Goal: Task Accomplishment & Management: Use online tool/utility

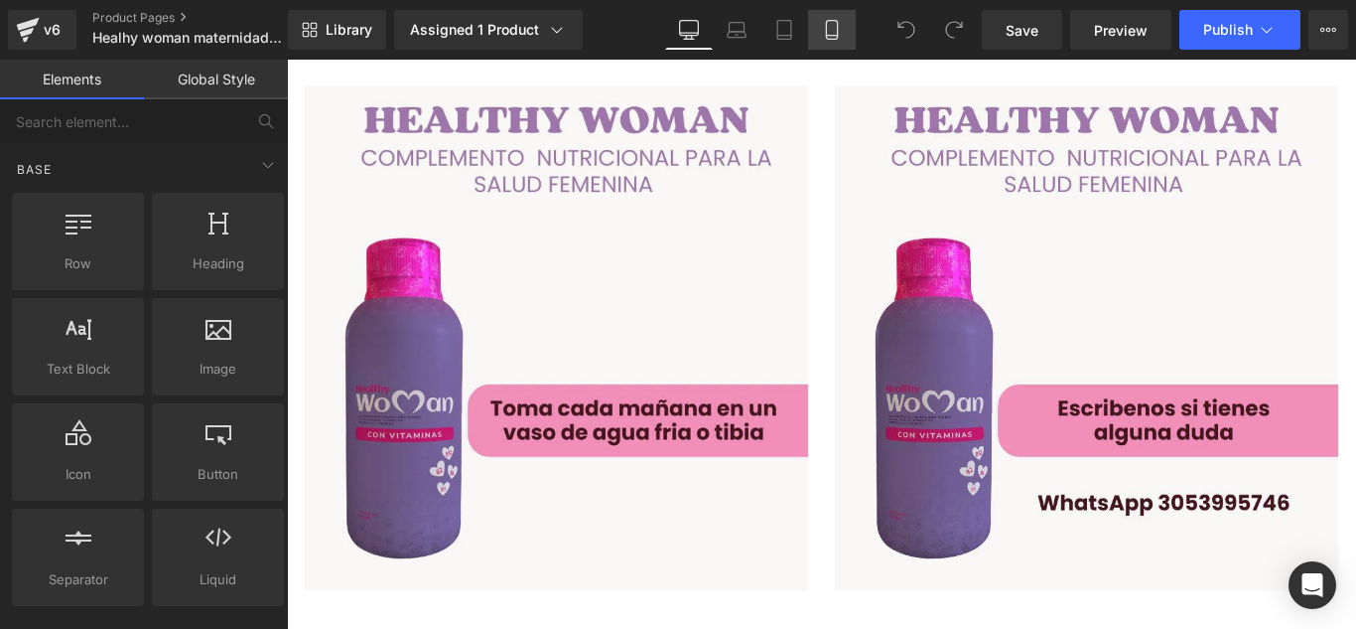
click at [821, 33] on link "Mobile" at bounding box center [832, 30] width 48 height 40
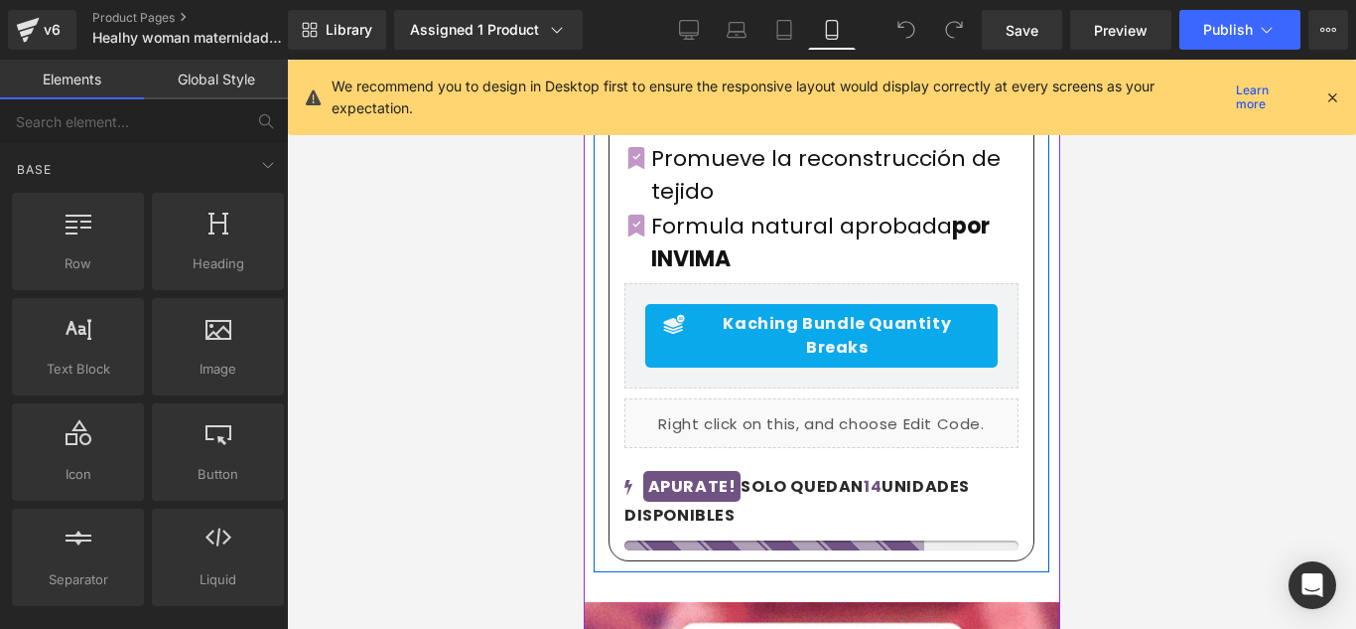
scroll to position [894, 0]
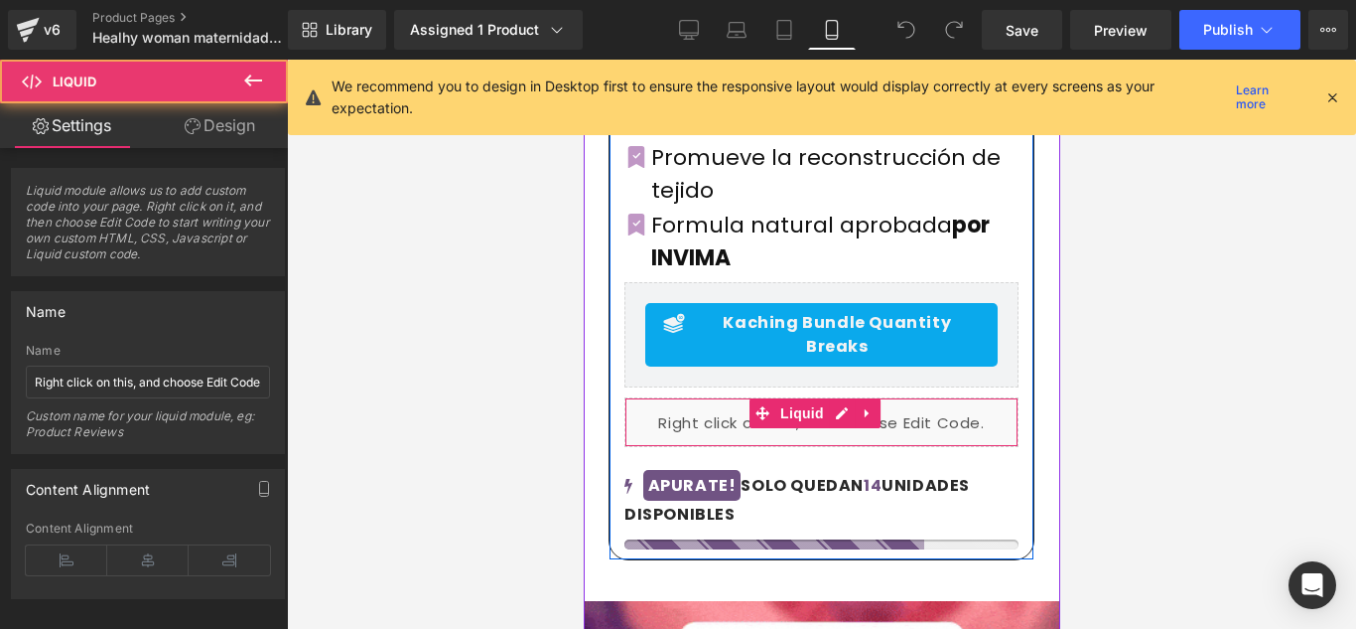
click at [774, 397] on div "Liquid" at bounding box center [821, 422] width 394 height 50
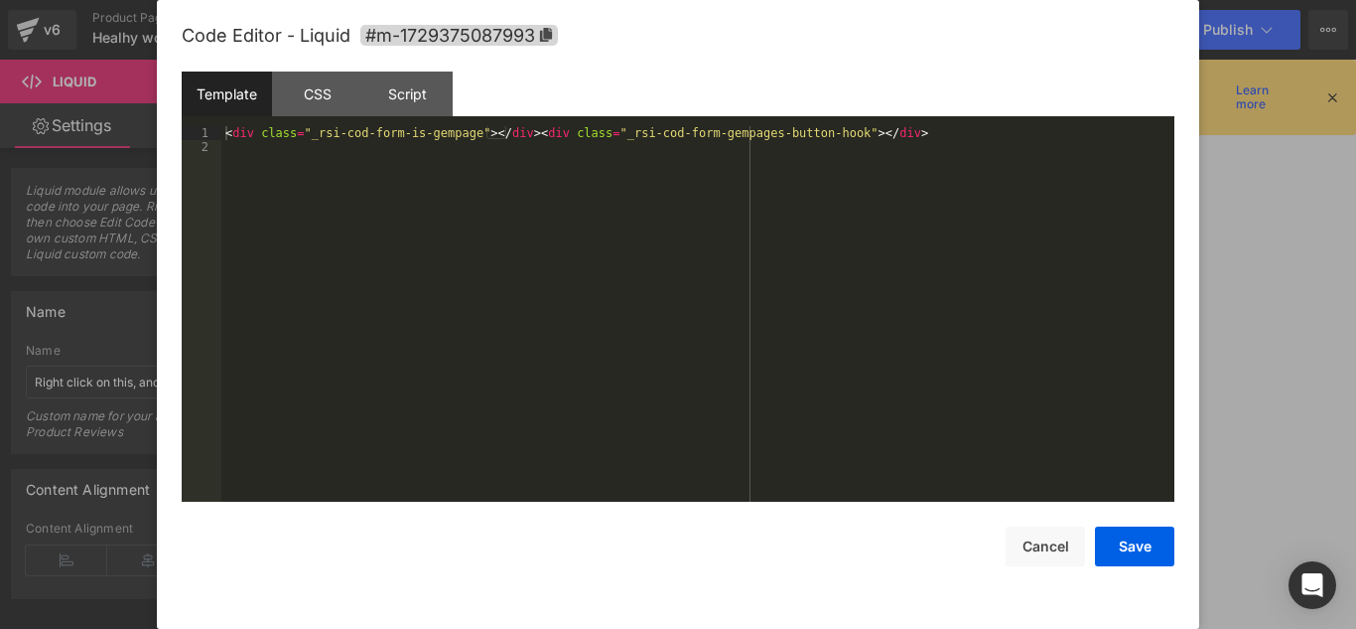
click at [840, 397] on div "Liquid" at bounding box center [821, 422] width 394 height 50
click at [1024, 545] on button "Cancel" at bounding box center [1045, 546] width 79 height 40
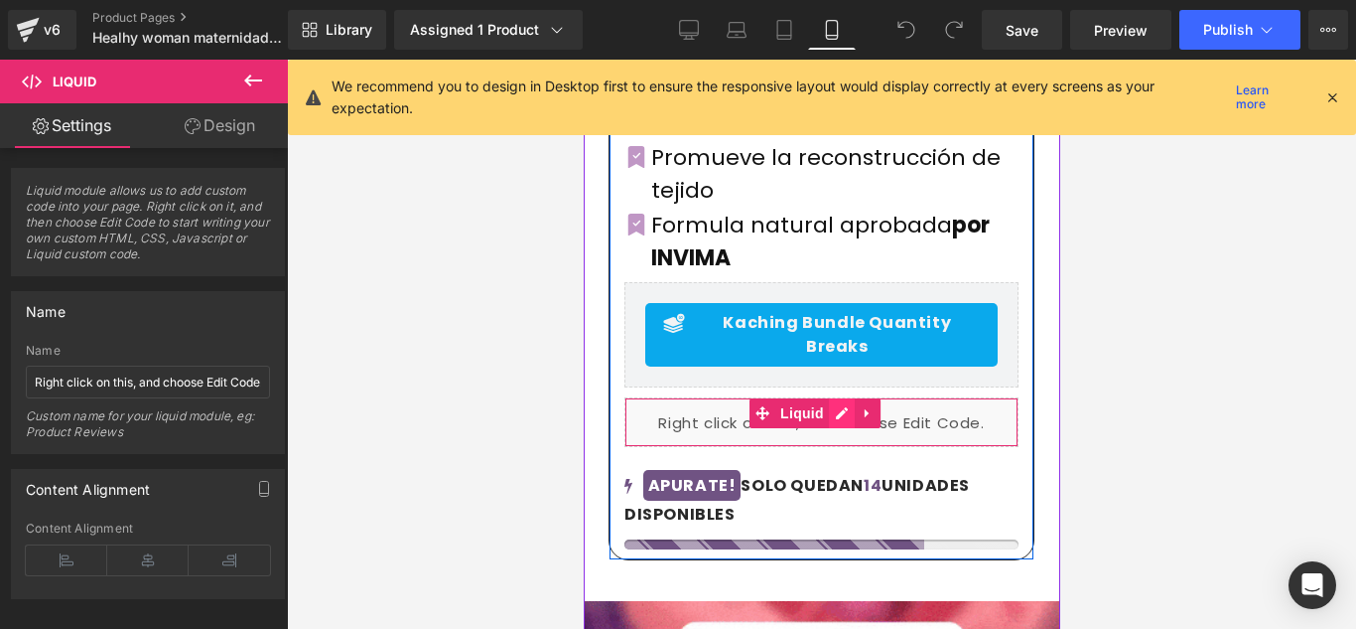
click at [833, 397] on div "Liquid" at bounding box center [821, 422] width 394 height 50
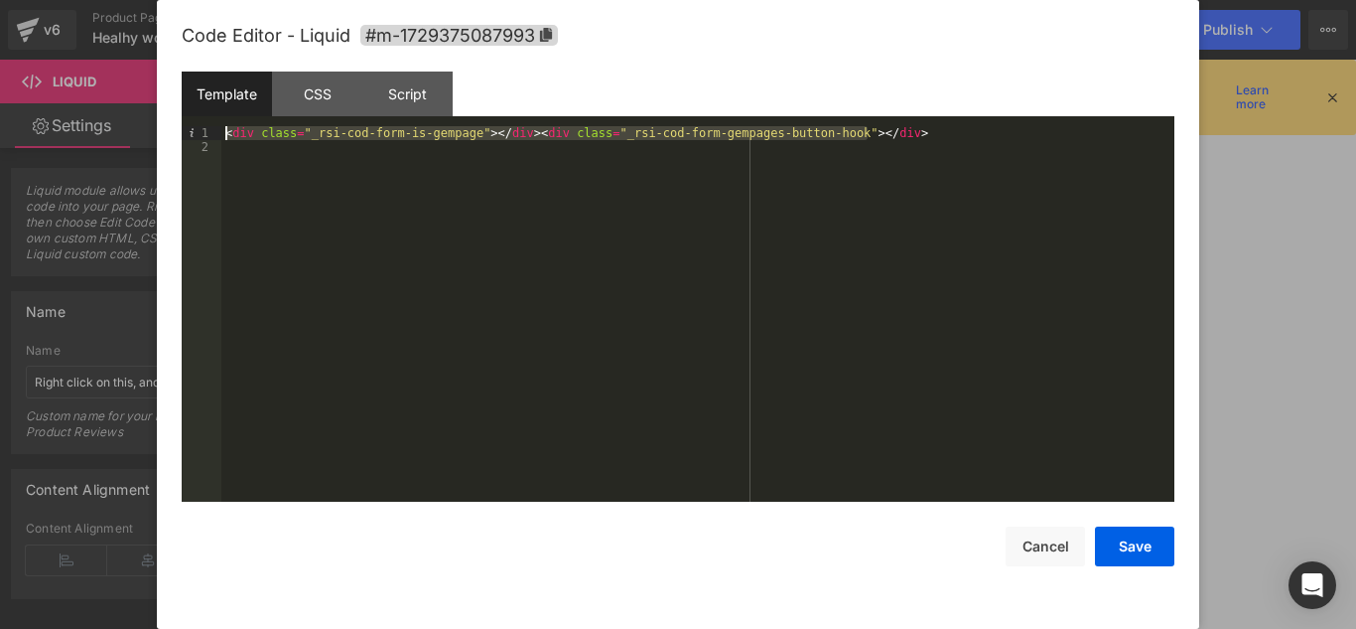
drag, startPoint x: 879, startPoint y: 137, endPoint x: 222, endPoint y: 129, distance: 656.4
click at [222, 129] on div "< div class = "_rsi-cod-form-is-gempage" > </ div > < div class = "_rsi-cod-for…" at bounding box center [697, 327] width 953 height 403
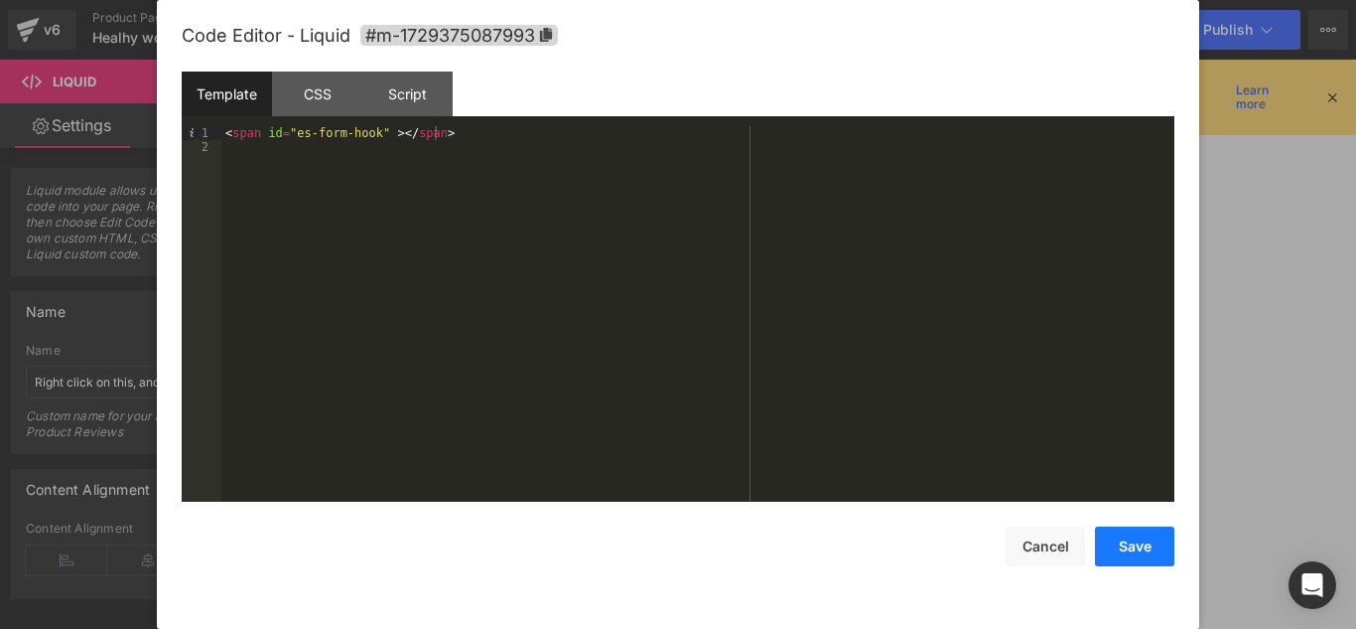
click at [1119, 543] on button "Save" at bounding box center [1134, 546] width 79 height 40
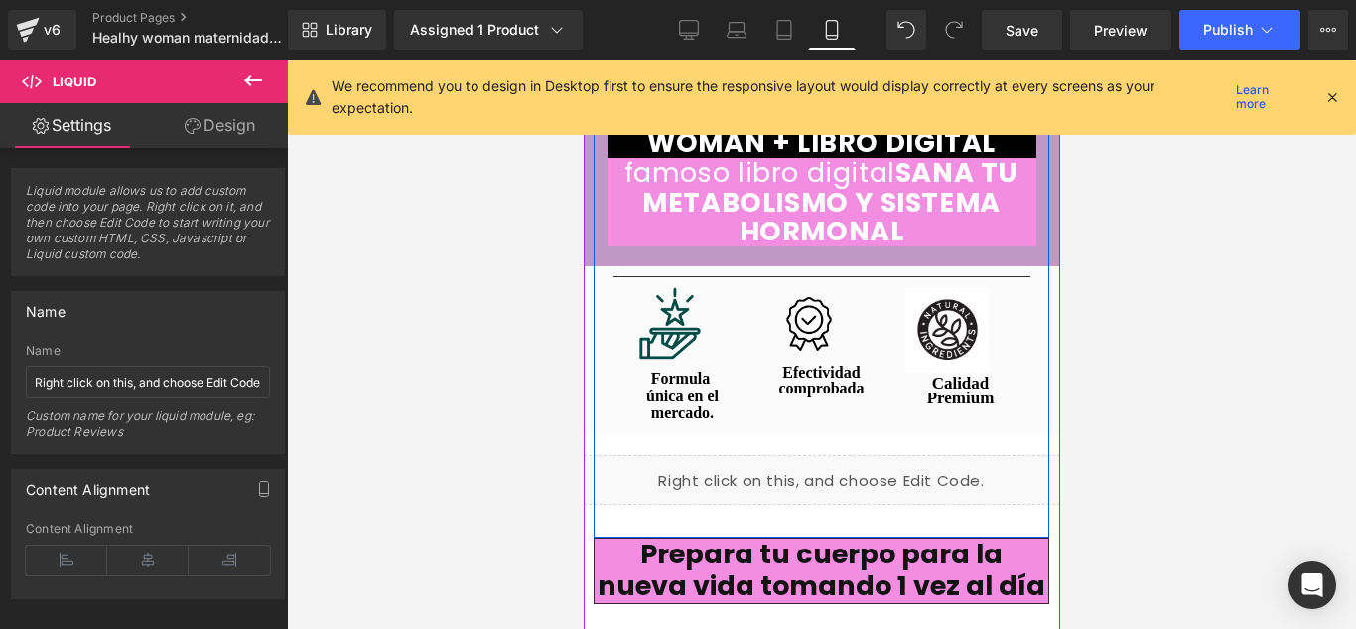
scroll to position [4369, 0]
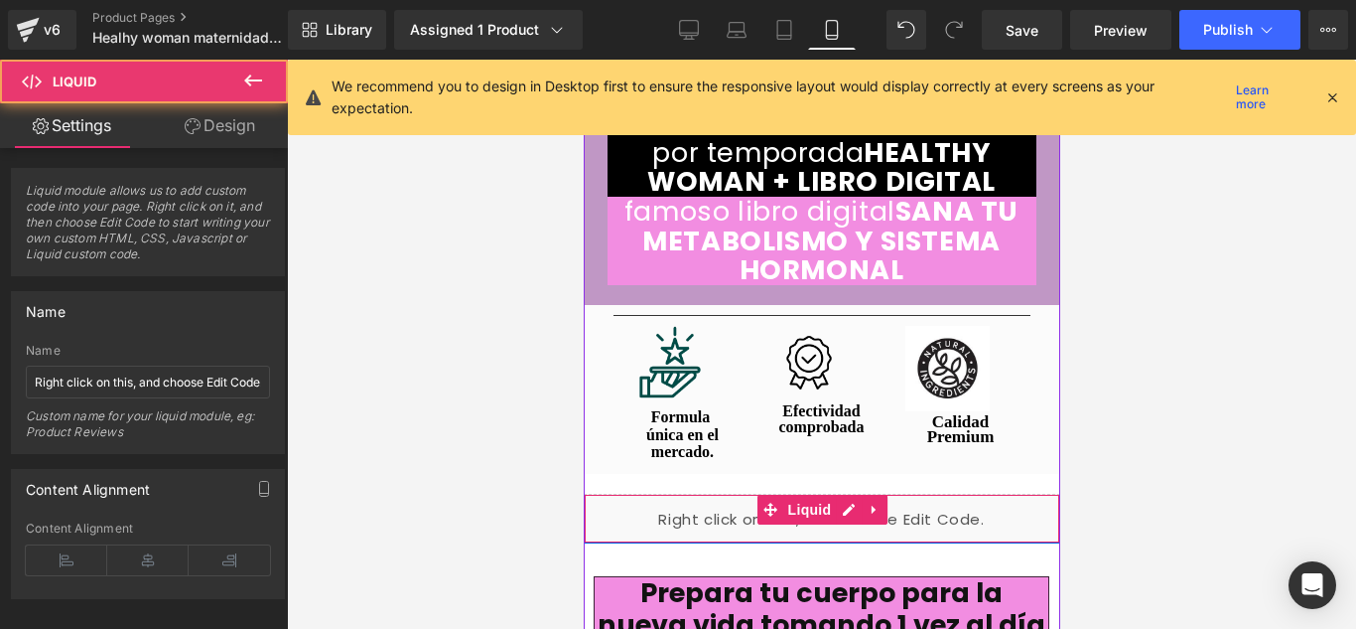
click at [870, 494] on div "Liquid" at bounding box center [821, 519] width 477 height 50
click at [837, 494] on div "Liquid" at bounding box center [821, 519] width 477 height 50
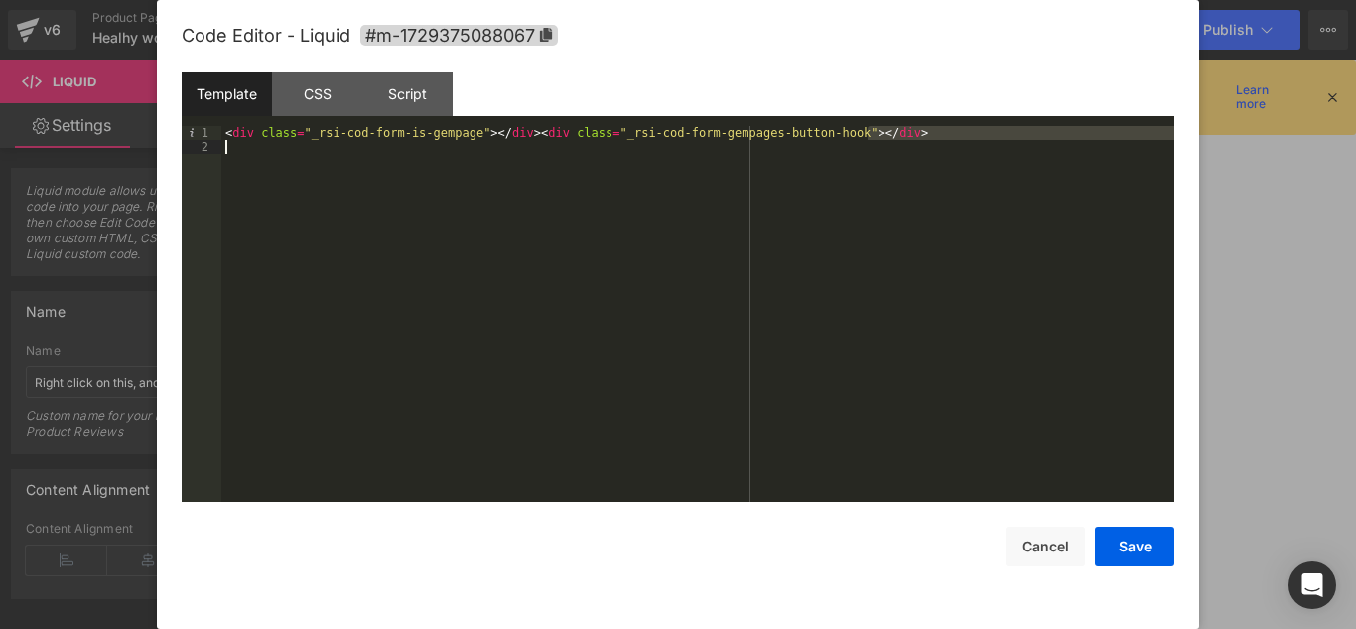
drag, startPoint x: 879, startPoint y: 139, endPoint x: 504, endPoint y: 157, distance: 374.8
click at [504, 157] on div "< div class = "_rsi-cod-form-is-gempage" > </ div > < div class = "_rsi-cod-for…" at bounding box center [697, 327] width 953 height 403
click at [859, 130] on div "< div class = "_rsi-cod-form-is-gempage" > </ div > < div class = "_rsi-cod-for…" at bounding box center [697, 327] width 953 height 403
drag, startPoint x: 868, startPoint y: 134, endPoint x: 734, endPoint y: 141, distance: 134.2
click at [697, 148] on div "< div class = "_rsi-cod-form-is-gempage" > </ div > < div class = "_rsi-cod-for…" at bounding box center [697, 327] width 953 height 403
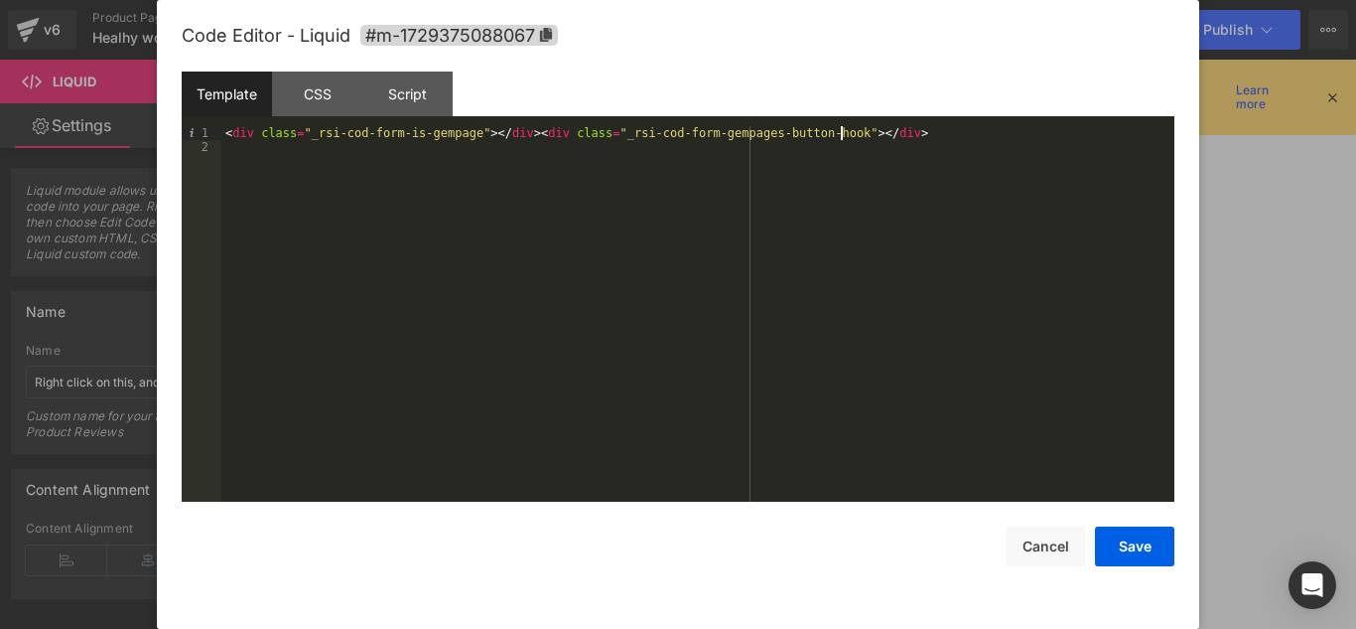
drag, startPoint x: 841, startPoint y: 134, endPoint x: 859, endPoint y: 137, distance: 18.1
click at [841, 135] on div "< div class = "_rsi-cod-form-is-gempage" > </ div > < div class = "_rsi-cod-for…" at bounding box center [697, 327] width 953 height 403
click at [862, 137] on div "< div class = "_rsi-cod-form-is-gempage" > </ div > < div class = "_rsi-cod-for…" at bounding box center [697, 327] width 953 height 403
click at [866, 135] on div "< div class = "_rsi-cod-form-is-gempage" > </ div > < div class = "_rsi-cod-for…" at bounding box center [697, 327] width 953 height 403
click at [1128, 550] on button "Save" at bounding box center [1134, 546] width 79 height 40
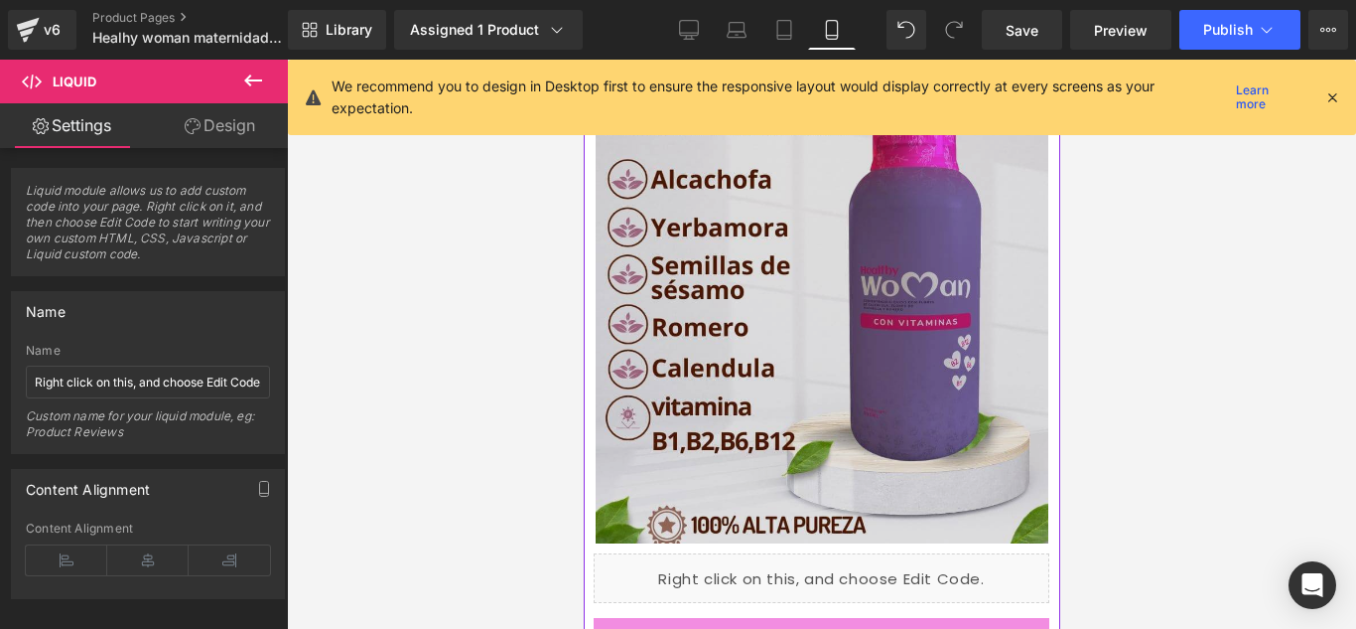
scroll to position [5958, 0]
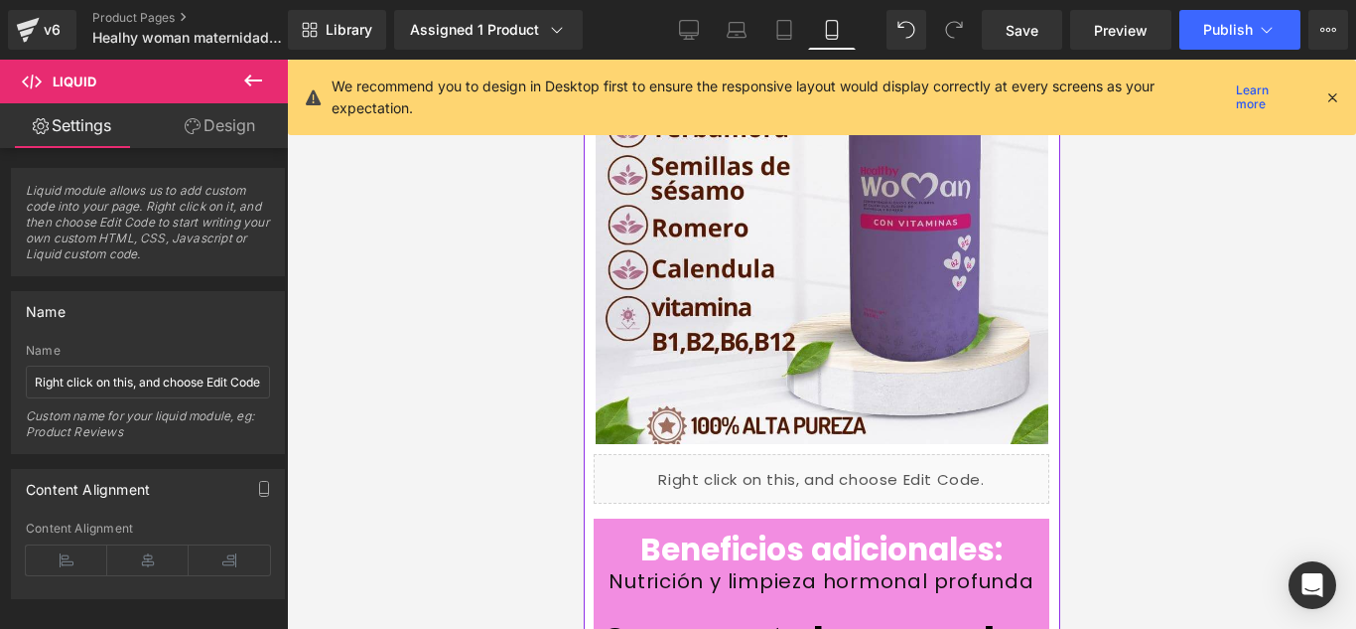
click at [834, 454] on div "Liquid" at bounding box center [821, 479] width 456 height 50
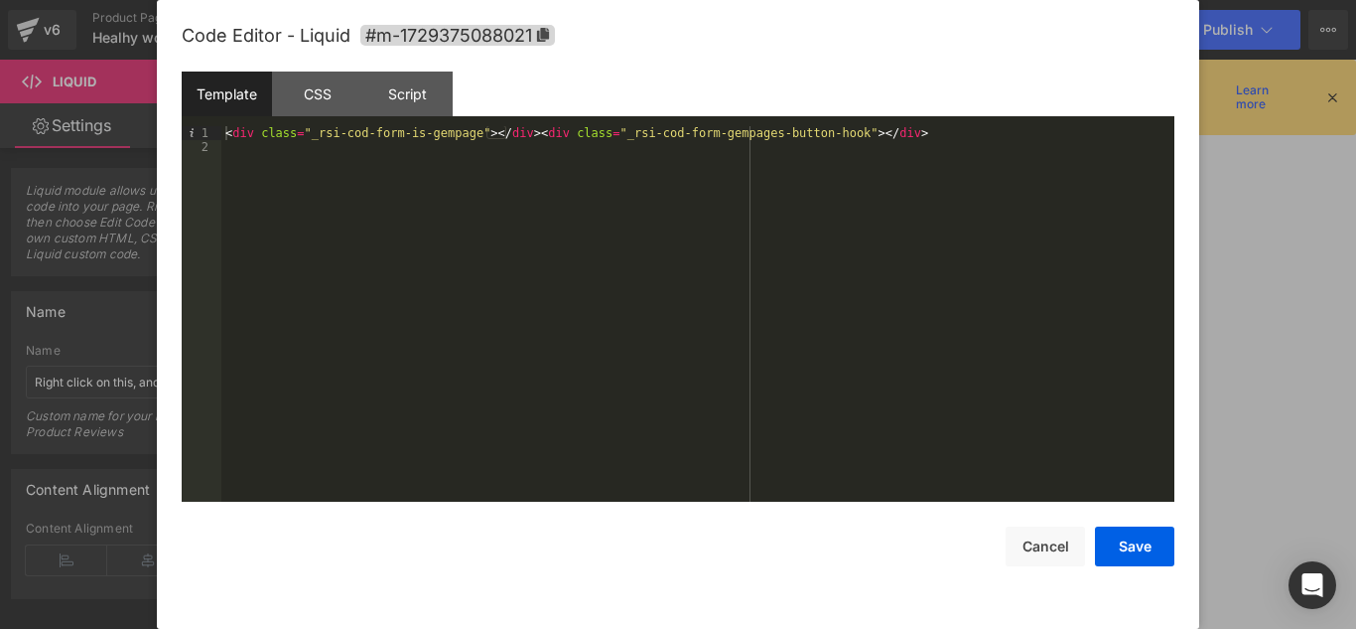
click at [865, 133] on div "< div class = "_rsi-cod-form-is-gempage" > </ div > < div class = "_rsi-cod-for…" at bounding box center [697, 327] width 953 height 403
click at [1163, 535] on button "Save" at bounding box center [1134, 546] width 79 height 40
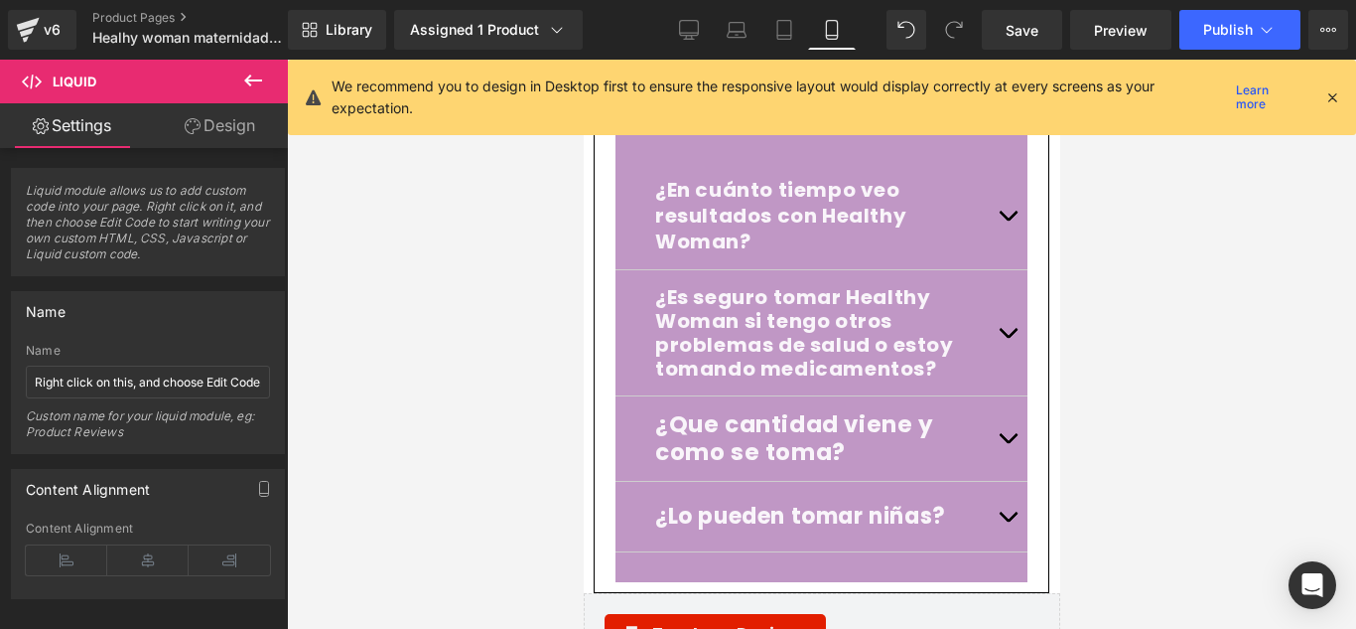
scroll to position [8540, 0]
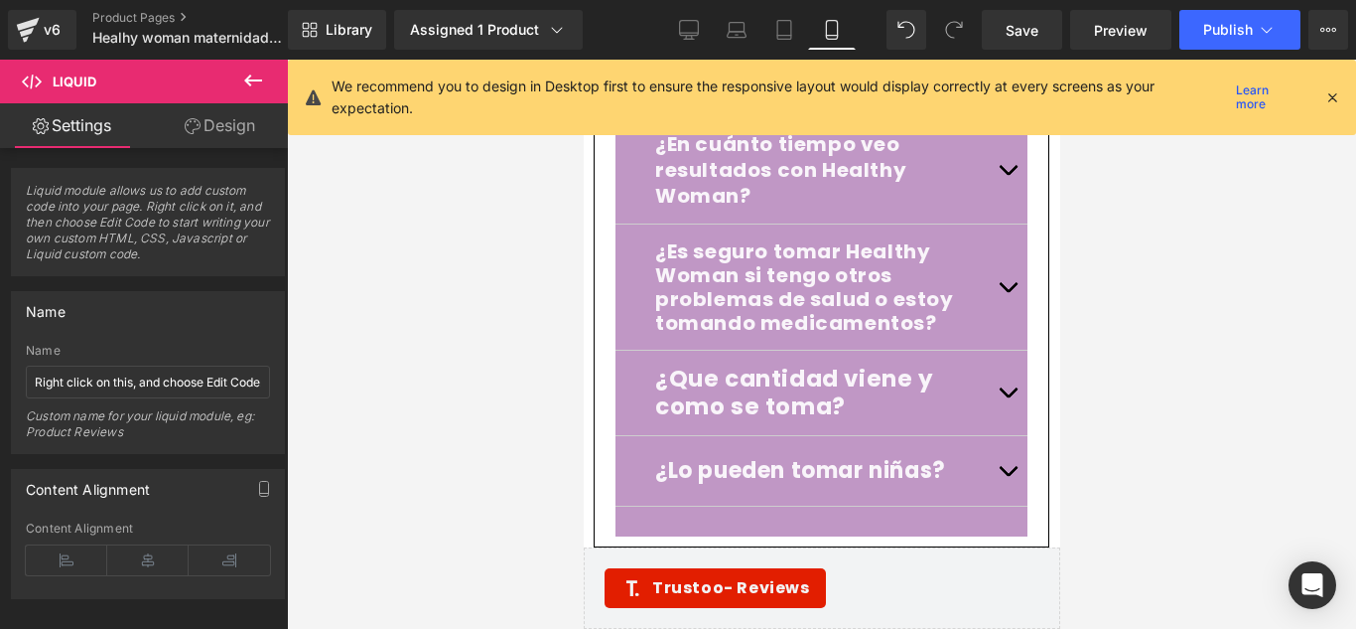
click at [258, 75] on icon at bounding box center [253, 81] width 24 height 24
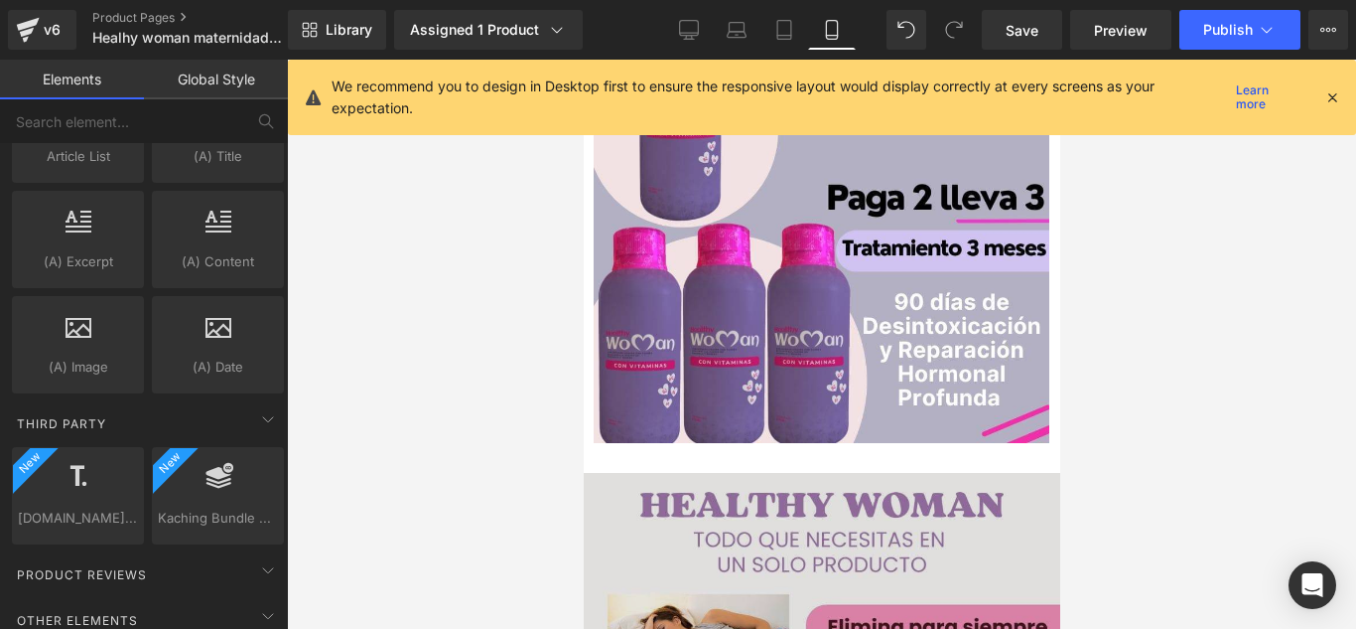
scroll to position [7528, 0]
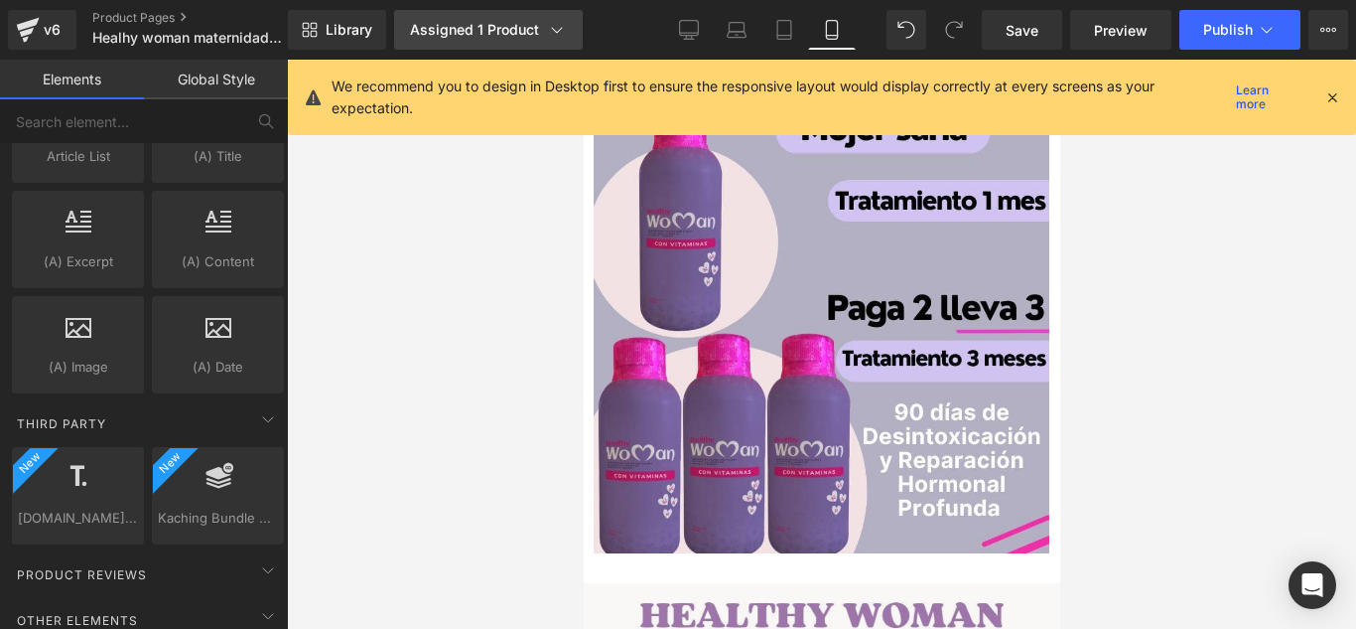
click at [459, 33] on div "Assigned 1 Product" at bounding box center [488, 30] width 157 height 20
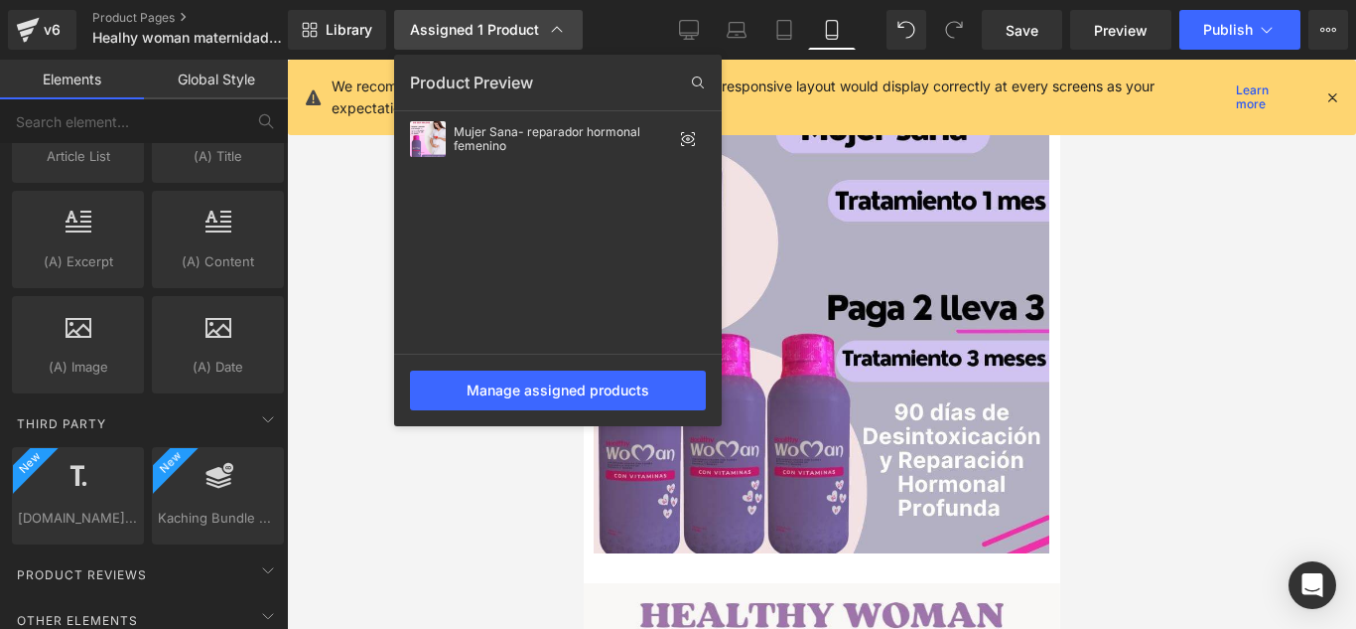
click at [459, 33] on div "Assigned 1 Product" at bounding box center [488, 30] width 157 height 20
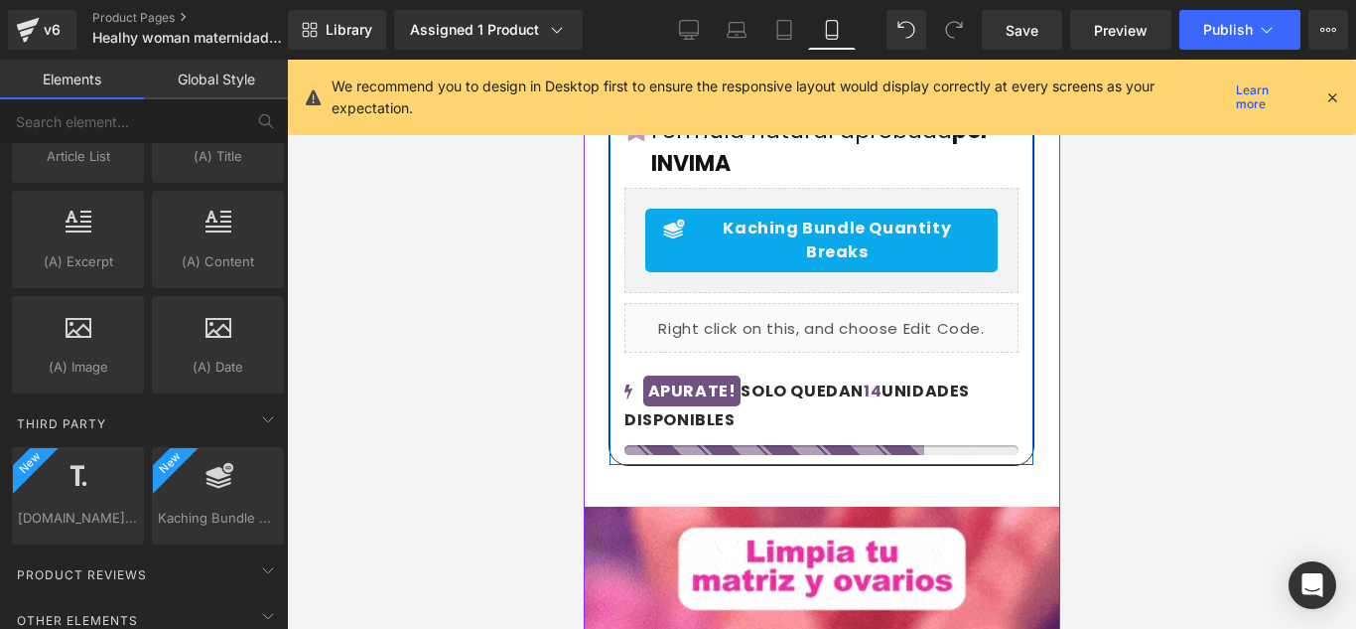
scroll to position [993, 0]
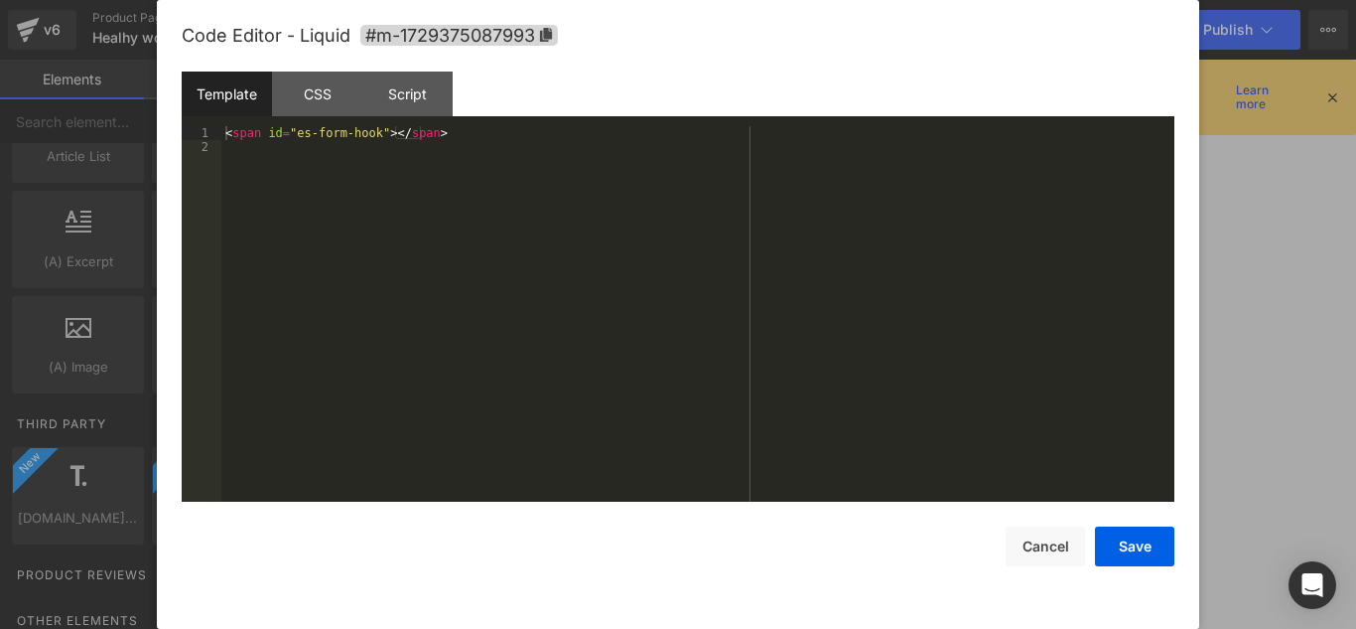
click at [840, 298] on div "Liquid" at bounding box center [821, 323] width 394 height 50
click at [1108, 538] on button "Save" at bounding box center [1134, 546] width 79 height 40
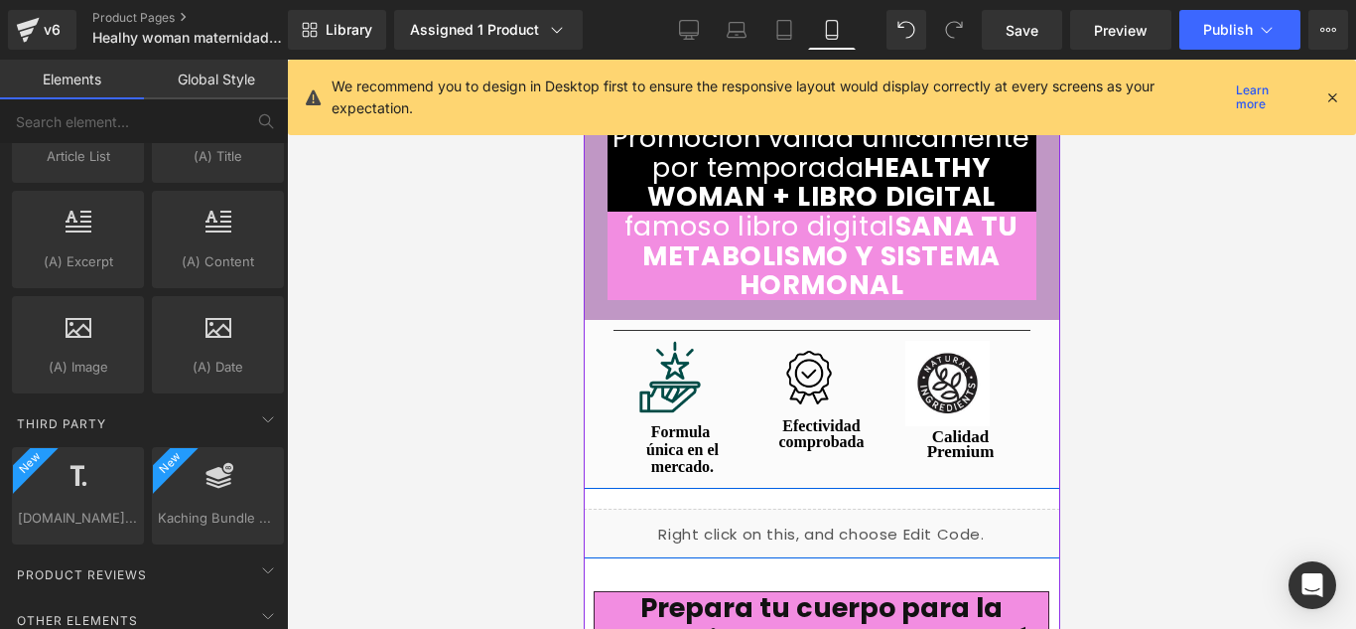
scroll to position [4469, 0]
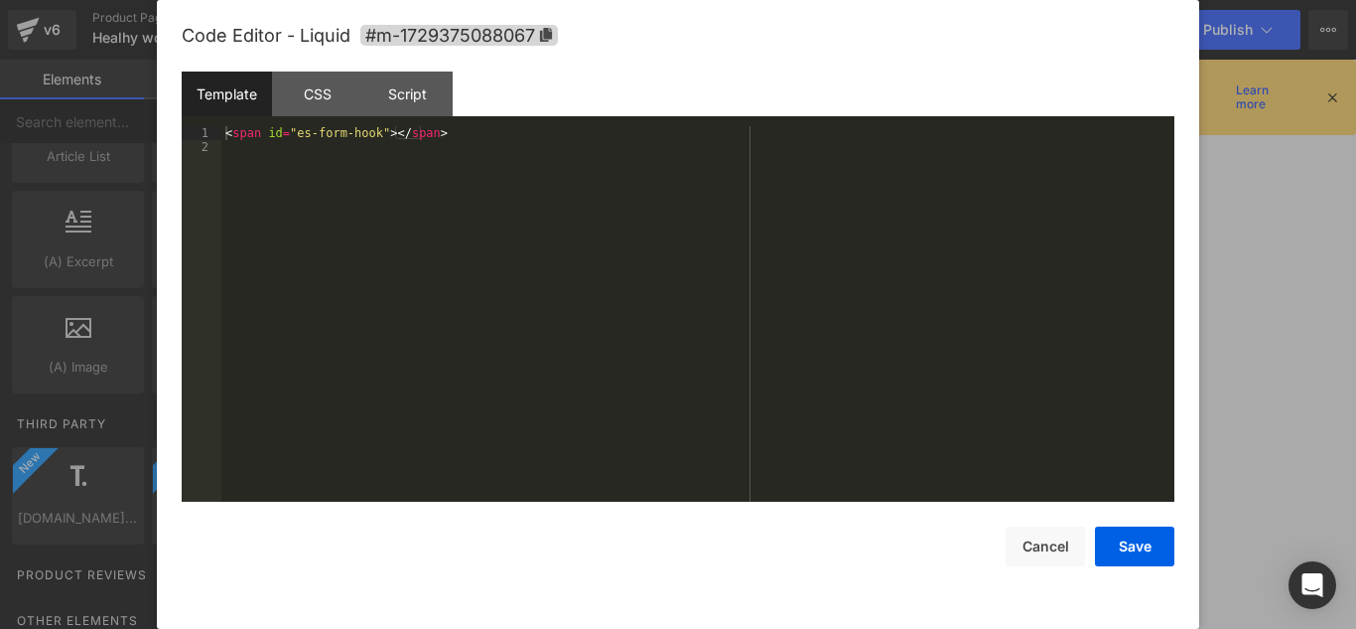
click at [838, 394] on div "Liquid" at bounding box center [821, 419] width 477 height 50
click at [1033, 541] on button "Cancel" at bounding box center [1045, 546] width 79 height 40
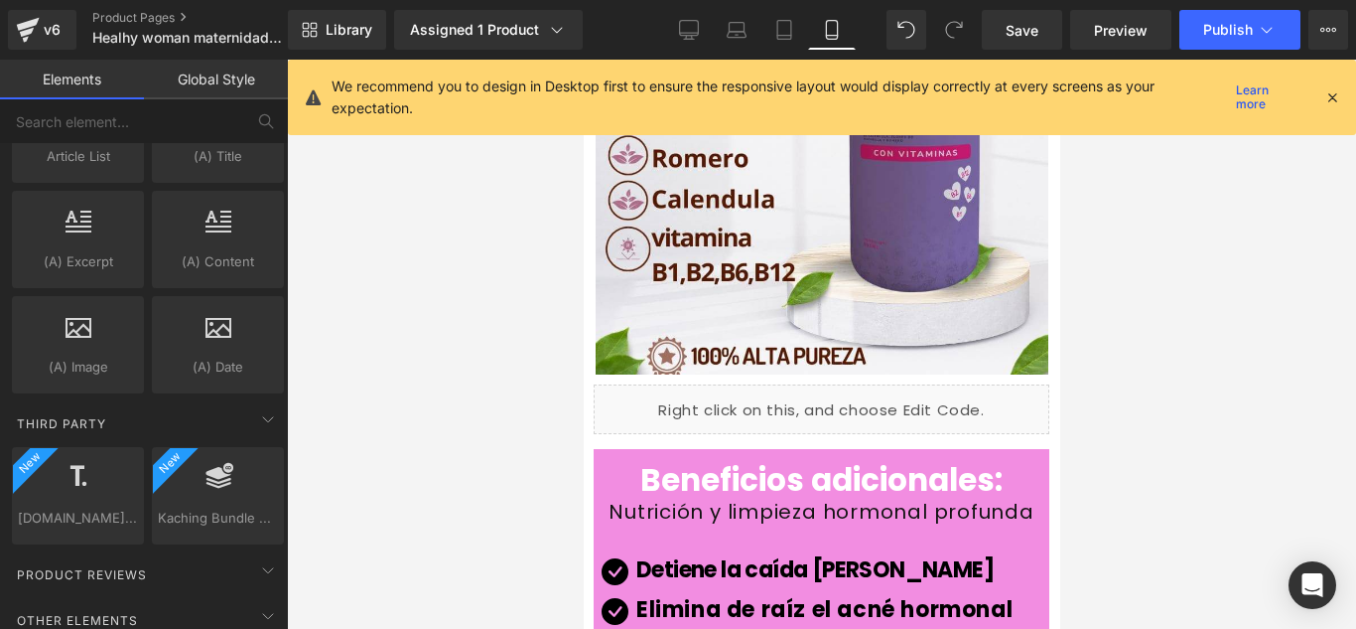
scroll to position [5859, 0]
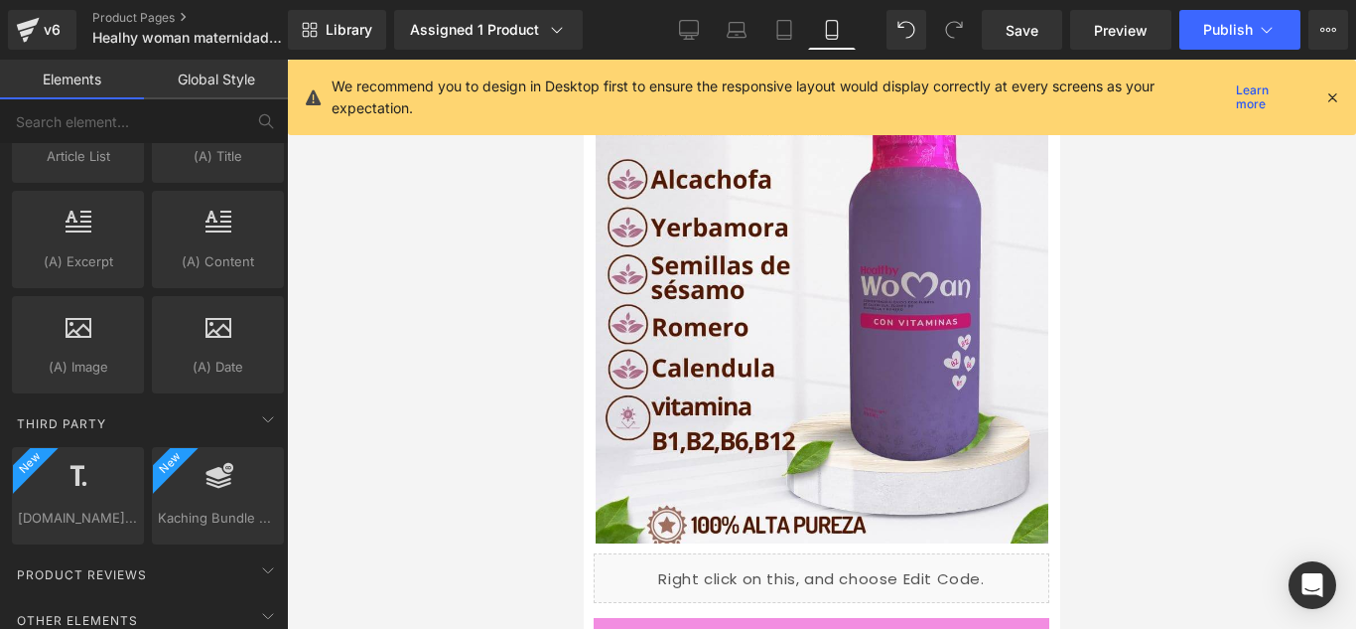
click at [785, 553] on div "Liquid" at bounding box center [821, 578] width 456 height 50
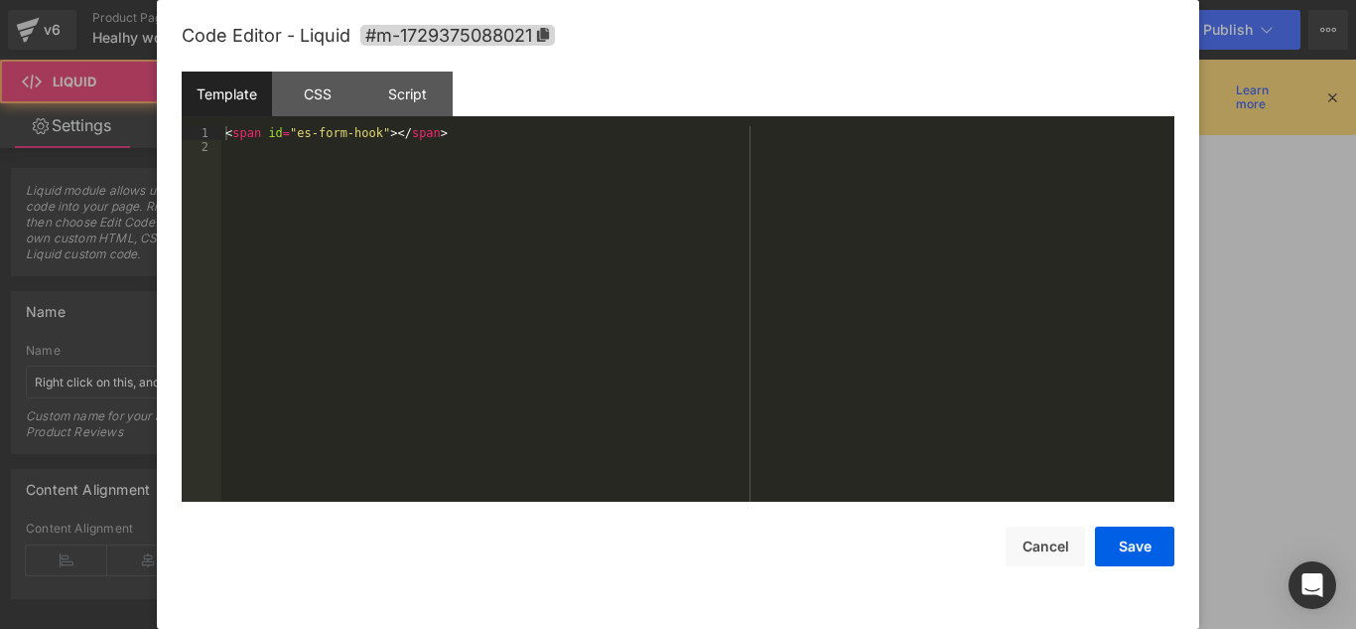
click at [840, 553] on div "Liquid" at bounding box center [821, 578] width 456 height 50
click at [1100, 549] on button "Save" at bounding box center [1134, 546] width 79 height 40
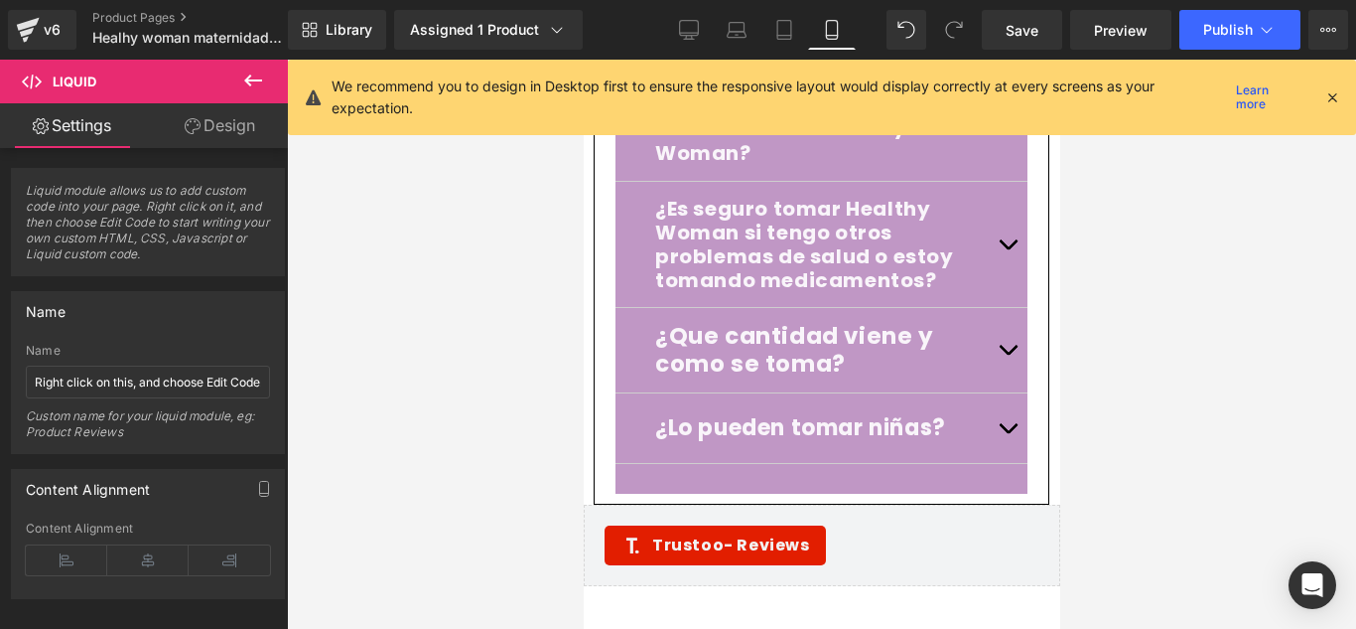
scroll to position [8620, 0]
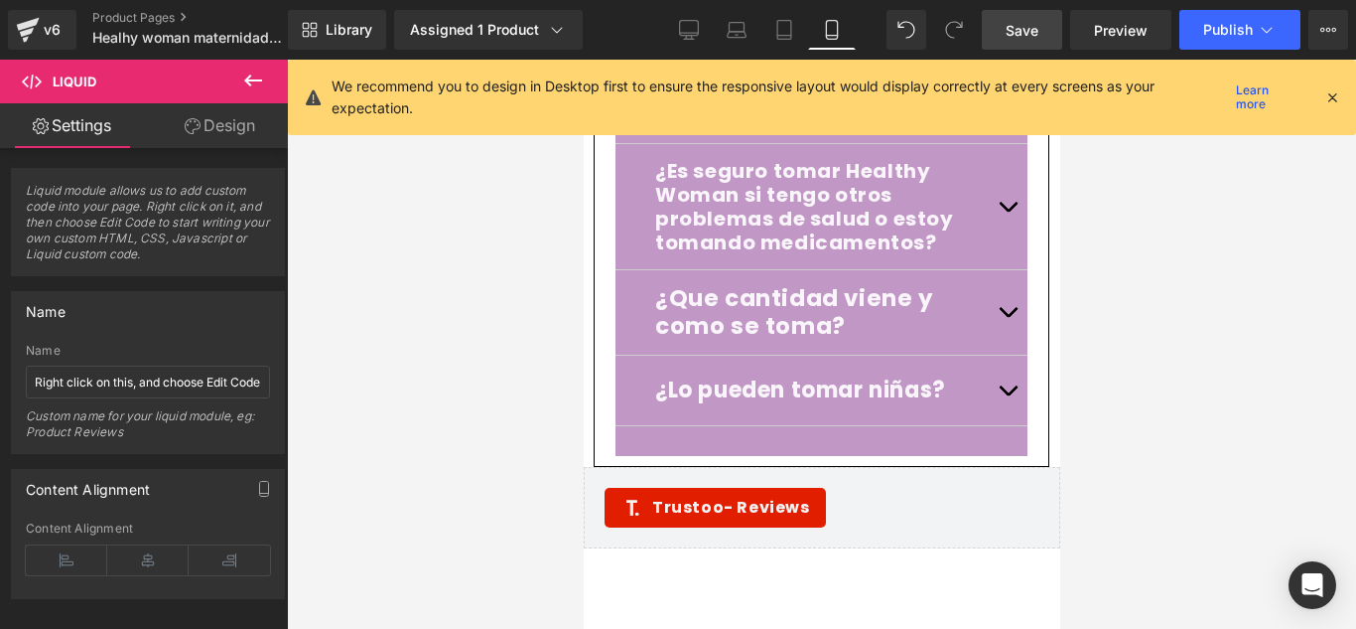
click at [1019, 42] on link "Save" at bounding box center [1022, 30] width 80 height 40
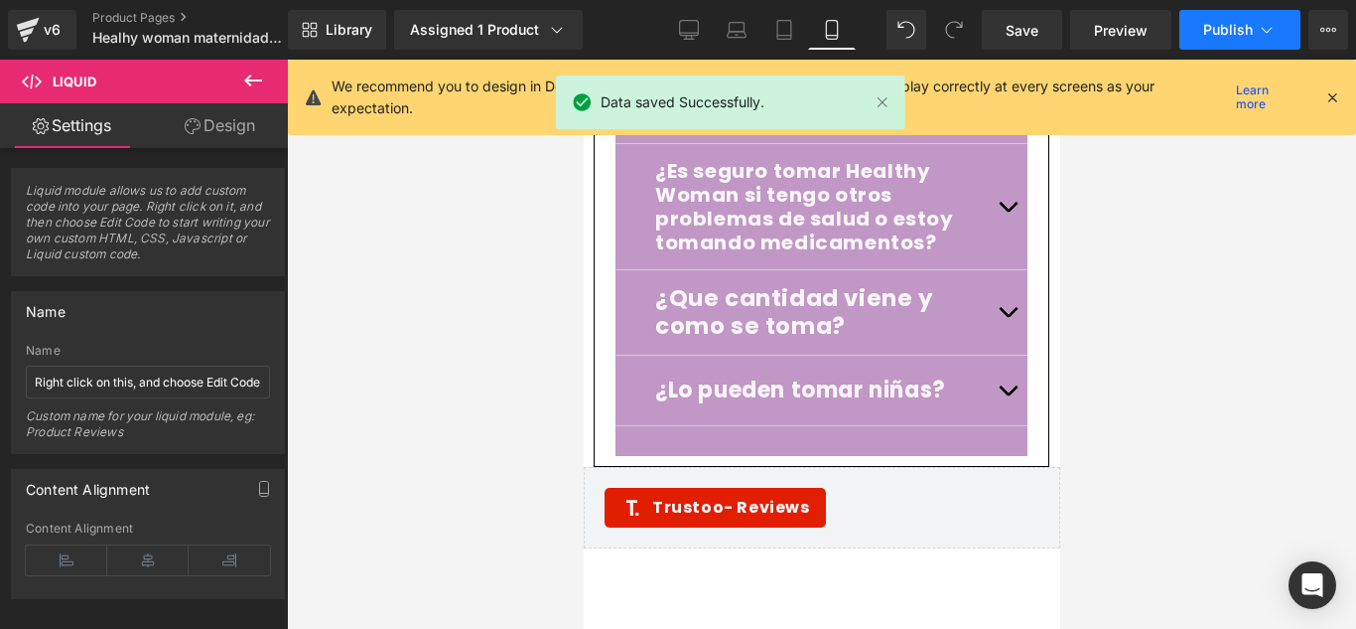
click at [1224, 25] on span "Publish" at bounding box center [1229, 30] width 50 height 16
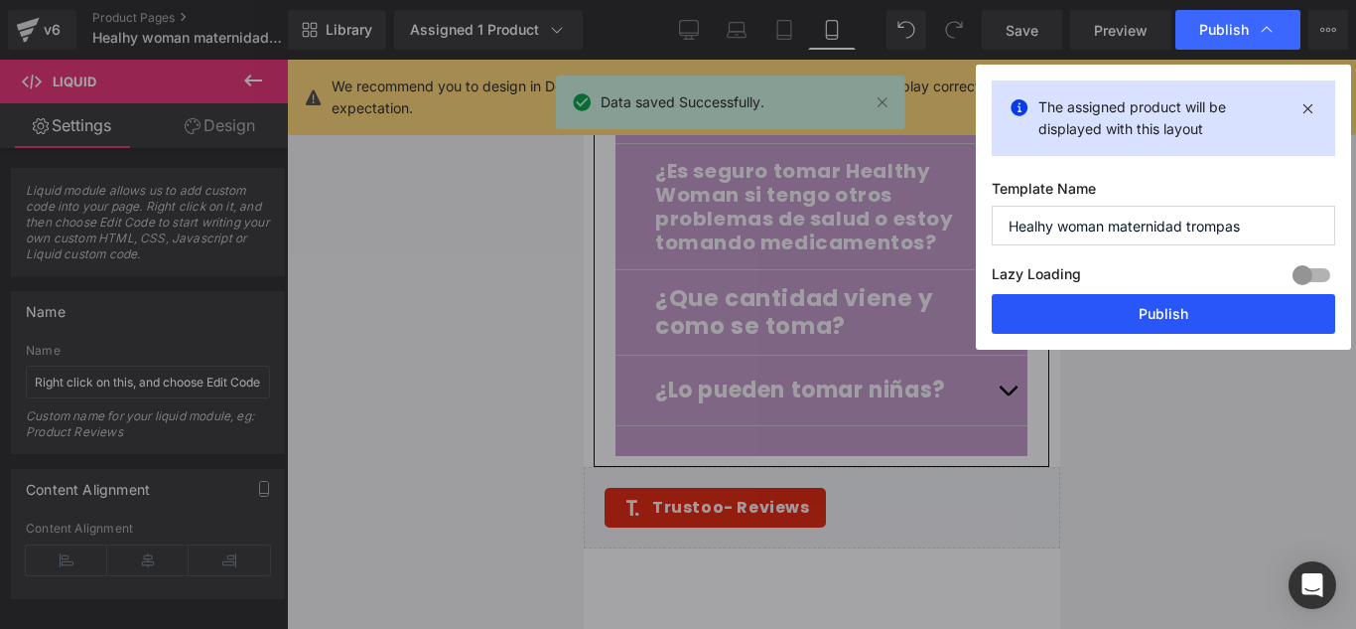
click at [1165, 318] on button "Publish" at bounding box center [1164, 314] width 344 height 40
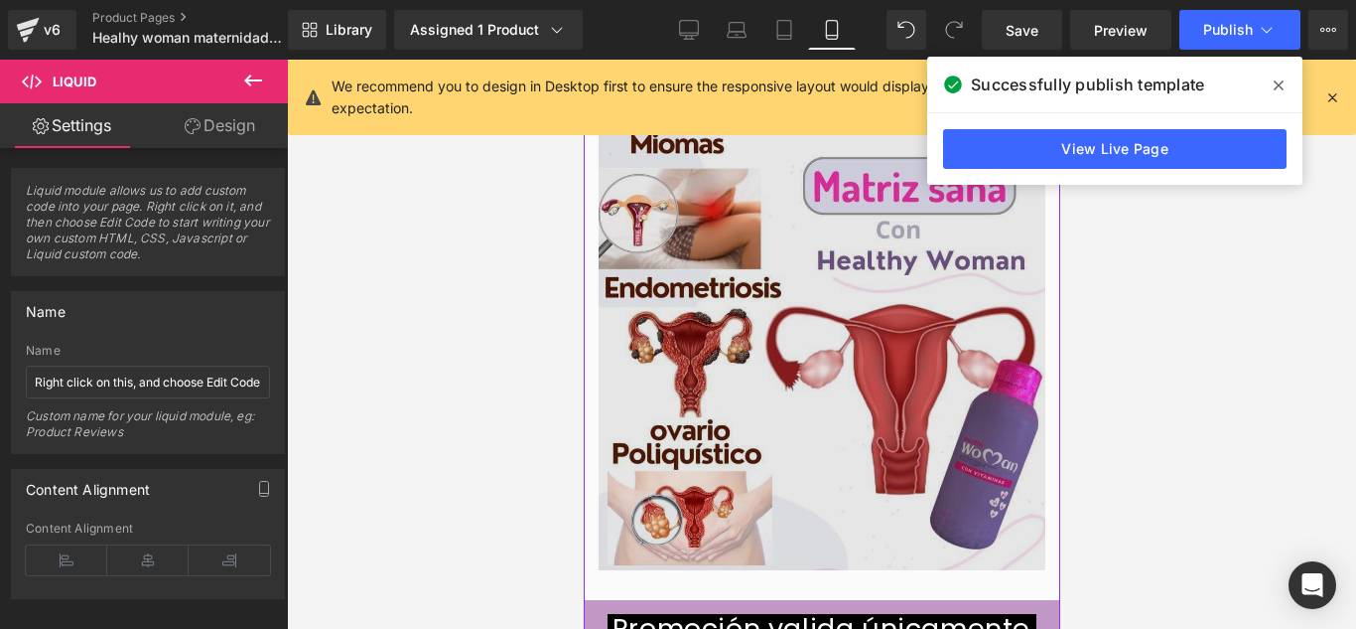
scroll to position [3854, 0]
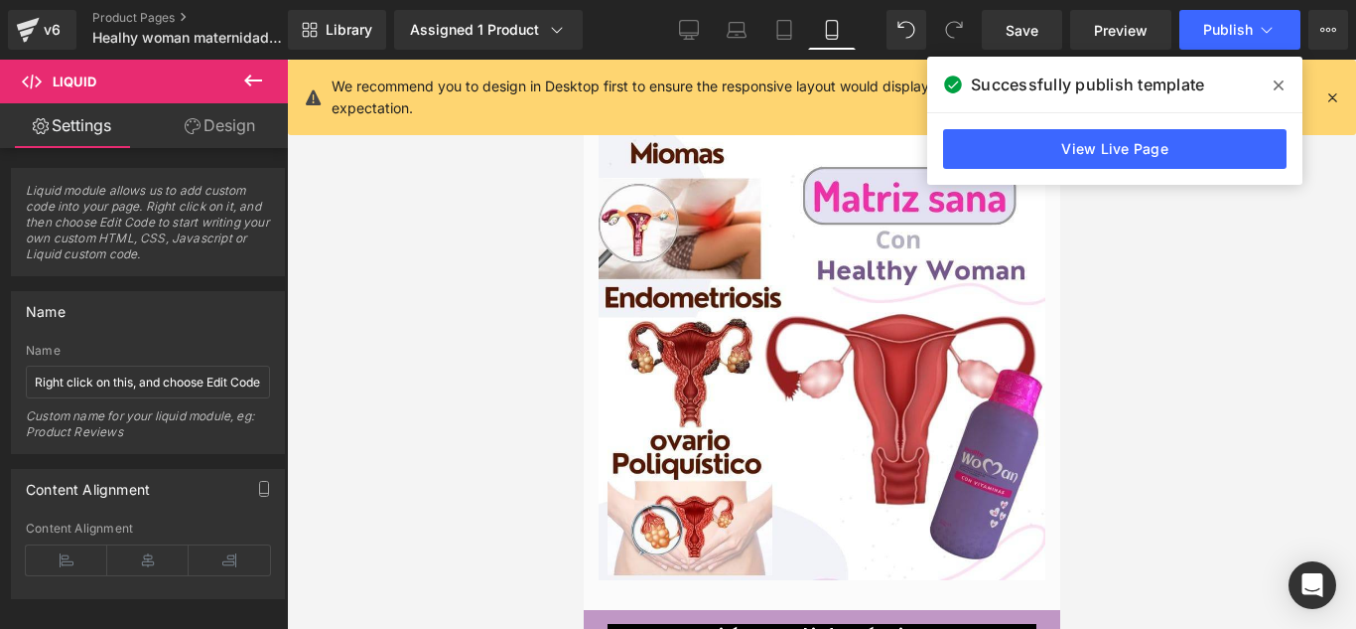
click at [1278, 285] on div at bounding box center [821, 344] width 1069 height 569
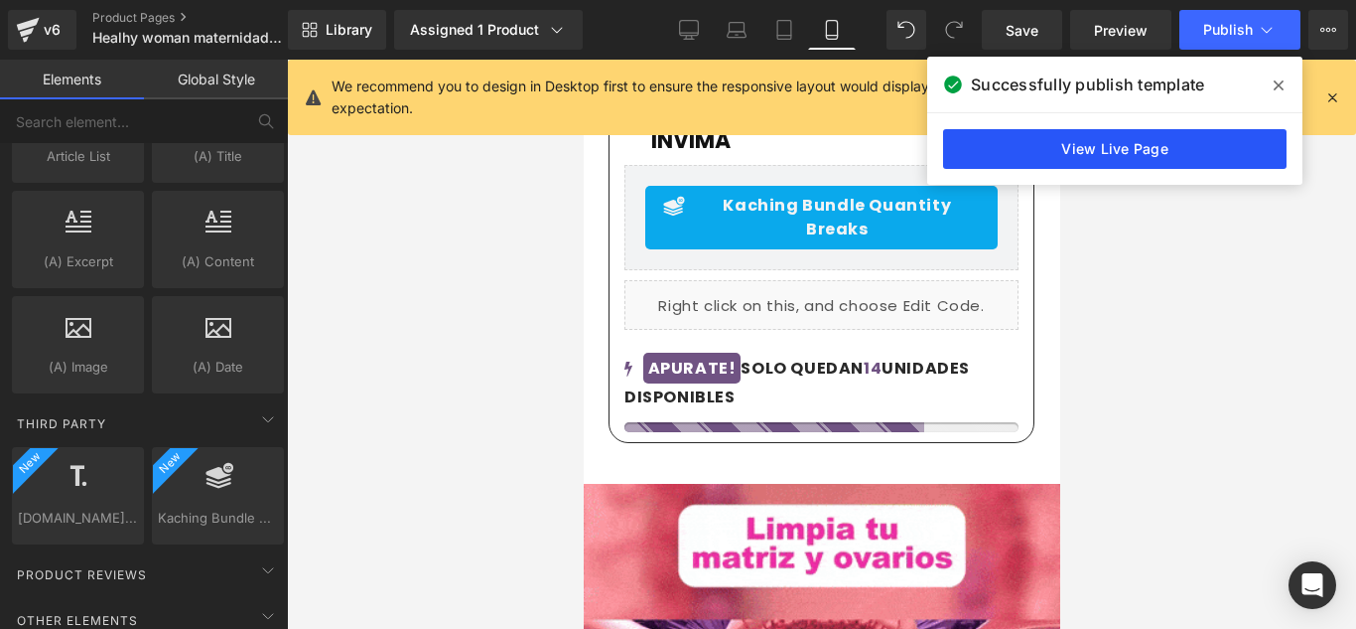
scroll to position [974, 0]
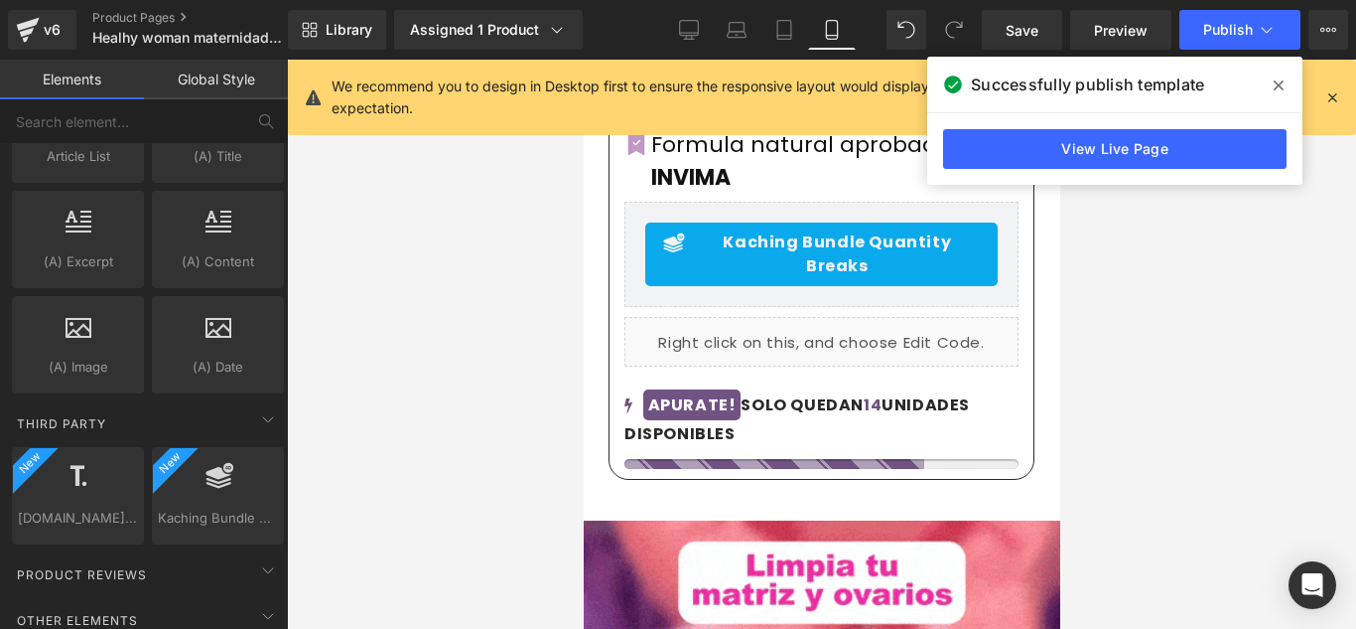
click at [1279, 87] on icon at bounding box center [1279, 85] width 10 height 16
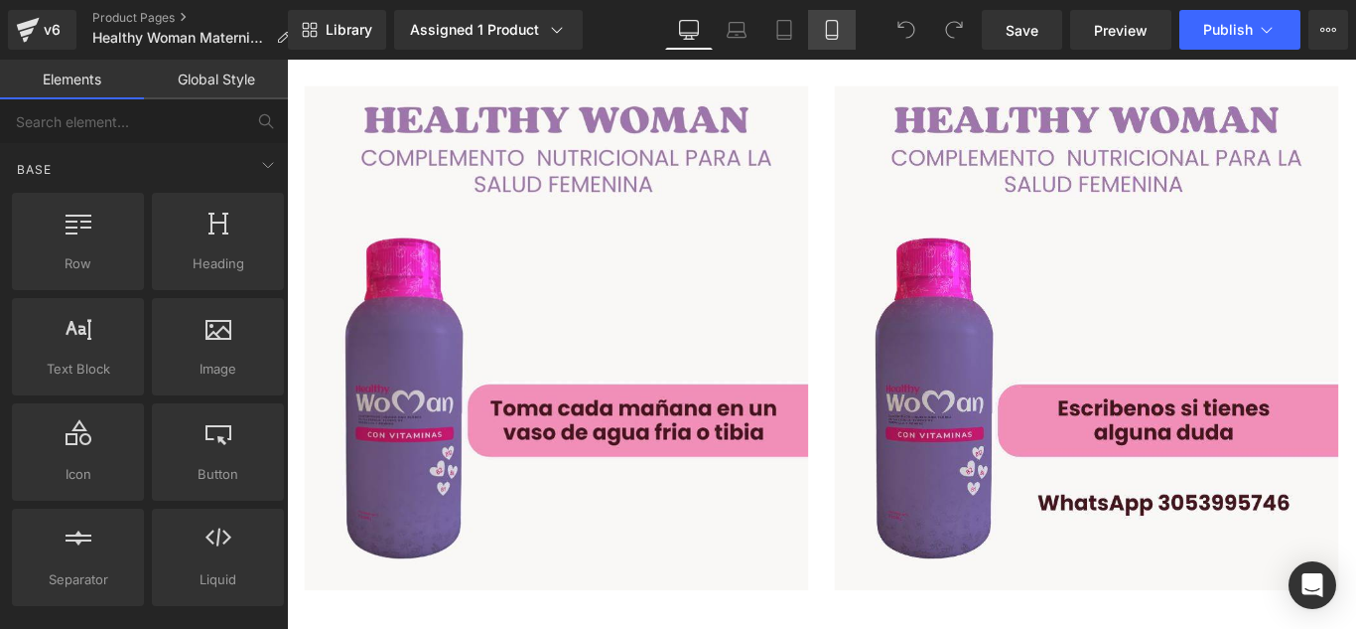
click at [833, 22] on icon at bounding box center [832, 30] width 20 height 20
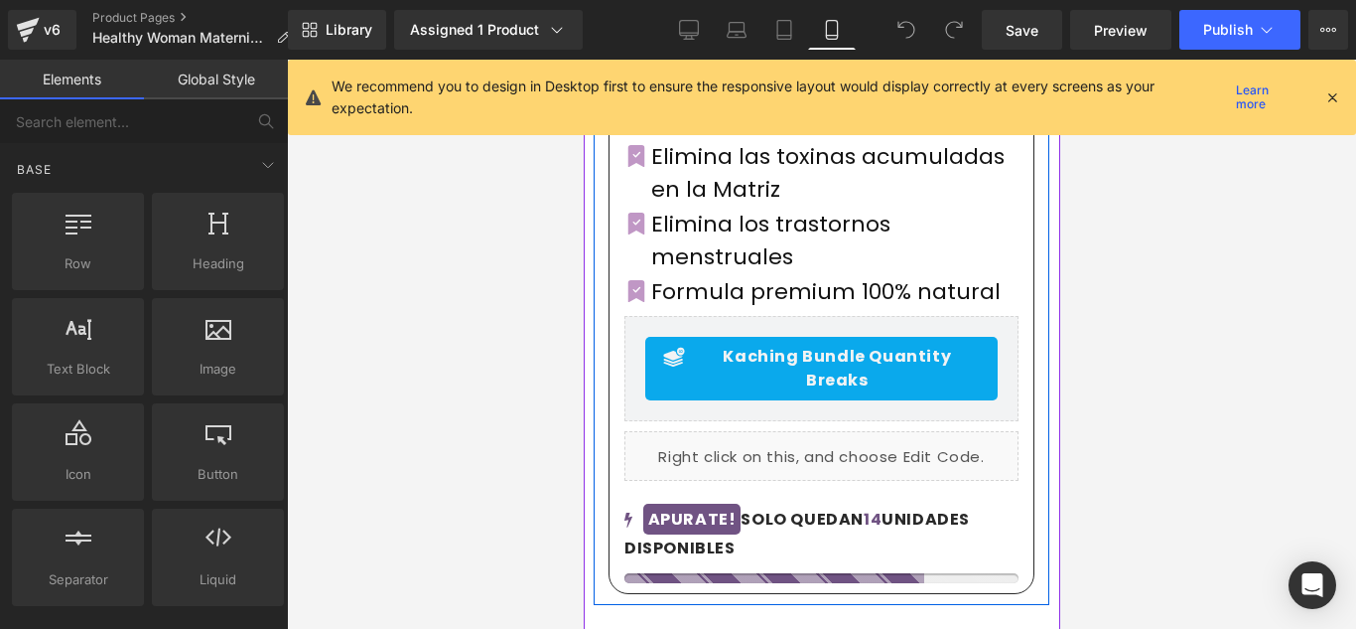
scroll to position [794, 0]
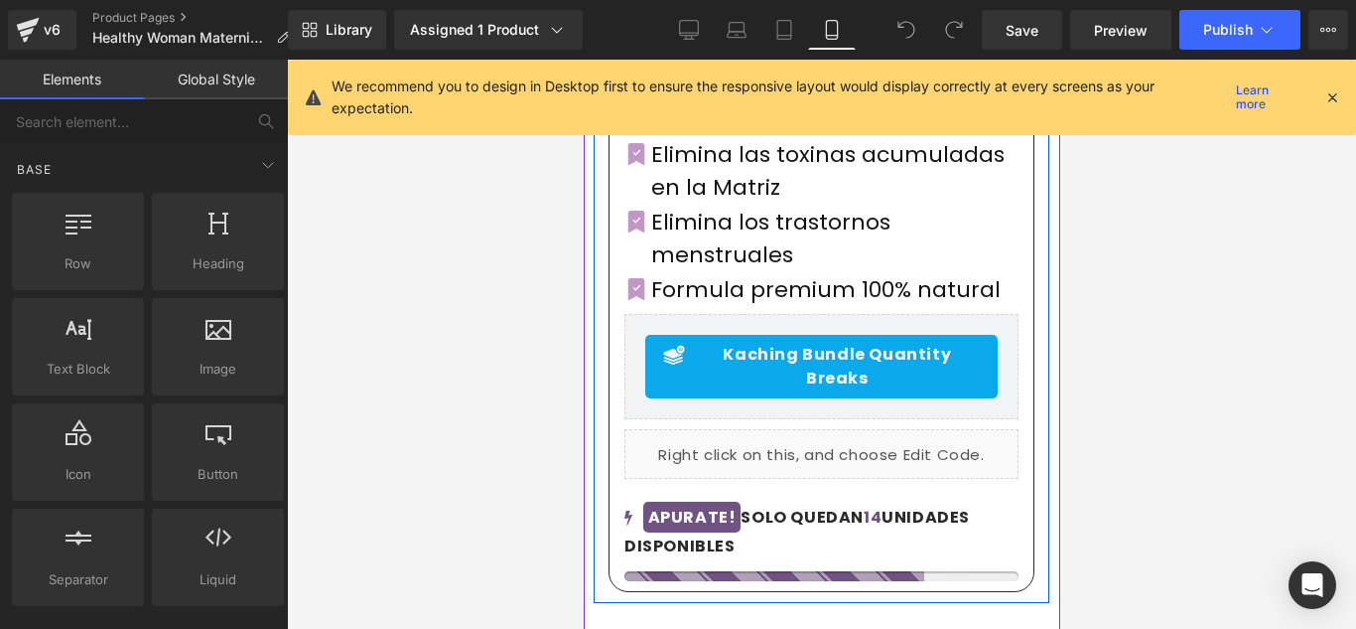
click at [776, 429] on div "Liquid" at bounding box center [821, 454] width 394 height 50
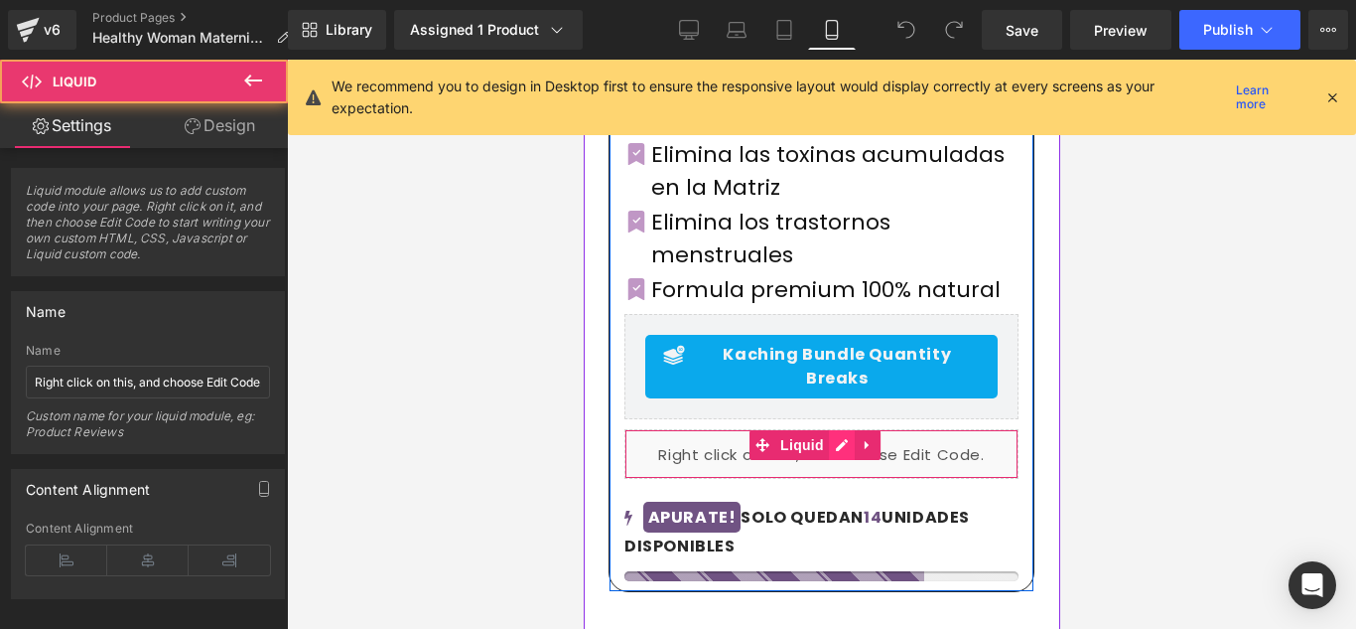
click at [835, 429] on div "Liquid" at bounding box center [821, 454] width 394 height 50
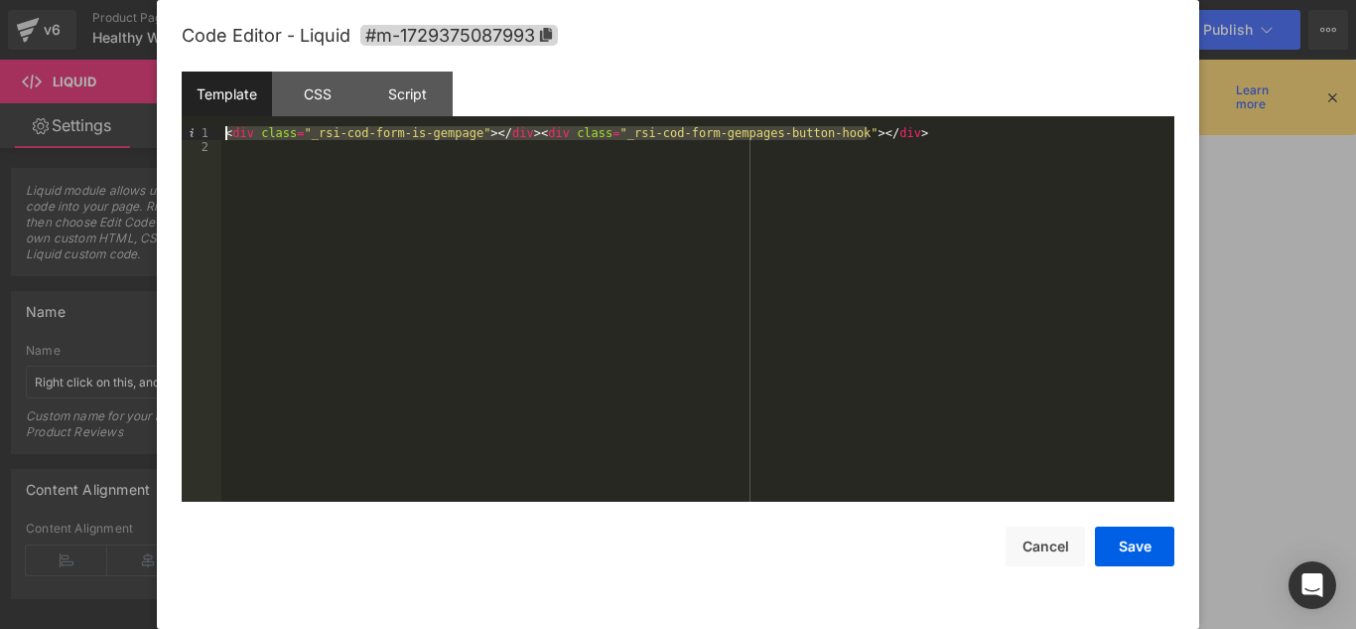
drag, startPoint x: 870, startPoint y: 129, endPoint x: 664, endPoint y: 114, distance: 206.1
click at [664, 114] on div "Template CSS Script Data 1 2 < div class = "_rsi-cod-form-is-gempage" > </ div …" at bounding box center [678, 286] width 993 height 430
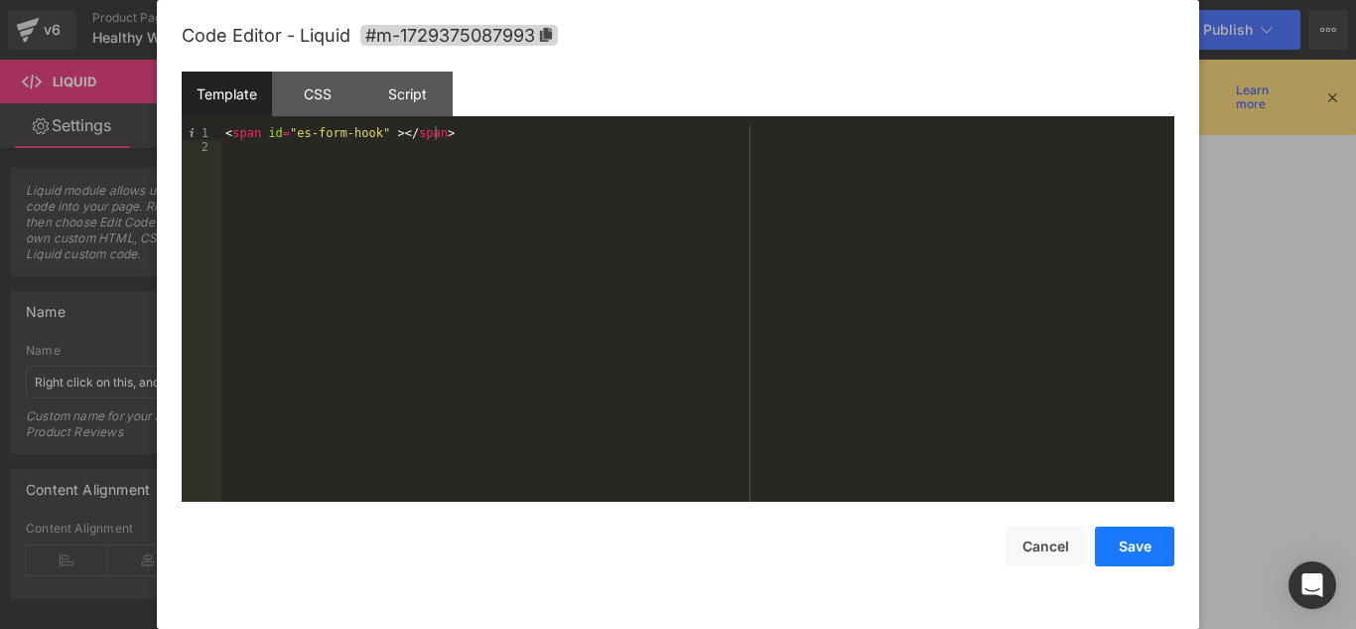
click at [1108, 550] on button "Save" at bounding box center [1134, 546] width 79 height 40
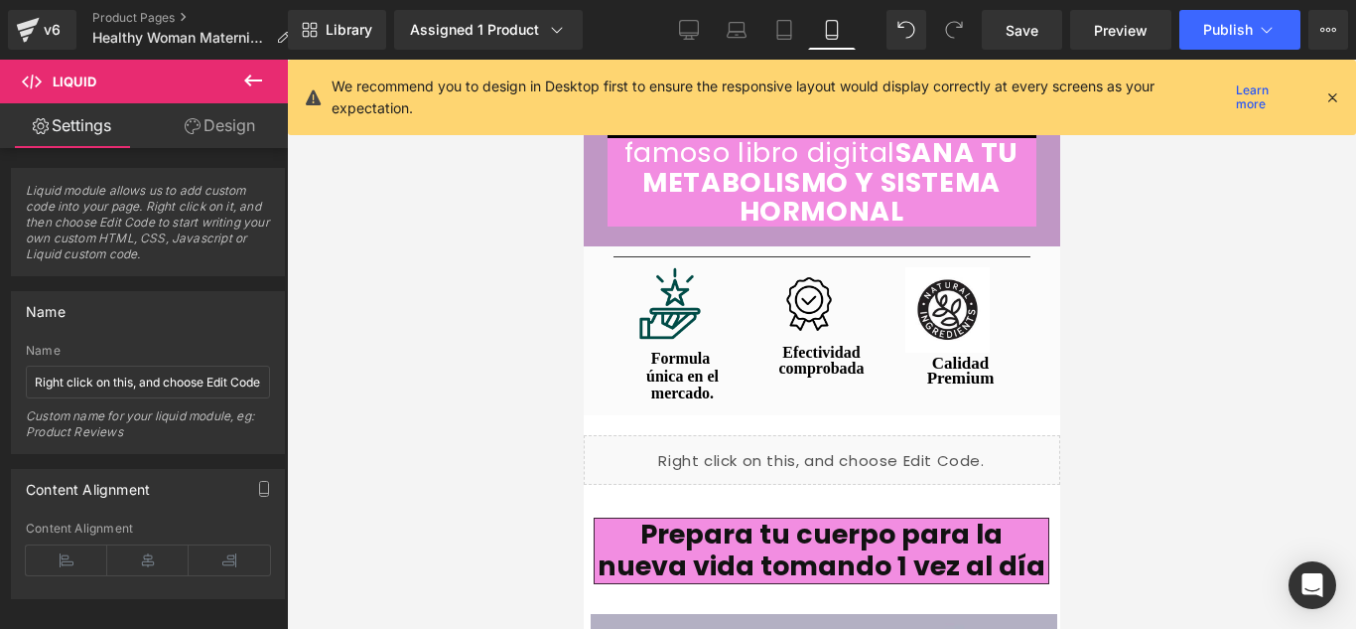
scroll to position [4369, 0]
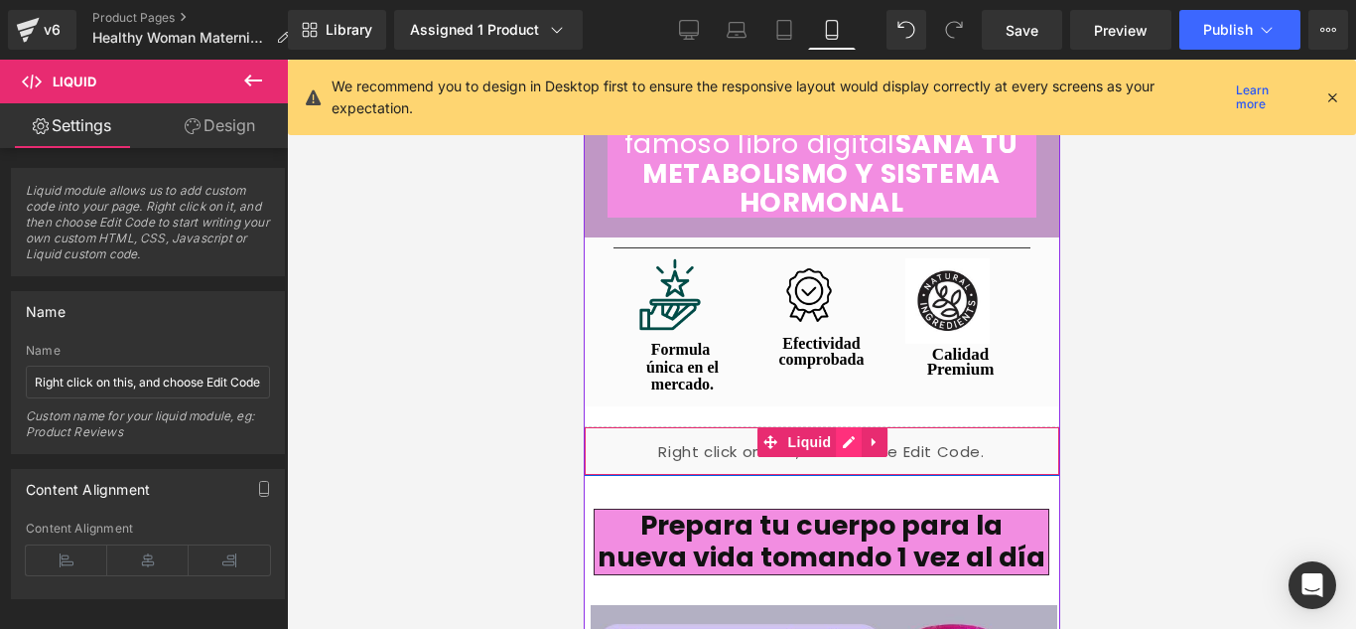
click at [837, 426] on div "Liquid" at bounding box center [821, 451] width 477 height 50
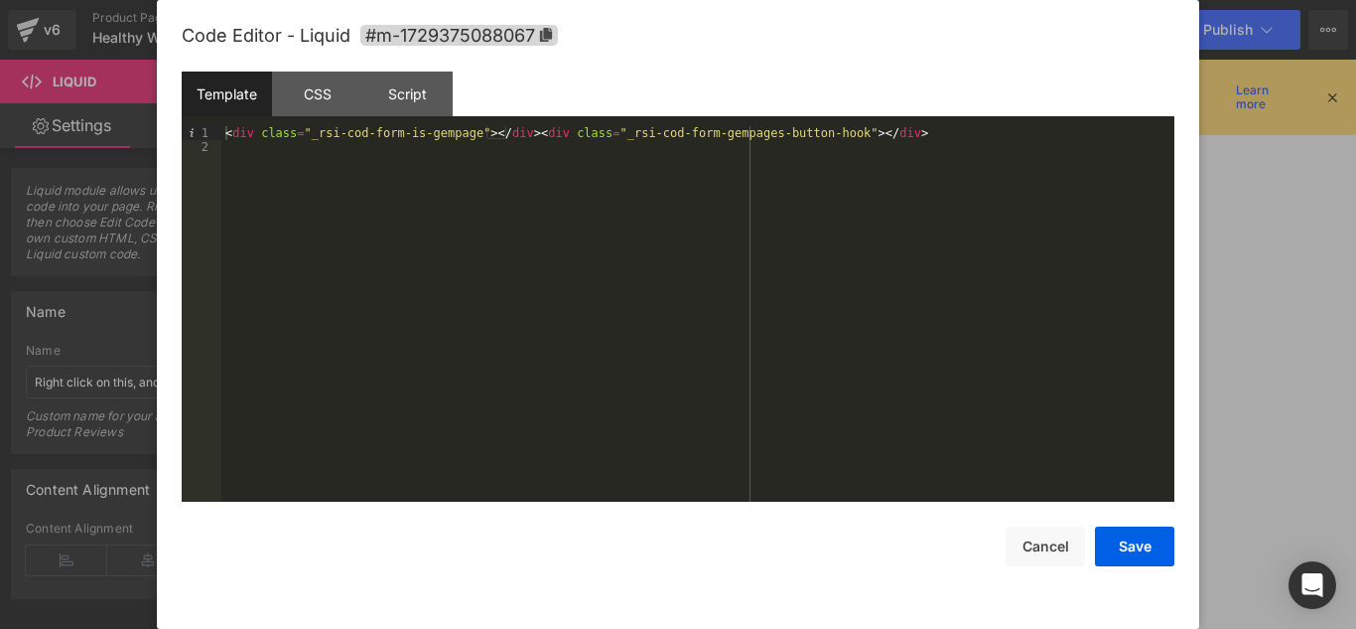
click at [872, 134] on div "< div class = "_rsi-cod-form-is-gempage" > </ div > < div class = "_rsi-cod-for…" at bounding box center [697, 327] width 953 height 403
click at [1126, 543] on button "Save" at bounding box center [1134, 546] width 79 height 40
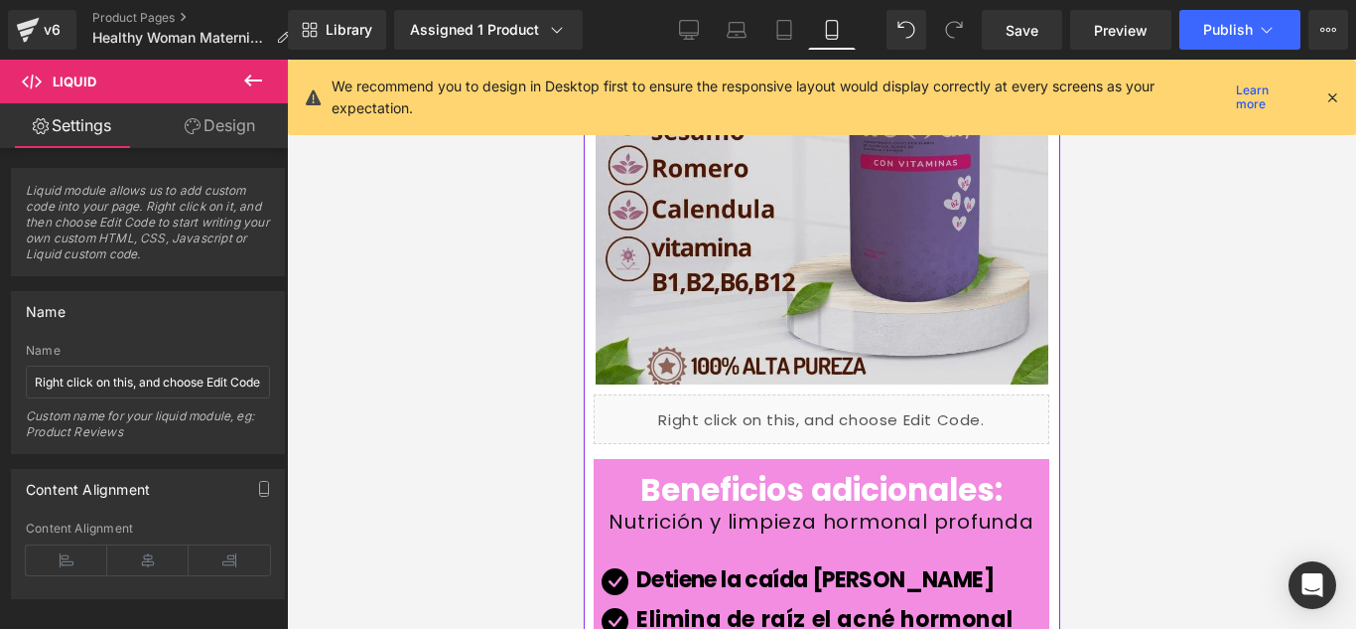
scroll to position [5958, 0]
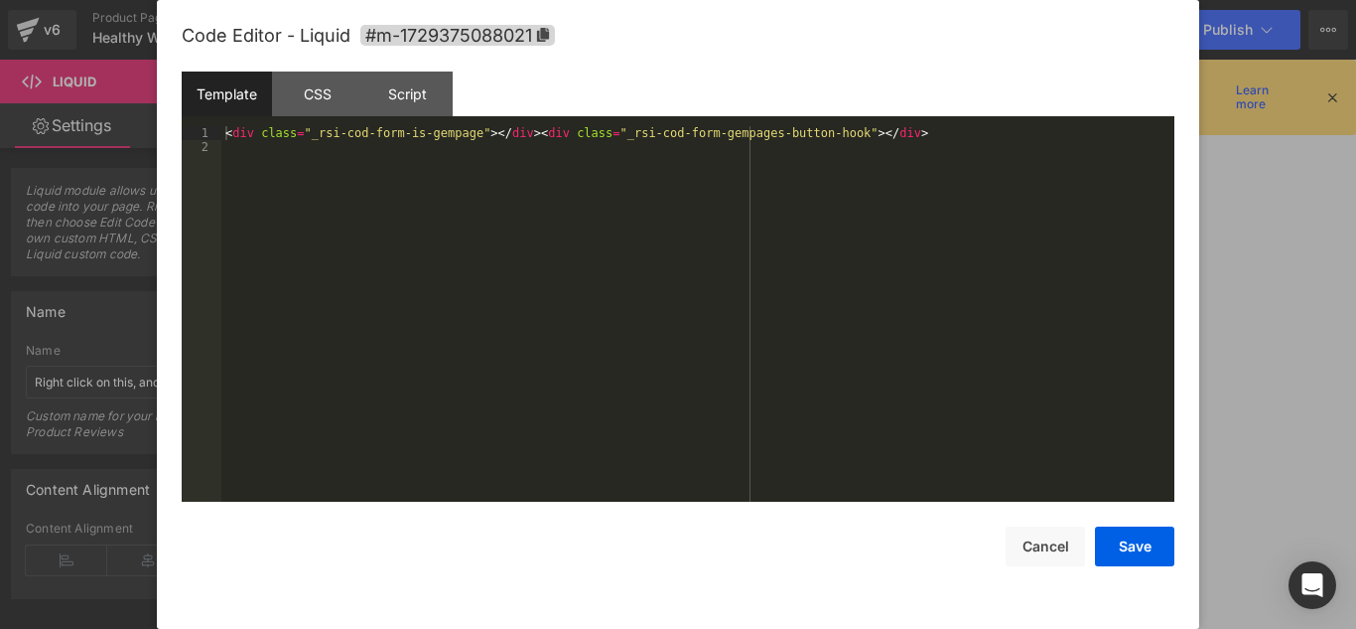
click at [840, 386] on div "Liquid" at bounding box center [821, 411] width 456 height 50
drag, startPoint x: 871, startPoint y: 131, endPoint x: 223, endPoint y: 133, distance: 647.5
click at [223, 133] on div "< div class = "_rsi-cod-form-is-gempage" > </ div > < div class = "_rsi-cod-for…" at bounding box center [697, 327] width 953 height 403
click at [1124, 543] on button "Save" at bounding box center [1134, 546] width 79 height 40
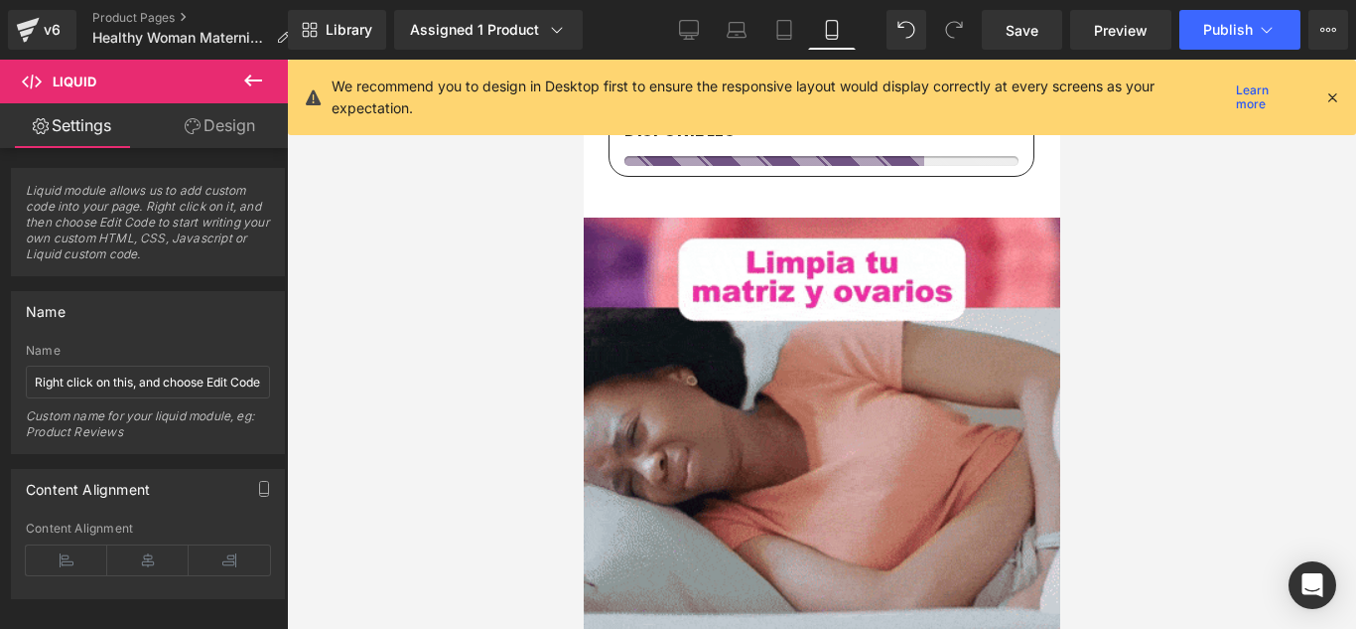
scroll to position [854, 0]
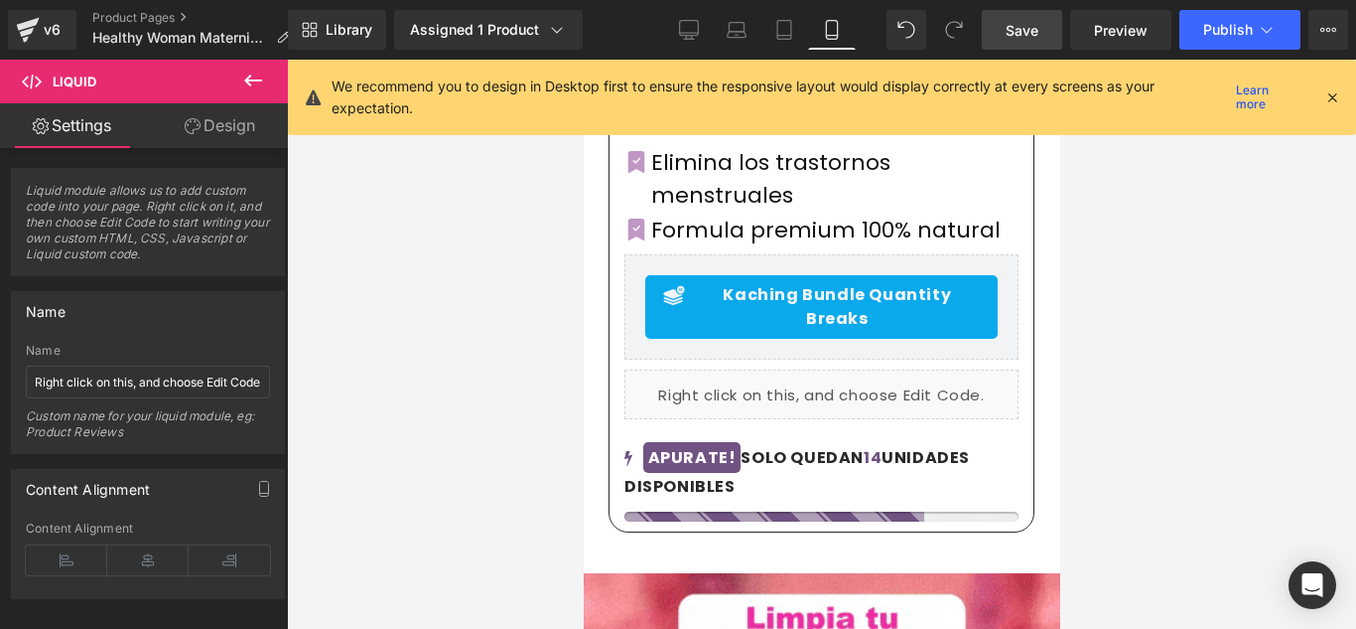
click at [1015, 36] on span "Save" at bounding box center [1022, 30] width 33 height 21
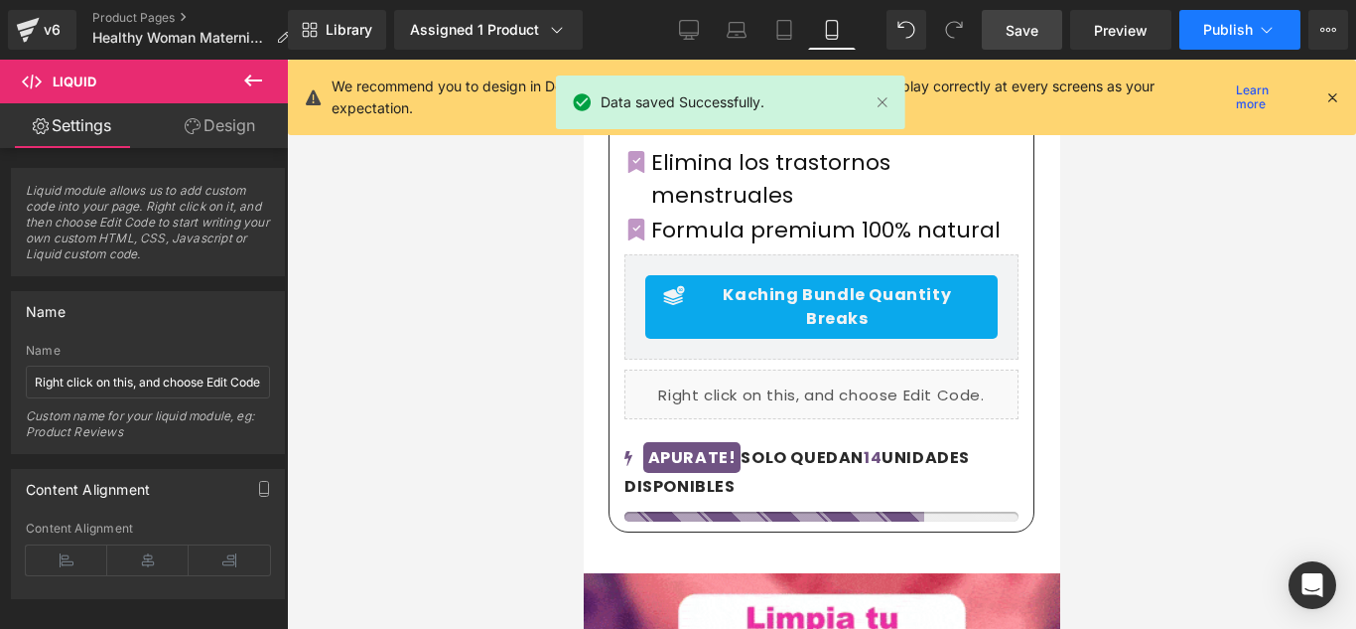
click at [1267, 16] on button "Publish" at bounding box center [1240, 30] width 121 height 40
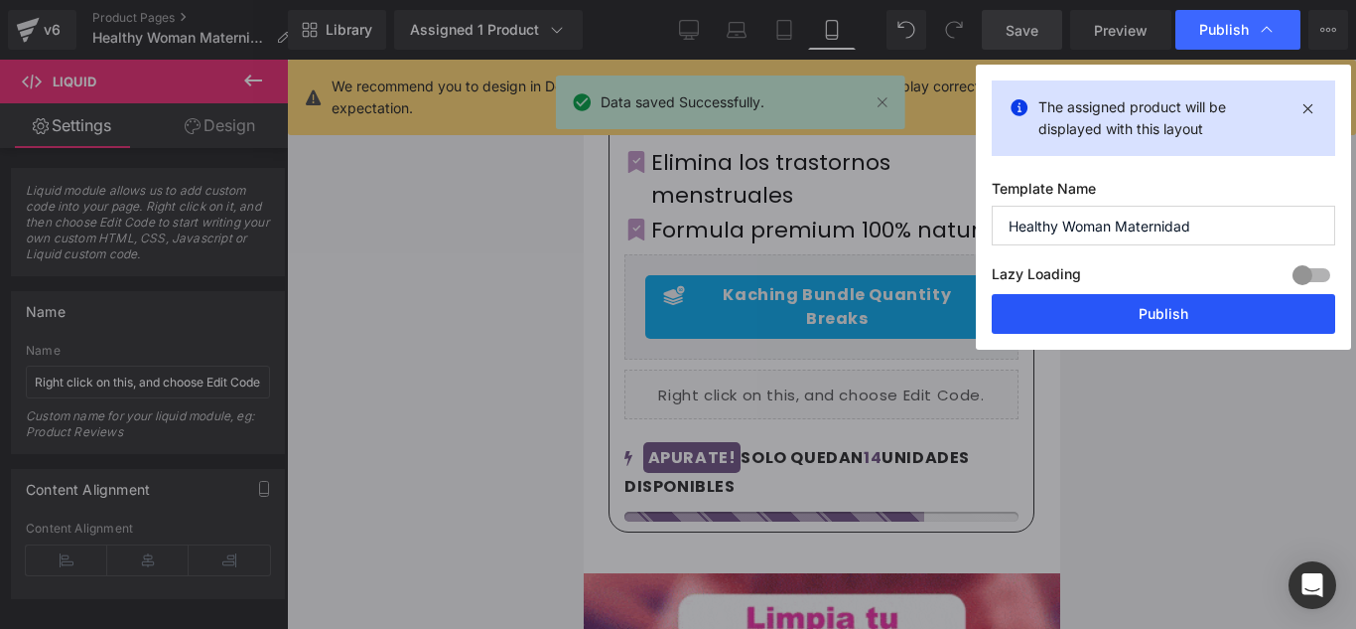
click at [1163, 310] on button "Publish" at bounding box center [1164, 314] width 344 height 40
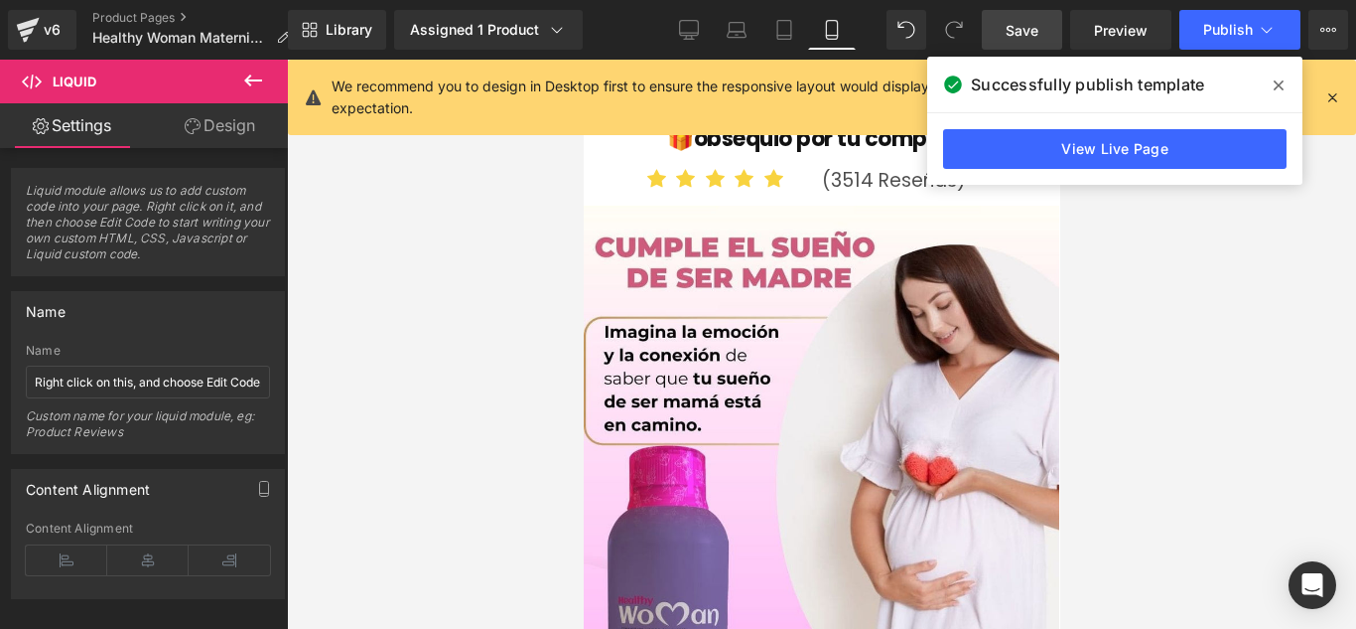
scroll to position [0, 0]
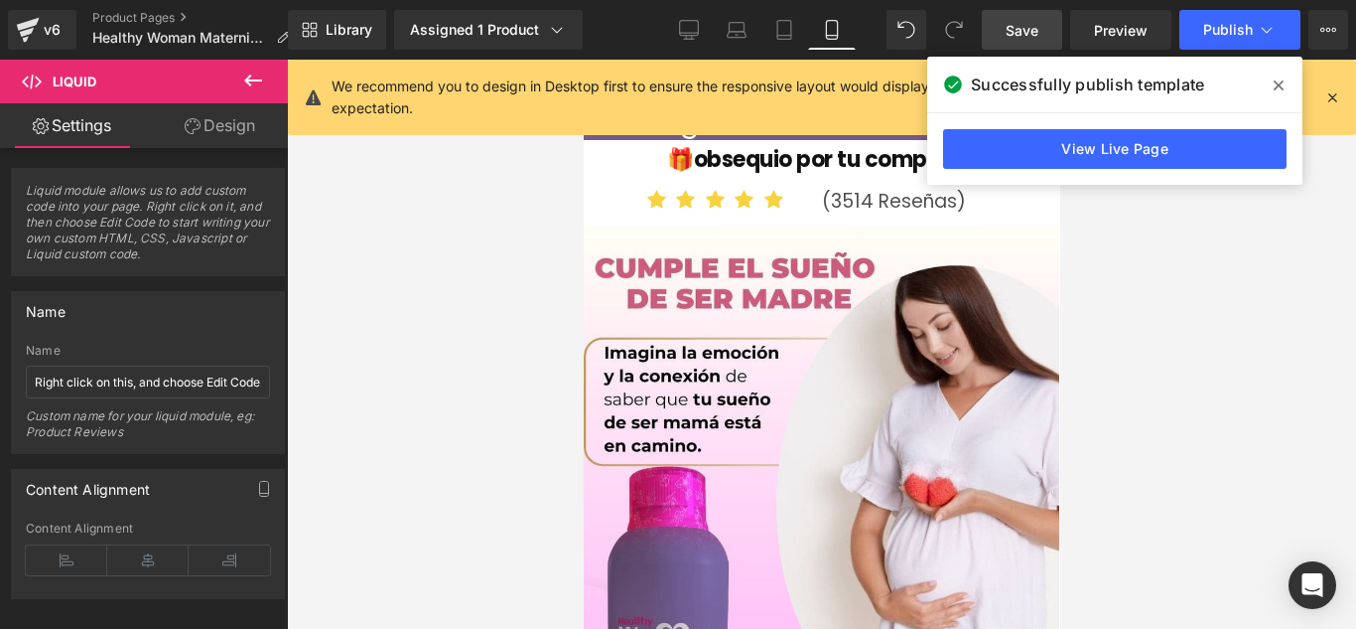
click at [1271, 86] on span at bounding box center [1279, 86] width 32 height 32
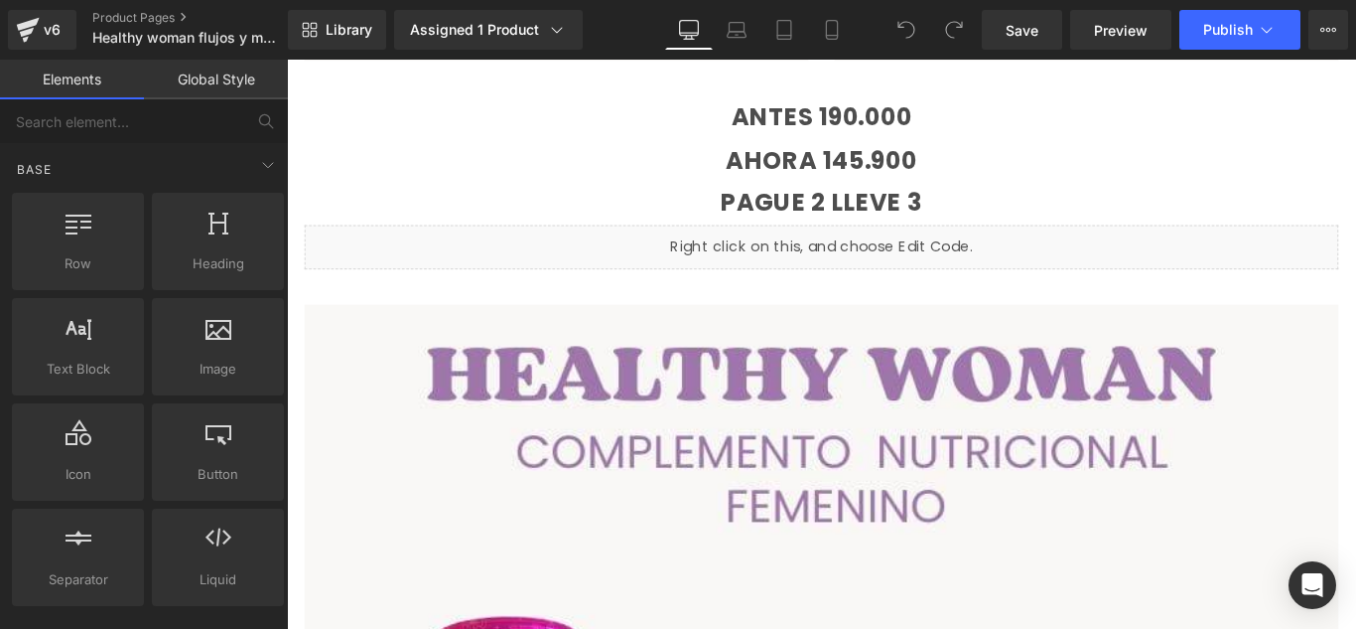
scroll to position [596, 0]
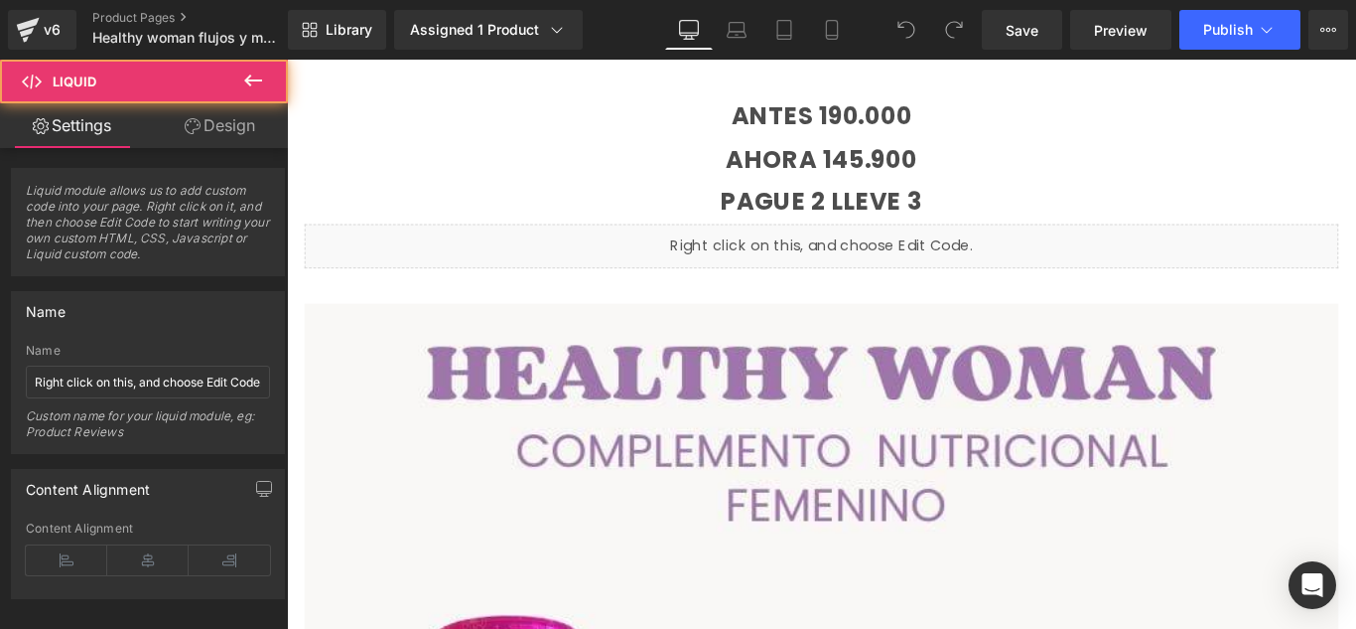
click at [798, 263] on div "Liquid" at bounding box center [888, 269] width 1162 height 50
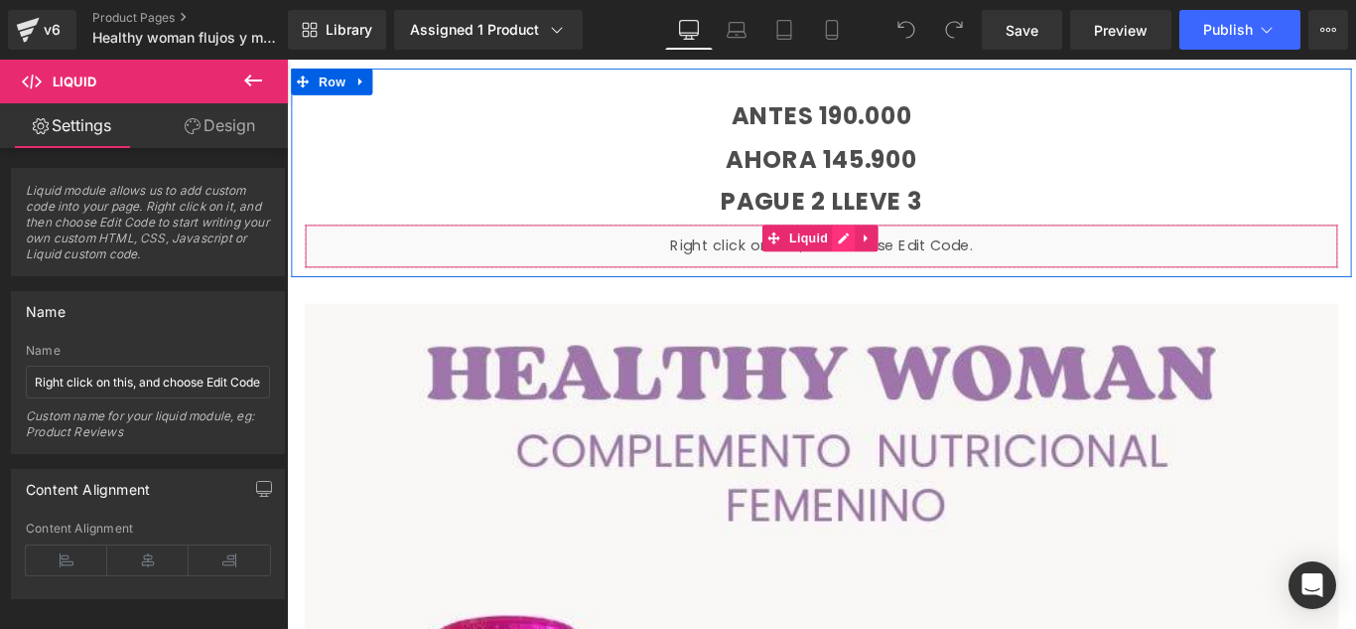
click at [899, 250] on div "Liquid" at bounding box center [888, 269] width 1162 height 50
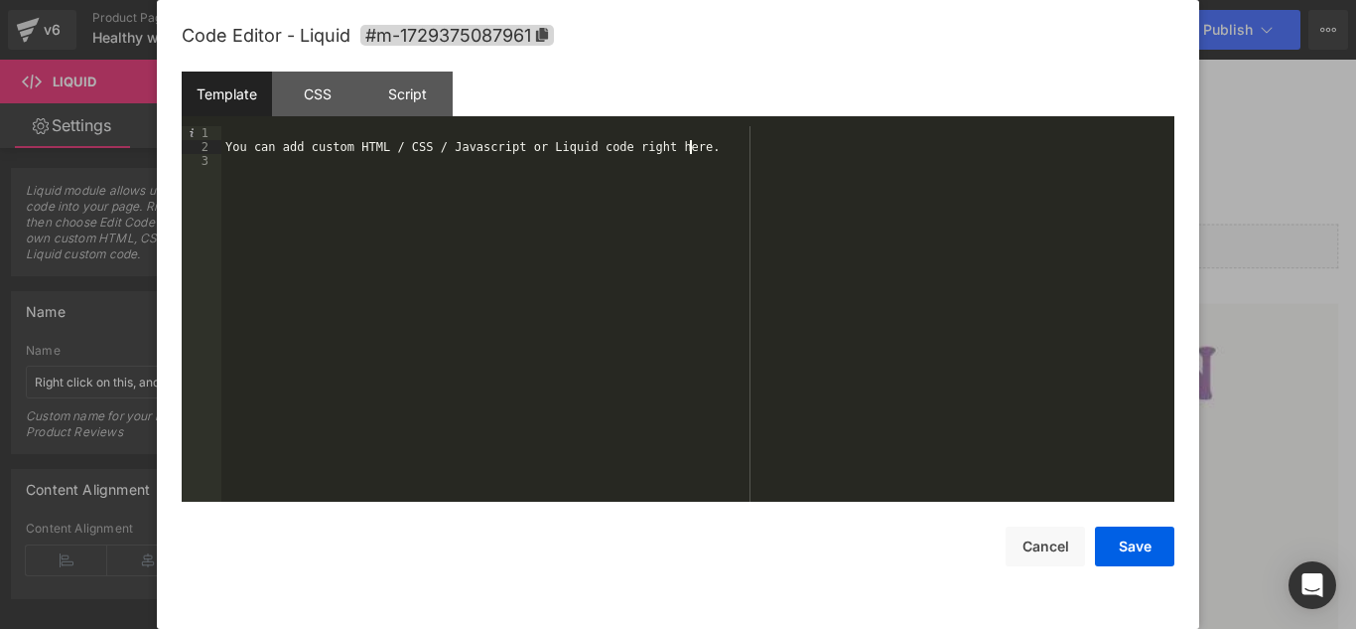
click at [695, 147] on div "You can add custom HTML / CSS / Javascript or Liquid code right here." at bounding box center [697, 327] width 953 height 403
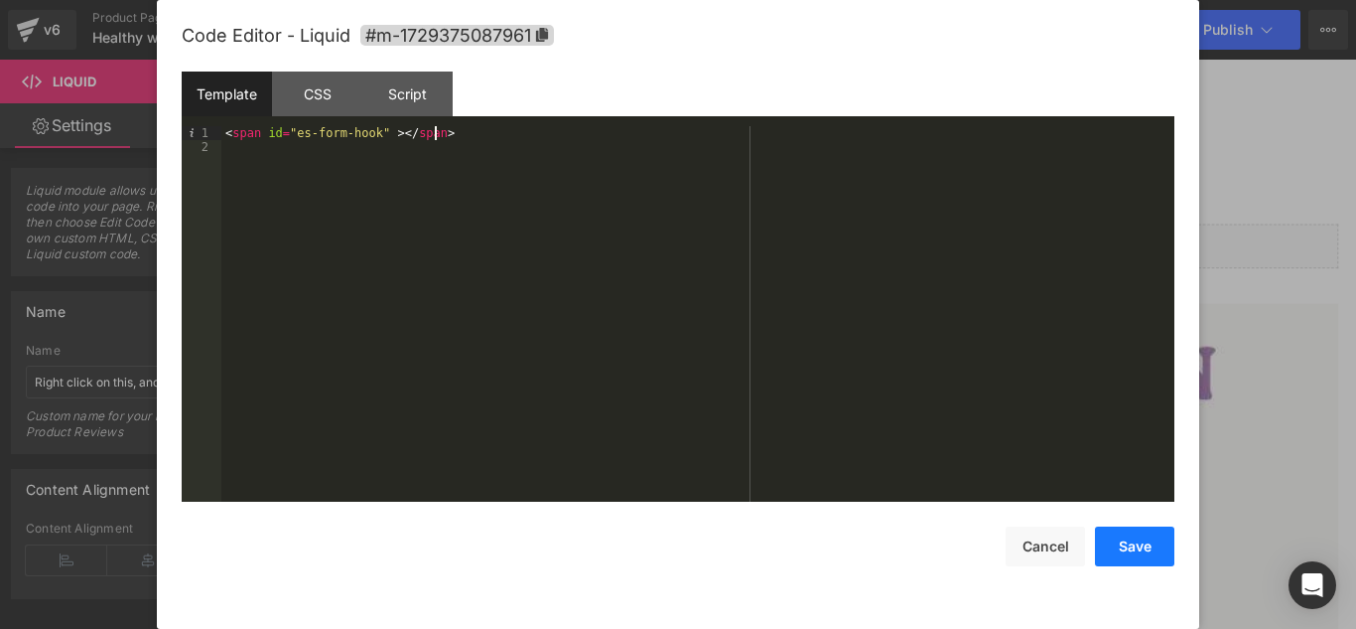
click at [1109, 545] on button "Save" at bounding box center [1134, 546] width 79 height 40
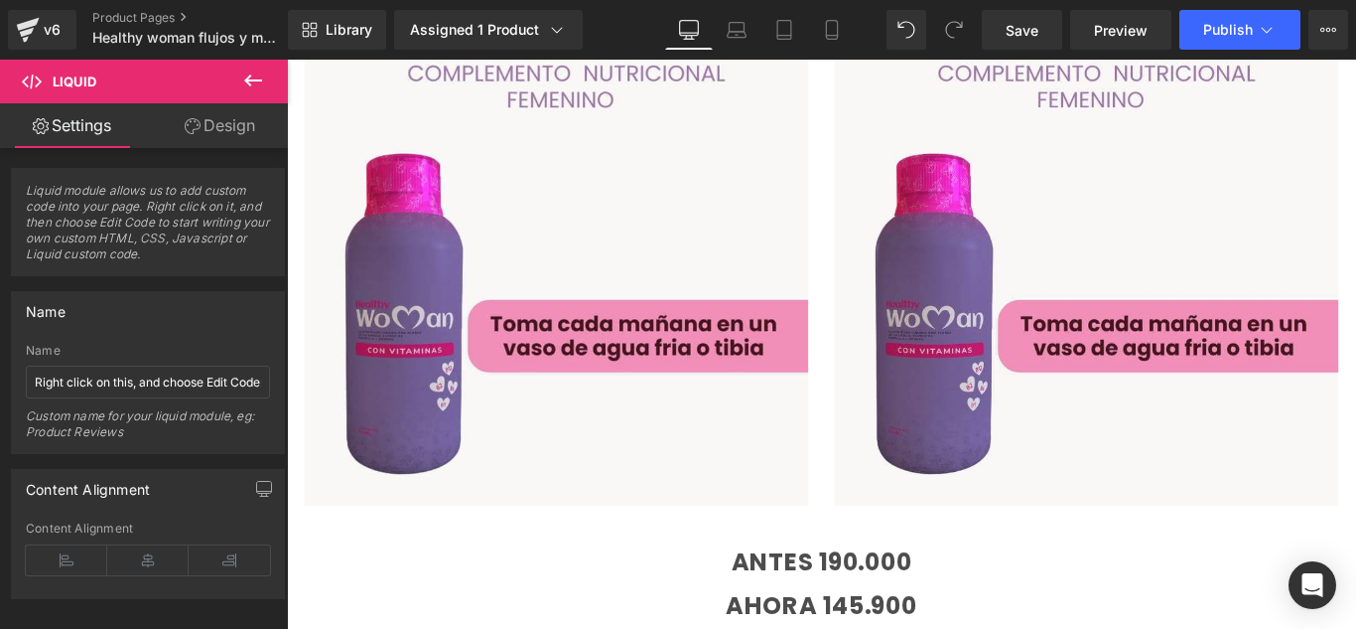
scroll to position [0, 0]
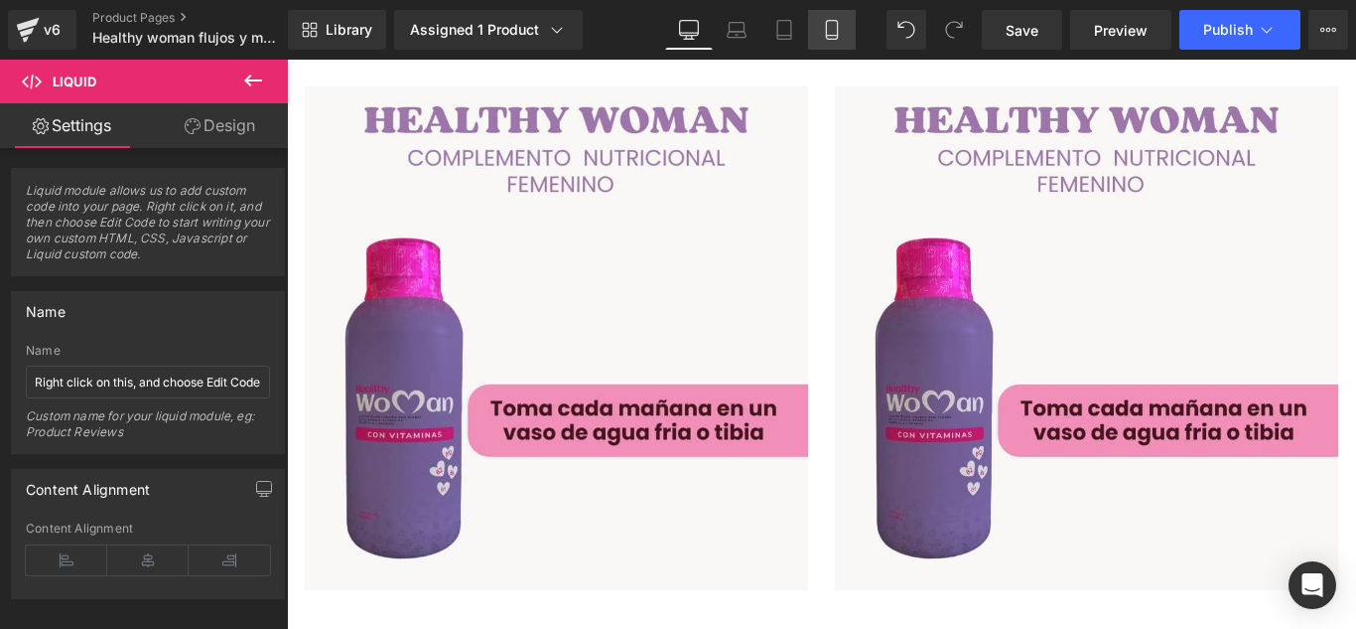
click at [837, 33] on icon at bounding box center [831, 30] width 11 height 19
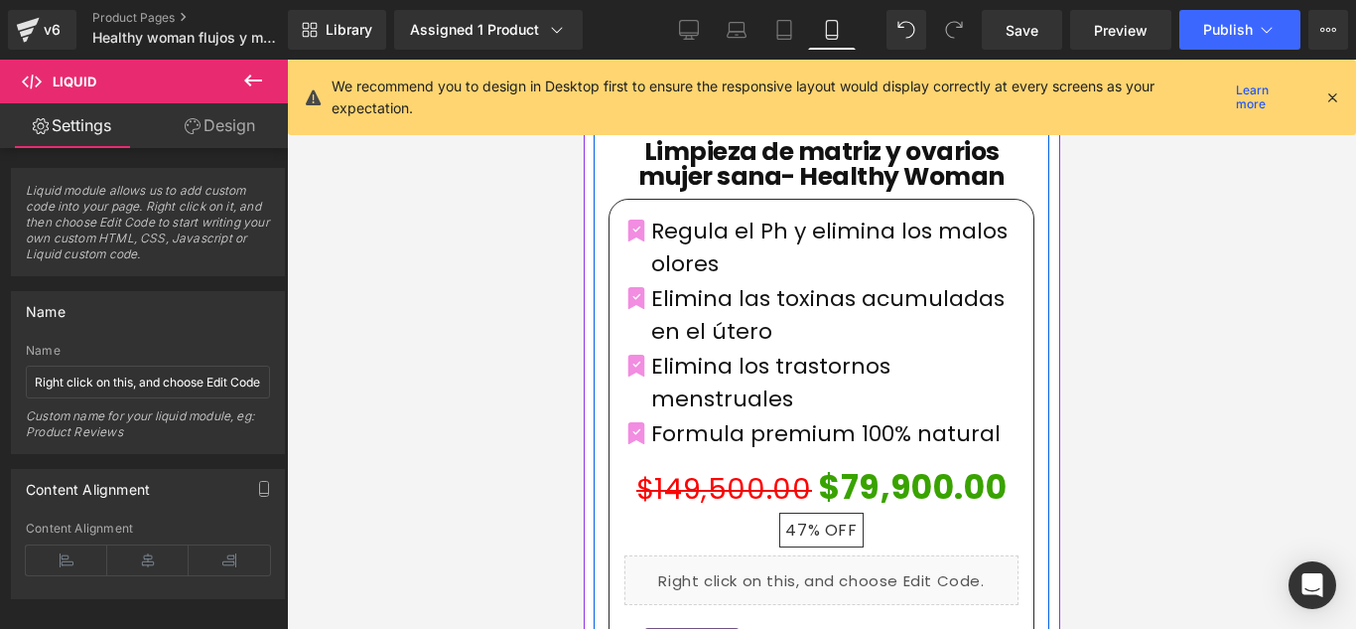
scroll to position [894, 0]
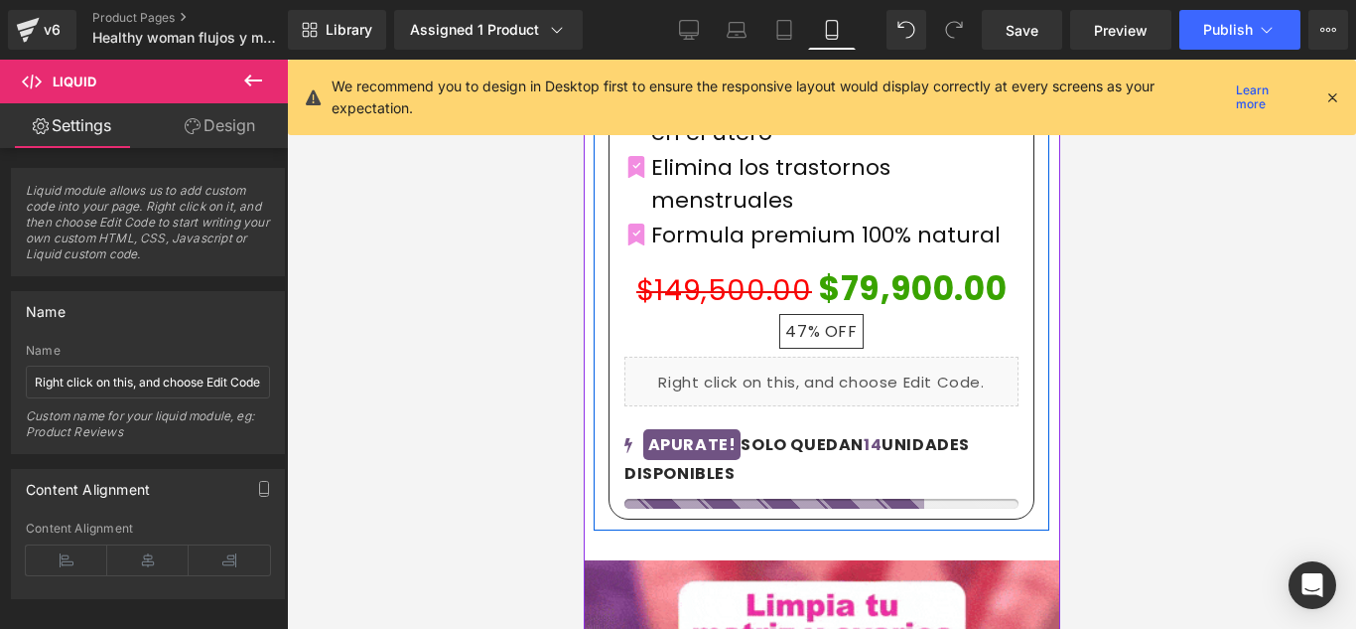
click at [918, 356] on div "Liquid" at bounding box center [821, 381] width 394 height 50
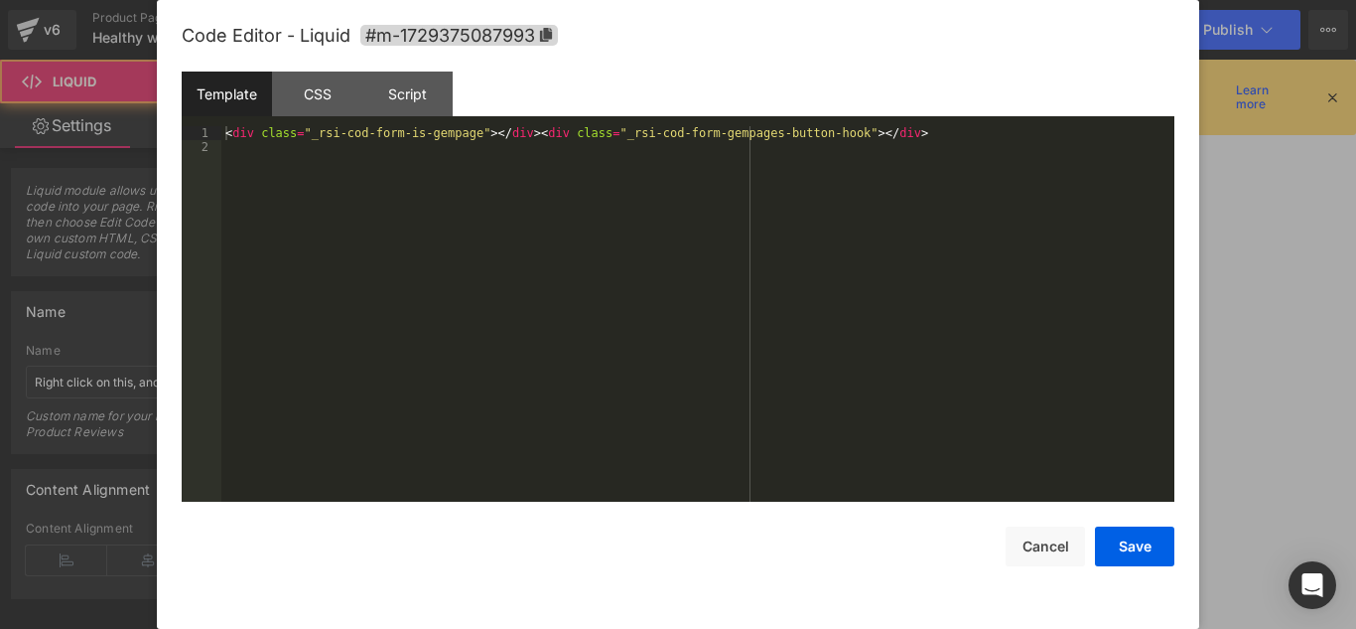
click at [842, 356] on div "Liquid" at bounding box center [821, 381] width 394 height 50
click at [867, 134] on div "< div class = "_rsi-cod-form-is-gempage" > </ div > < div class = "_rsi-cod-for…" at bounding box center [697, 327] width 953 height 403
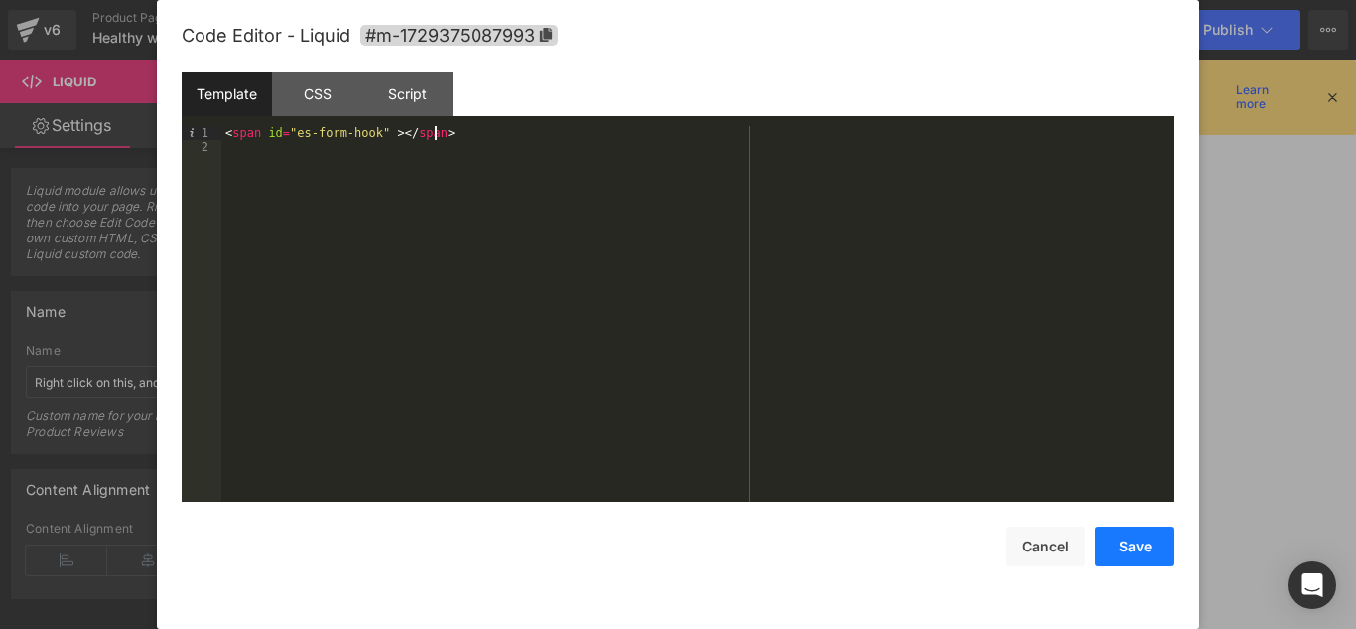
click at [1125, 549] on button "Save" at bounding box center [1134, 546] width 79 height 40
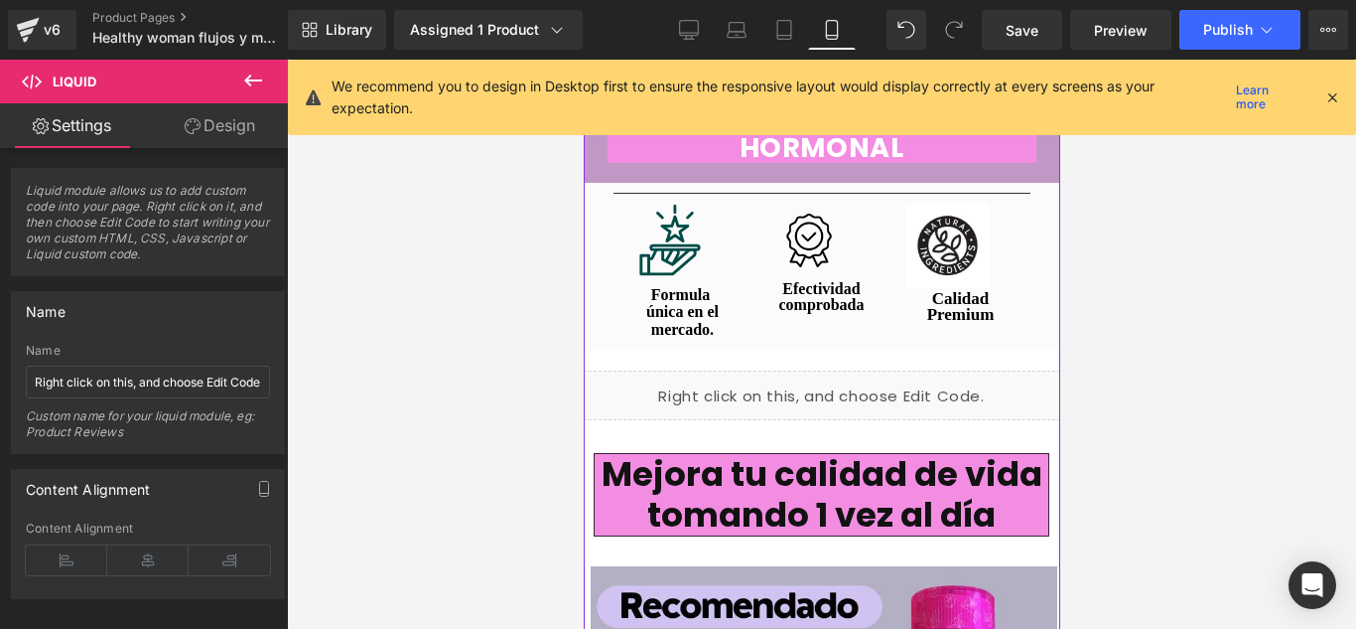
scroll to position [4071, 0]
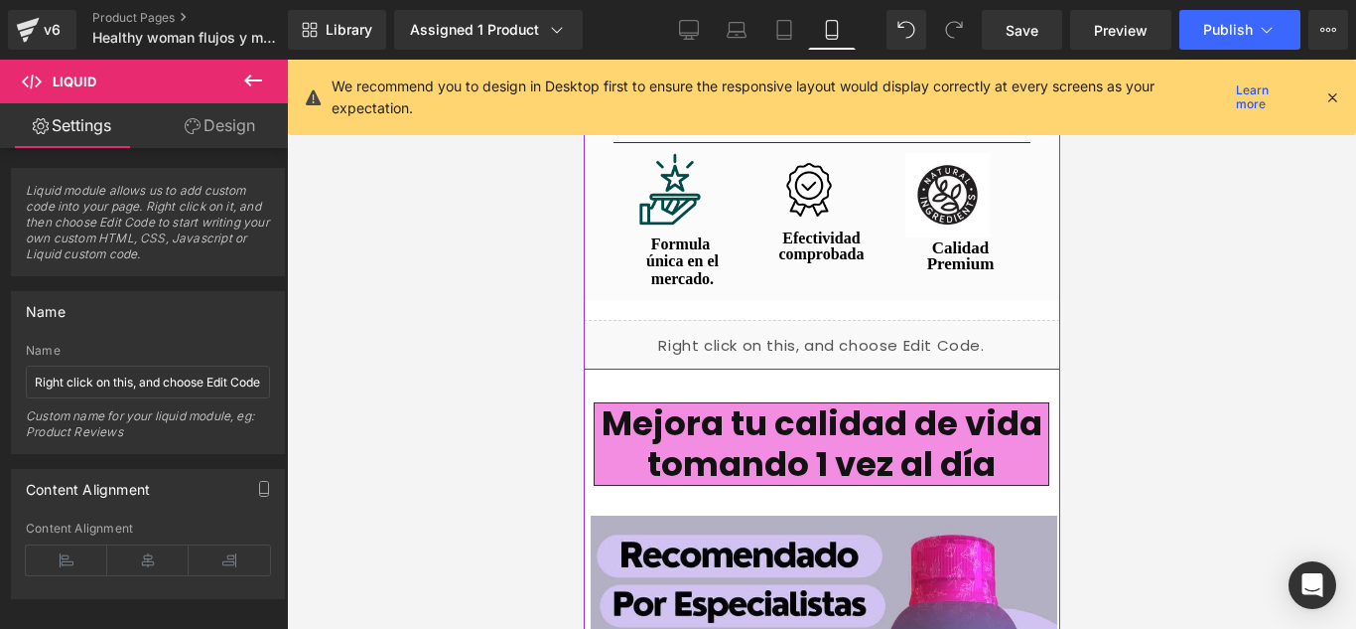
click at [837, 330] on icon at bounding box center [842, 336] width 11 height 12
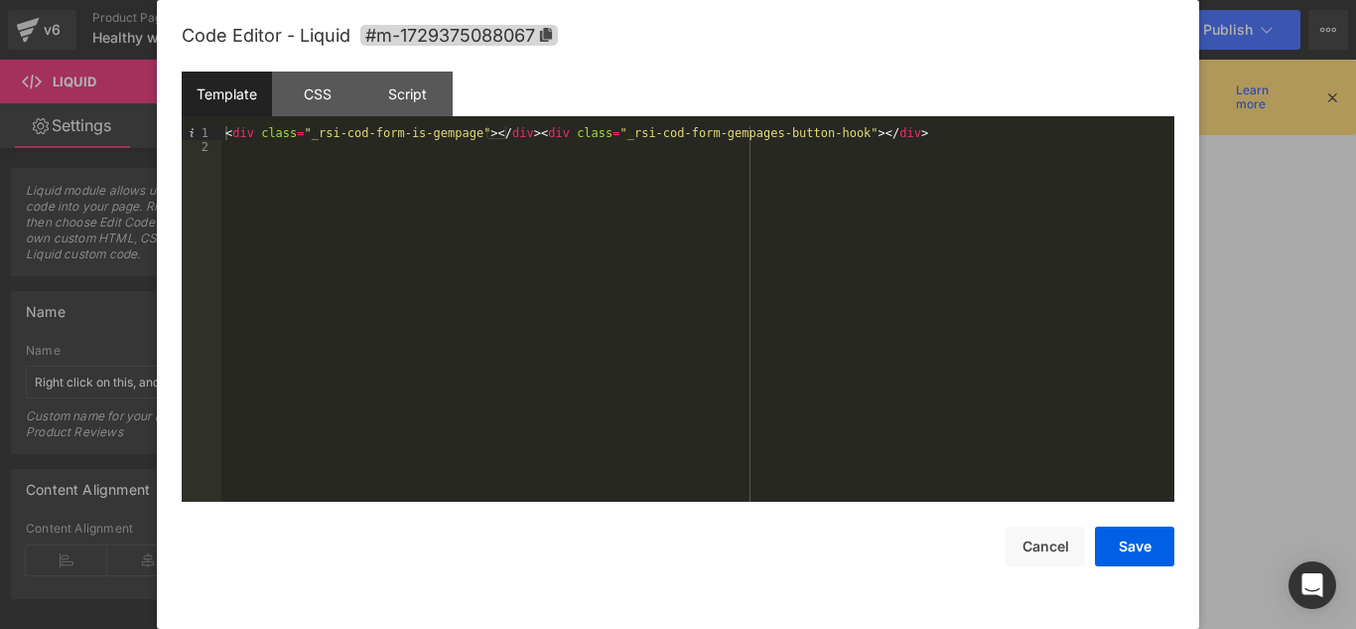
click at [866, 135] on div "< div class = "_rsi-cod-form-is-gempage" > </ div > < div class = "_rsi-cod-for…" at bounding box center [697, 327] width 953 height 403
drag, startPoint x: 439, startPoint y: 134, endPoint x: 225, endPoint y: 127, distance: 213.6
click at [225, 127] on div "< span id = "es-form-hook" > </ span >" at bounding box center [697, 327] width 953 height 403
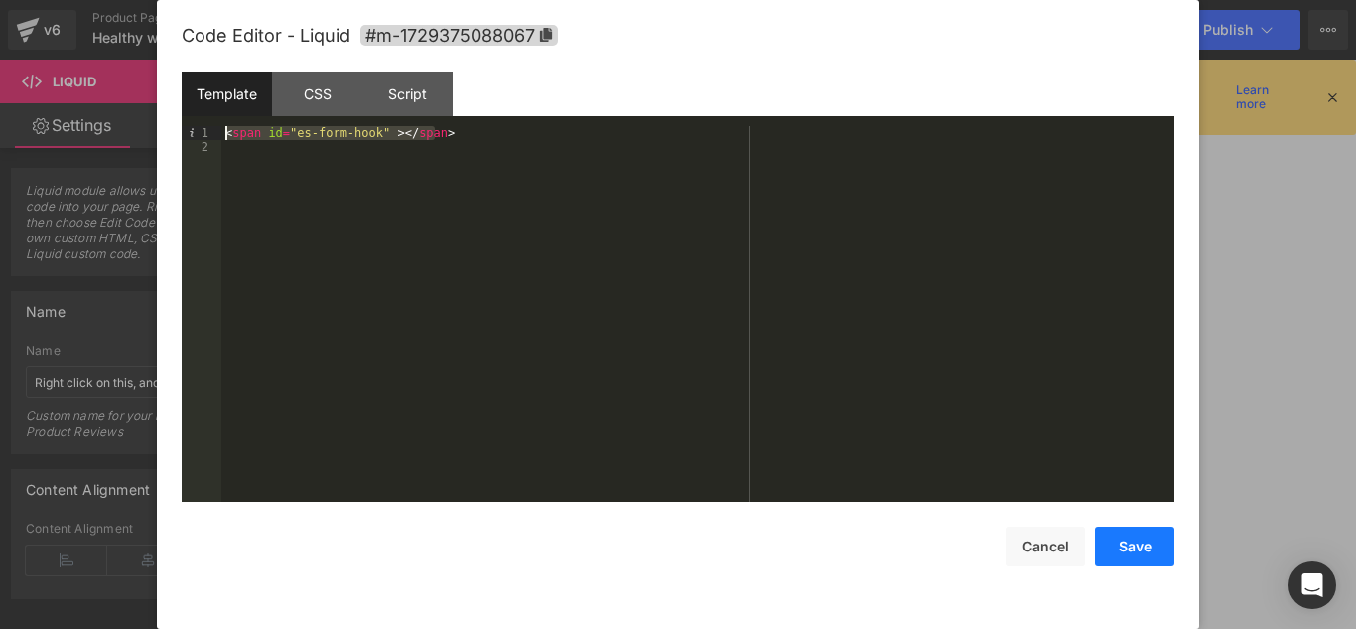
click at [1120, 550] on button "Save" at bounding box center [1134, 546] width 79 height 40
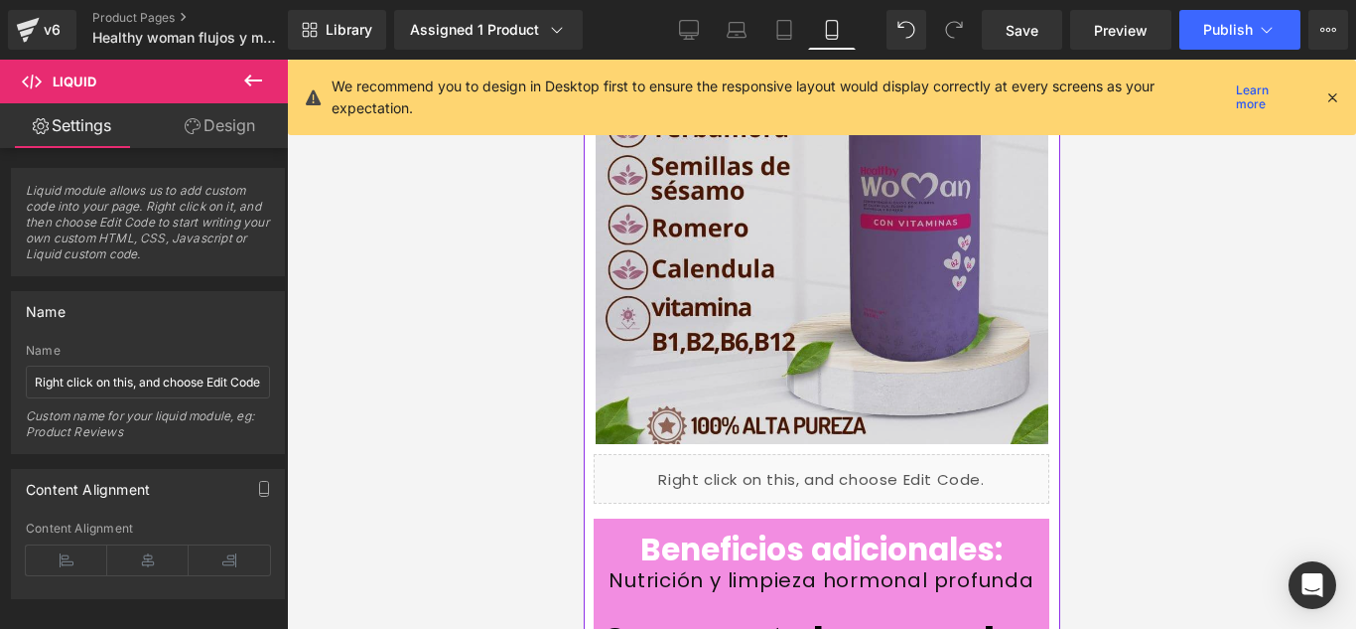
scroll to position [5462, 0]
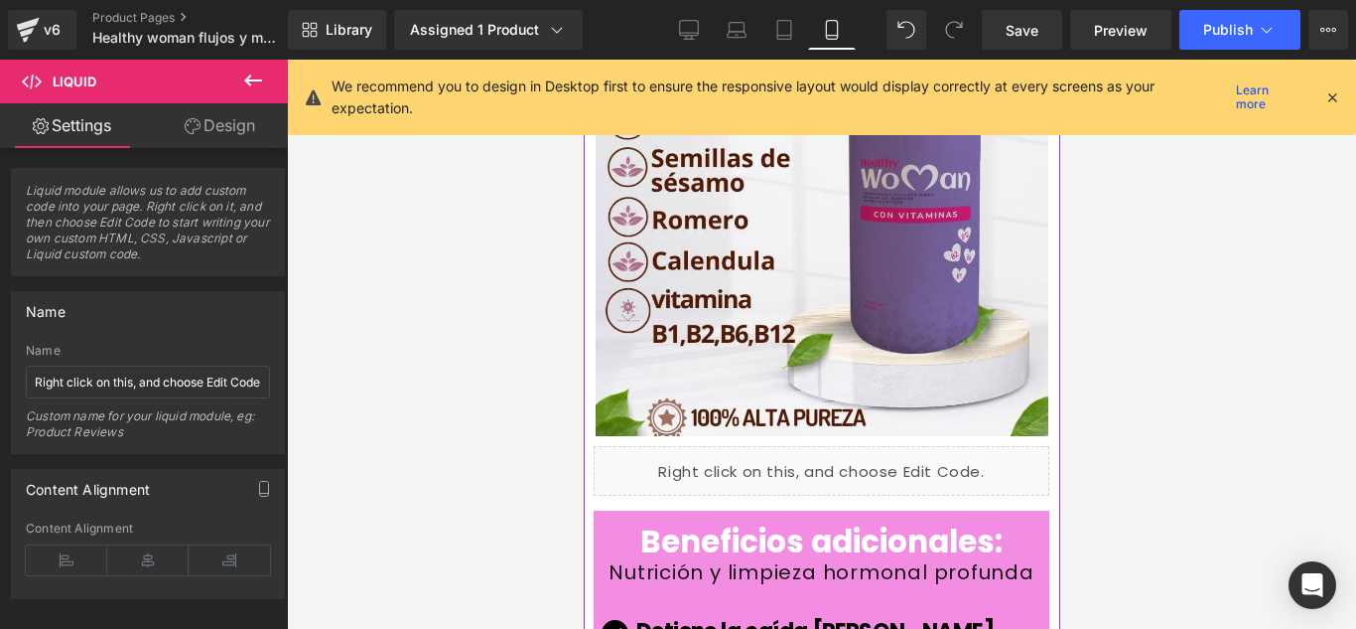
click at [838, 446] on div "Liquid" at bounding box center [821, 471] width 456 height 50
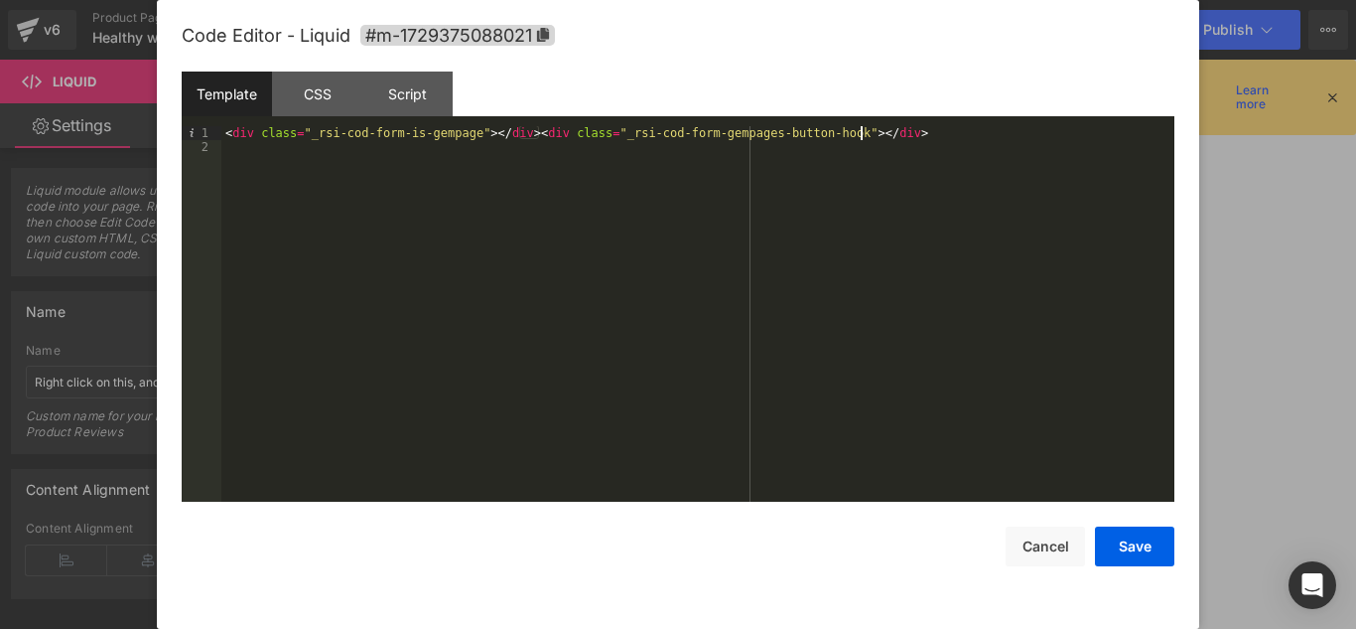
click at [864, 132] on div "< div class = "_rsi-cod-form-is-gempage" > </ div > < div class = "_rsi-cod-for…" at bounding box center [697, 327] width 953 height 403
click at [1134, 543] on button "Save" at bounding box center [1134, 546] width 79 height 40
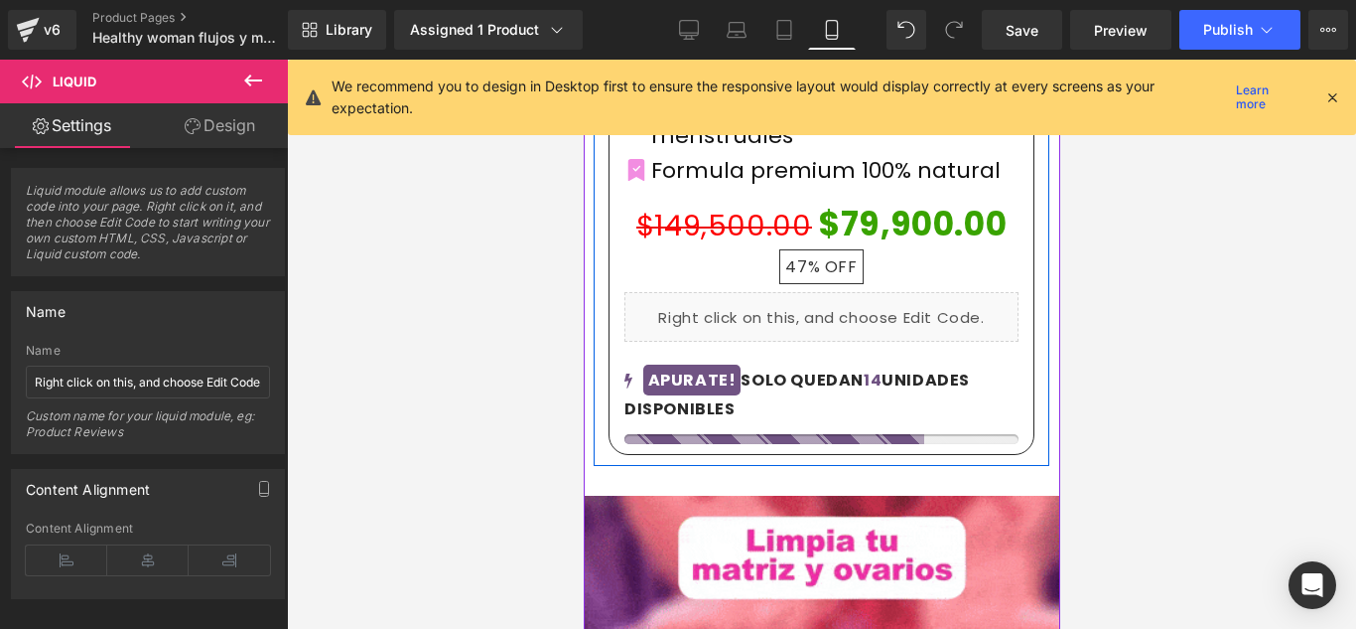
scroll to position [993, 0]
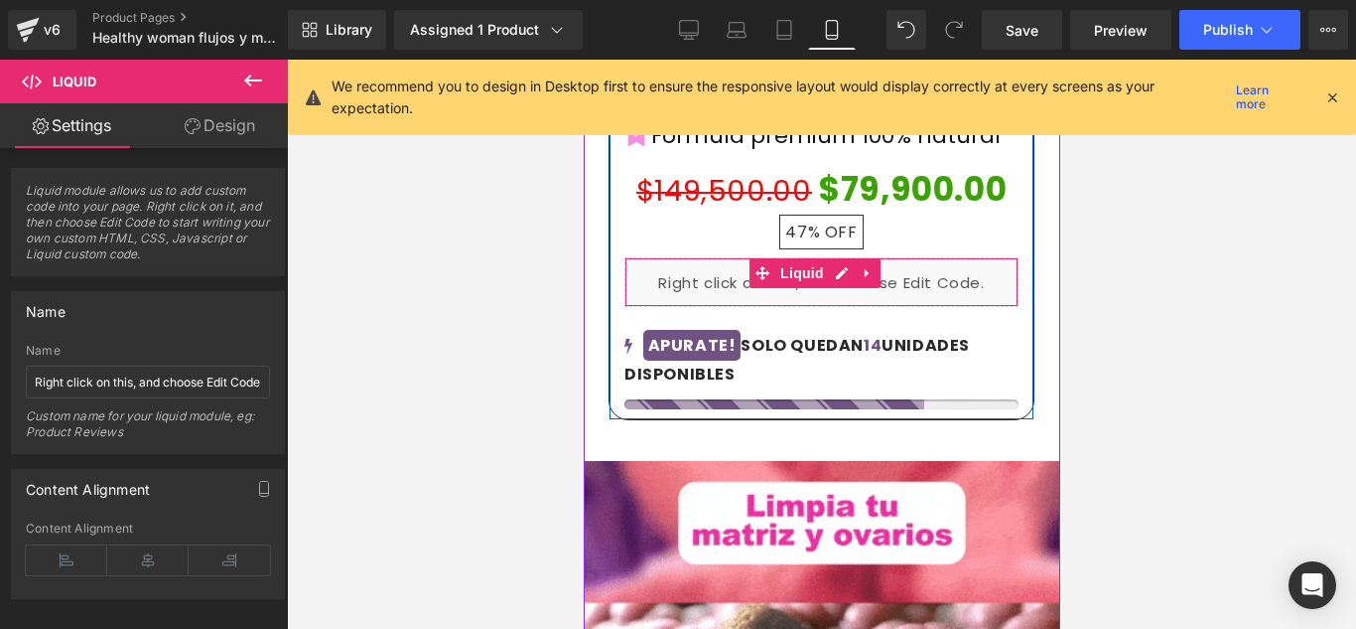
click at [872, 257] on div "Liquid" at bounding box center [821, 282] width 394 height 50
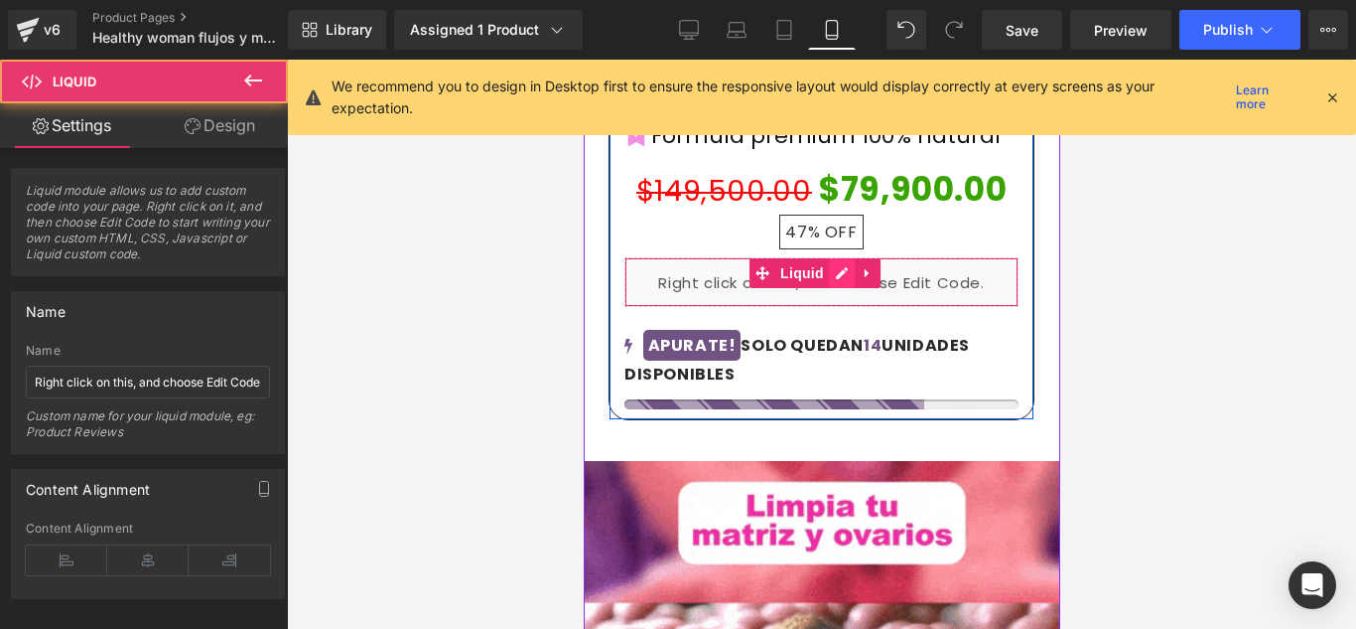
click at [843, 257] on div "Liquid" at bounding box center [821, 282] width 394 height 50
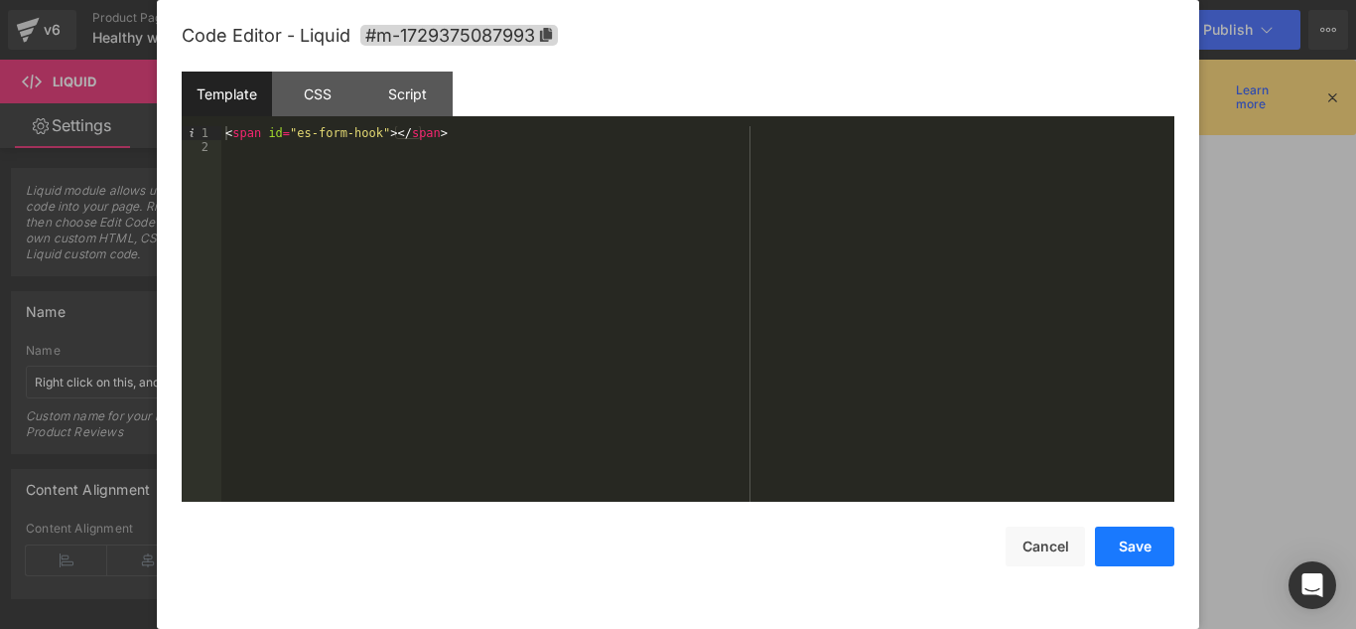
click at [1115, 545] on button "Save" at bounding box center [1134, 546] width 79 height 40
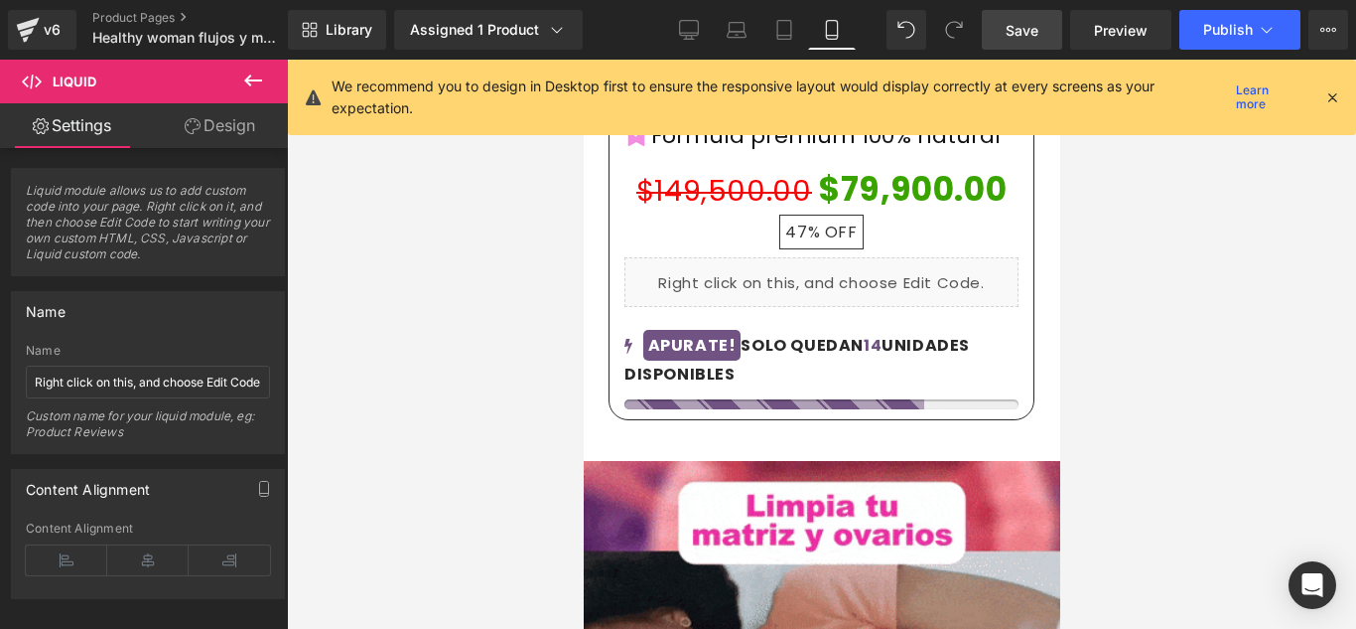
click at [1041, 33] on link "Save" at bounding box center [1022, 30] width 80 height 40
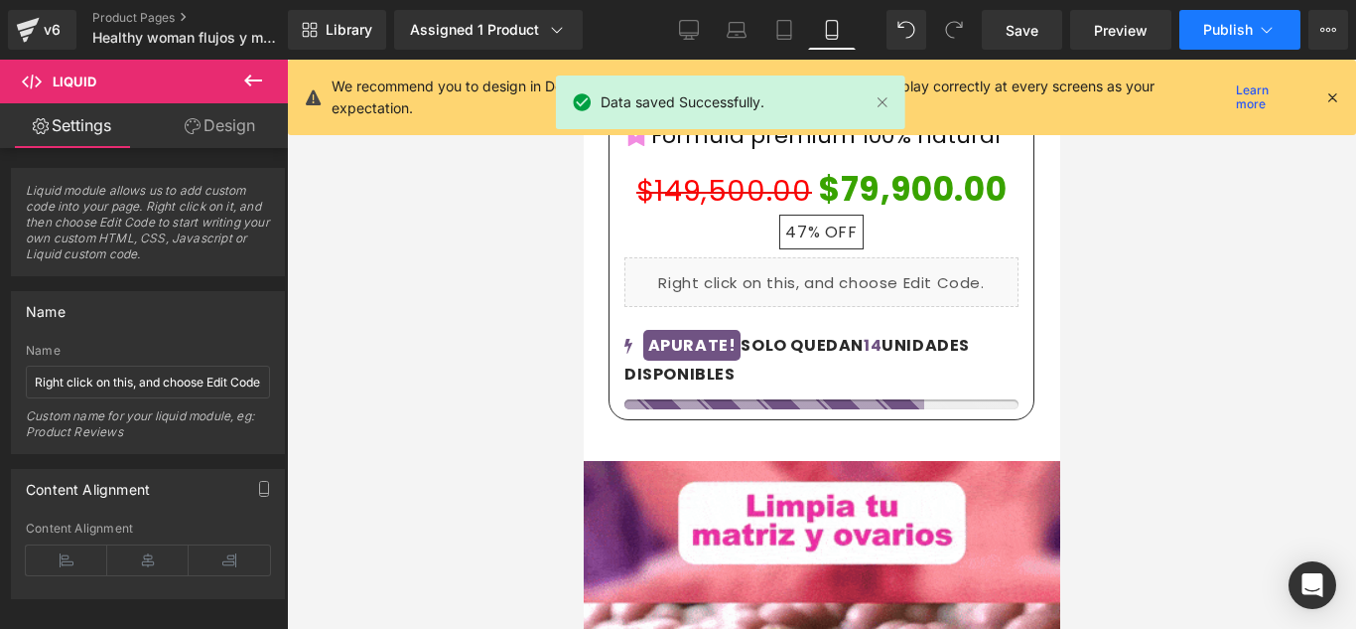
click at [1224, 22] on span "Publish" at bounding box center [1229, 30] width 50 height 16
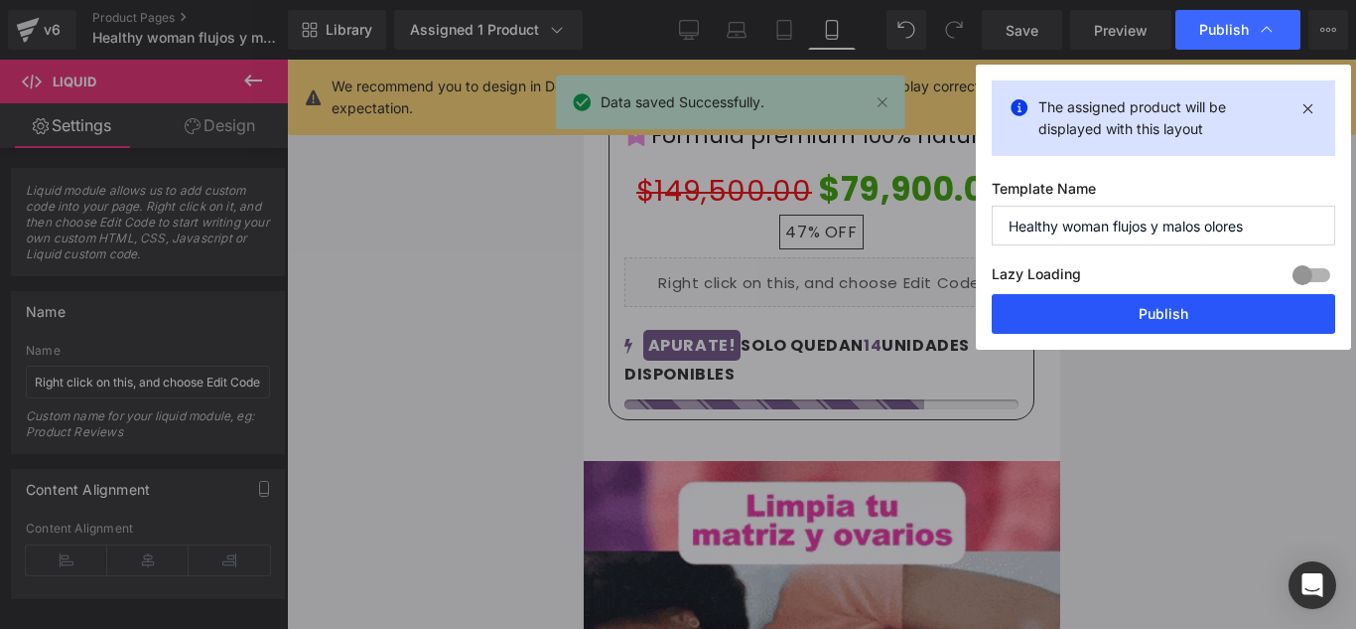
click at [1183, 315] on button "Publish" at bounding box center [1164, 314] width 344 height 40
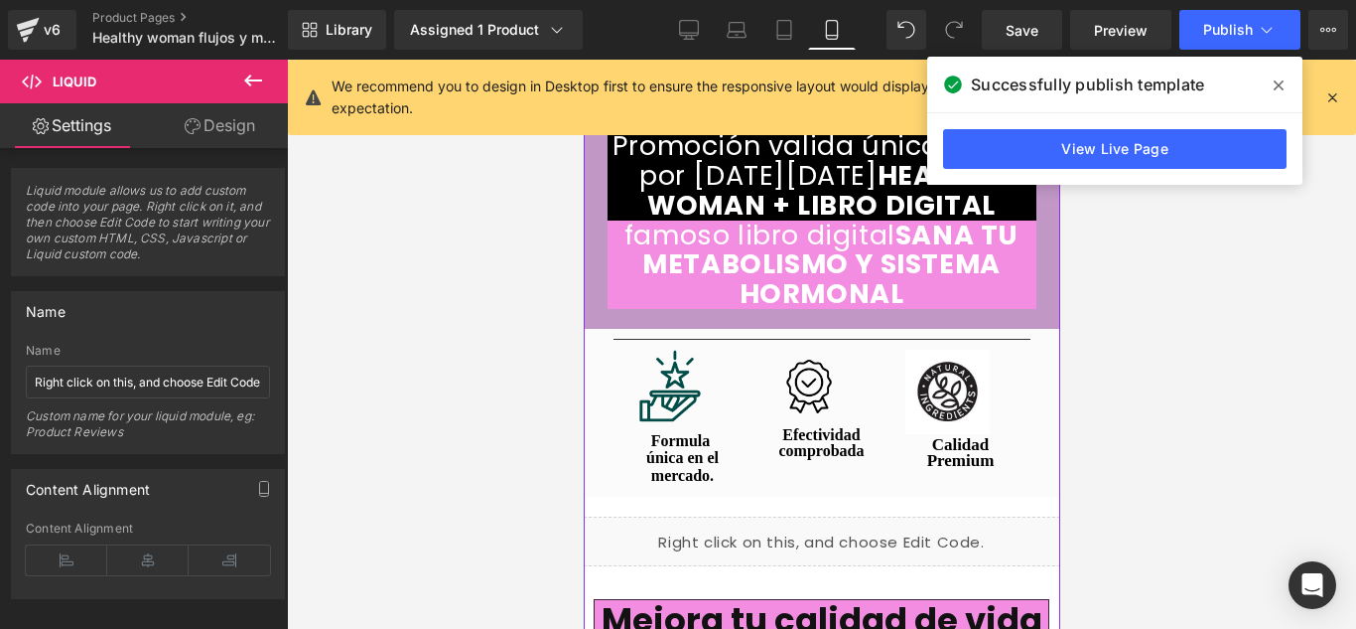
scroll to position [3873, 0]
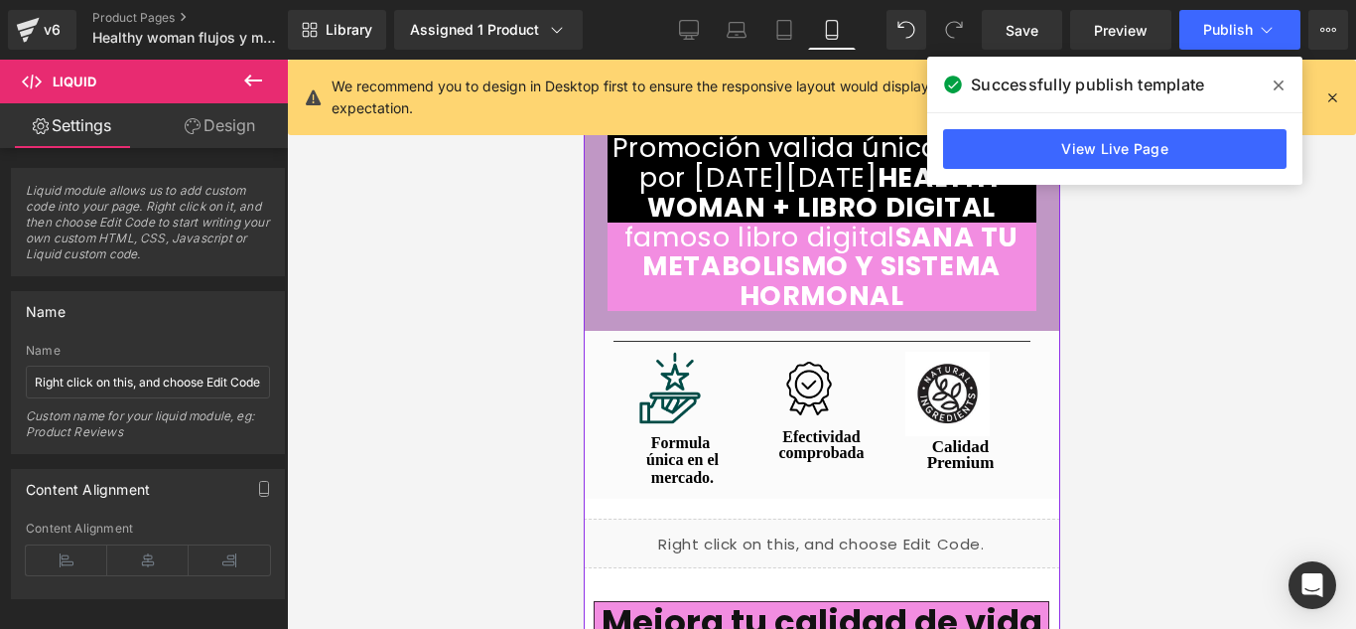
click at [805, 518] on div "Liquid" at bounding box center [821, 543] width 477 height 50
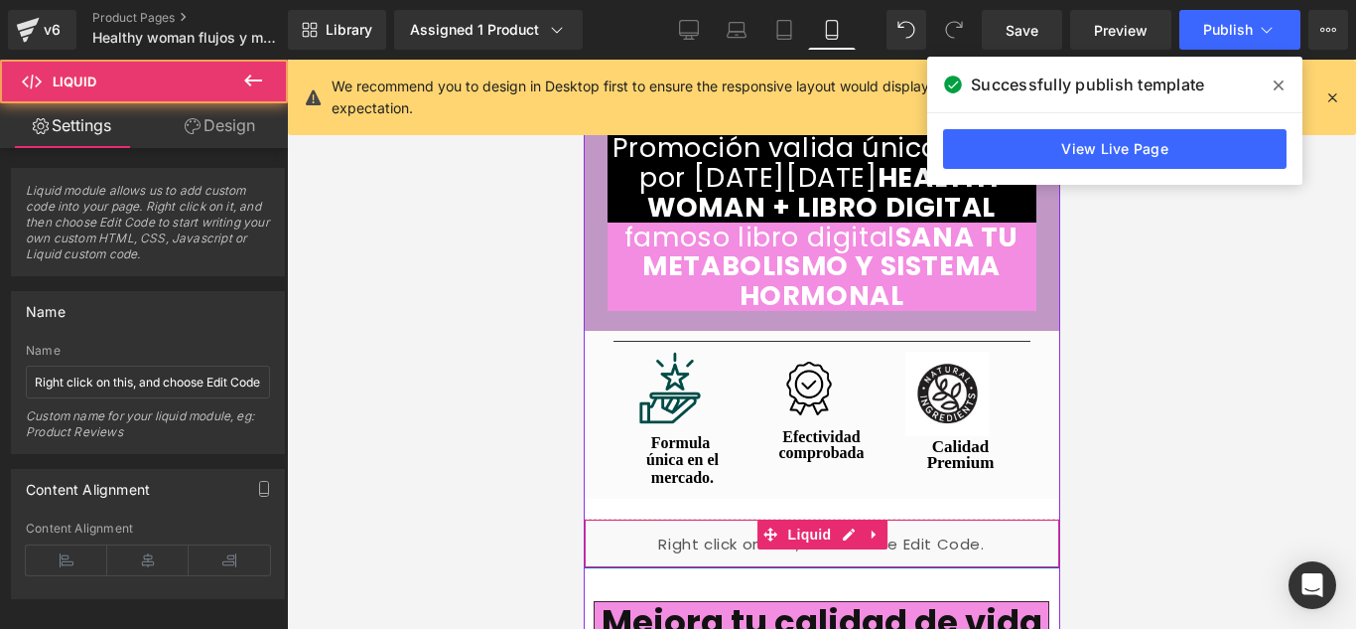
click at [844, 518] on div "Liquid" at bounding box center [821, 543] width 477 height 50
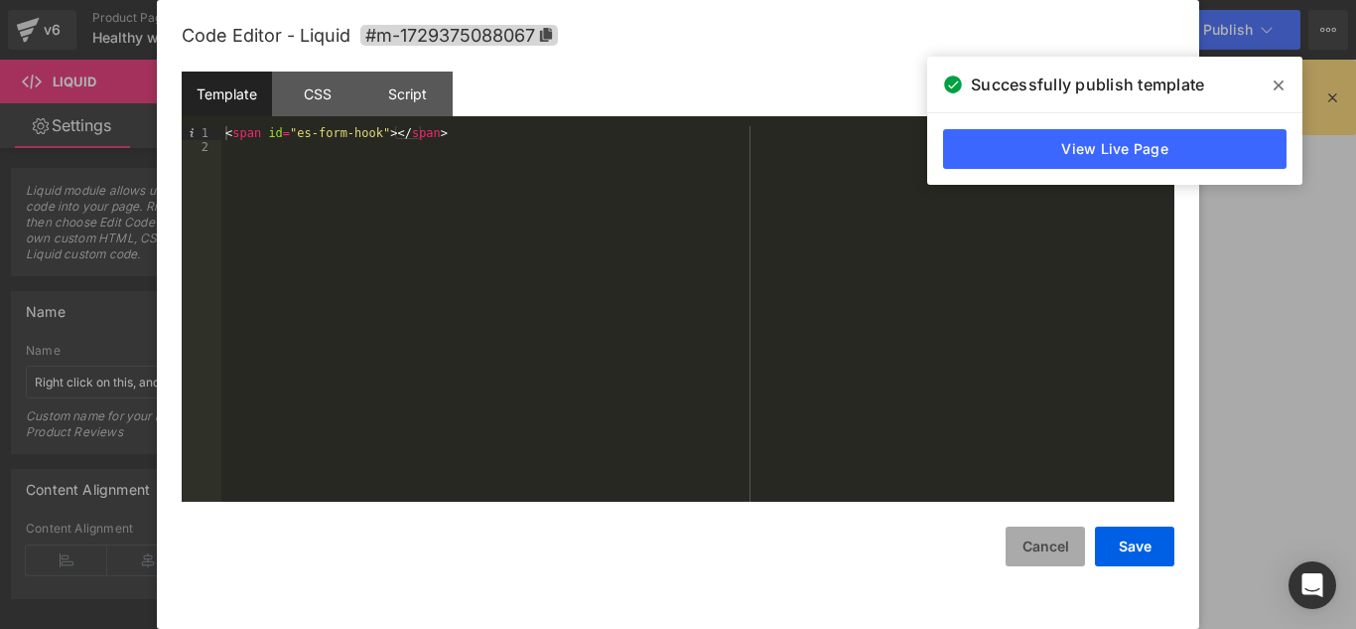
click at [1051, 535] on button "Cancel" at bounding box center [1045, 546] width 79 height 40
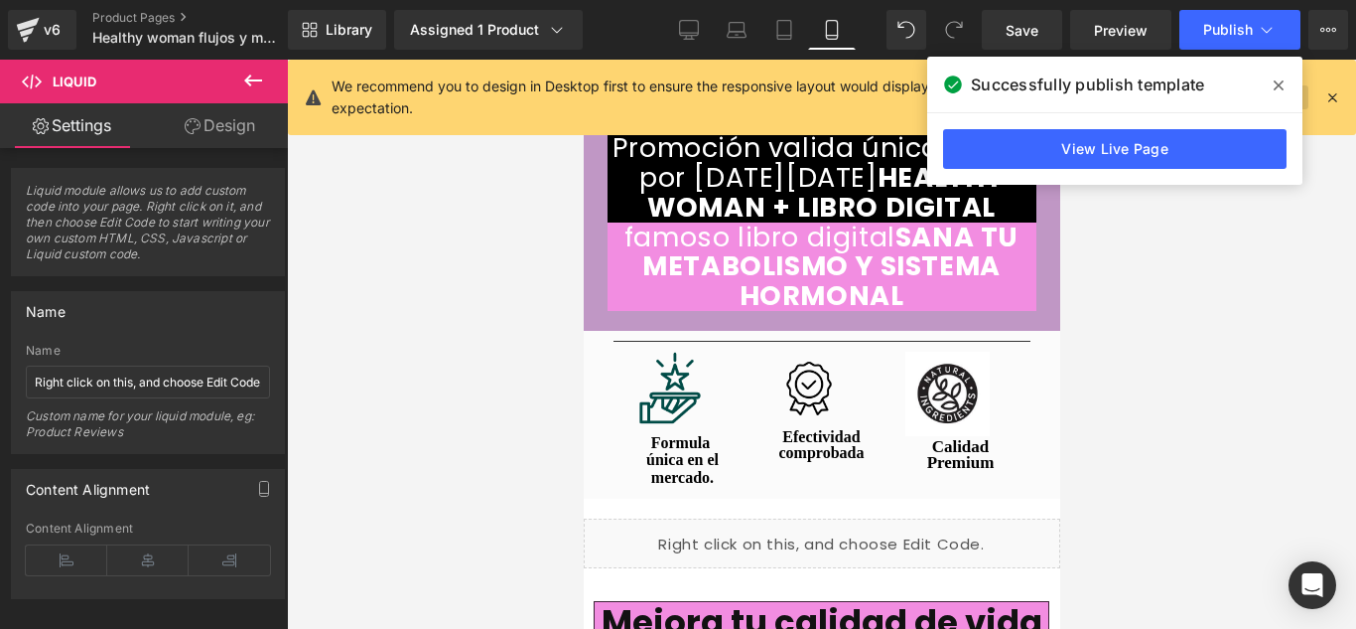
click at [1266, 95] on span at bounding box center [1279, 86] width 32 height 32
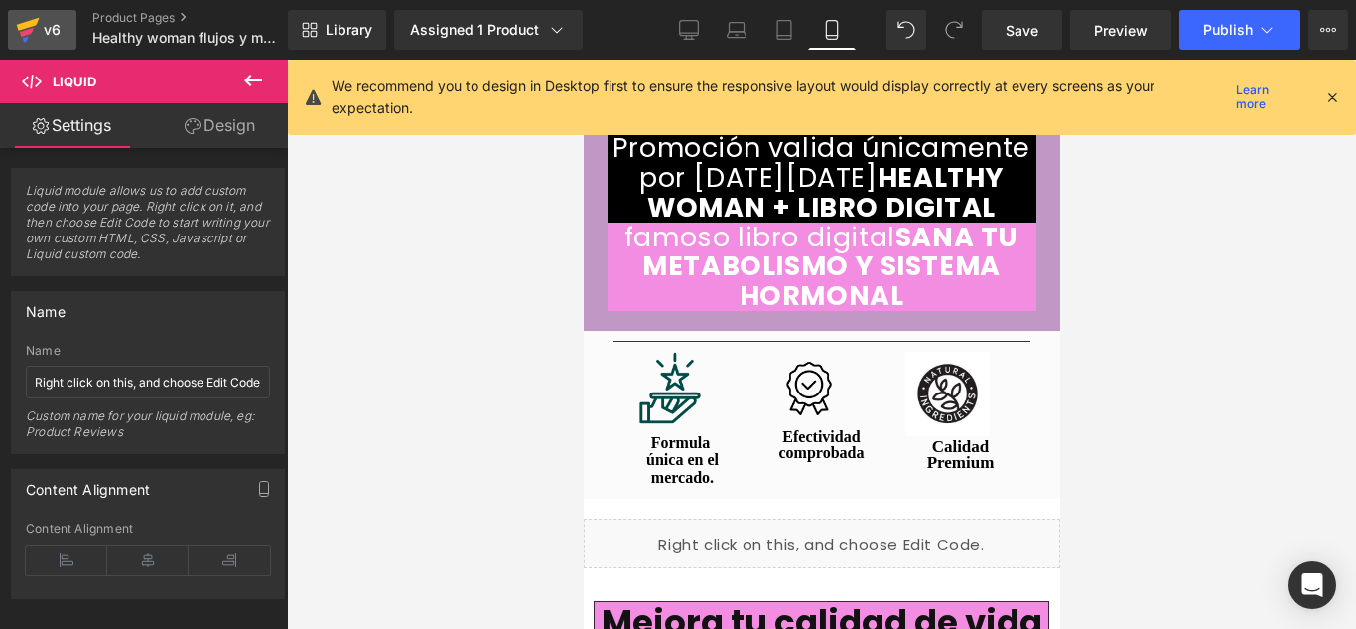
click at [39, 31] on icon at bounding box center [28, 30] width 24 height 50
